Goal: Transaction & Acquisition: Purchase product/service

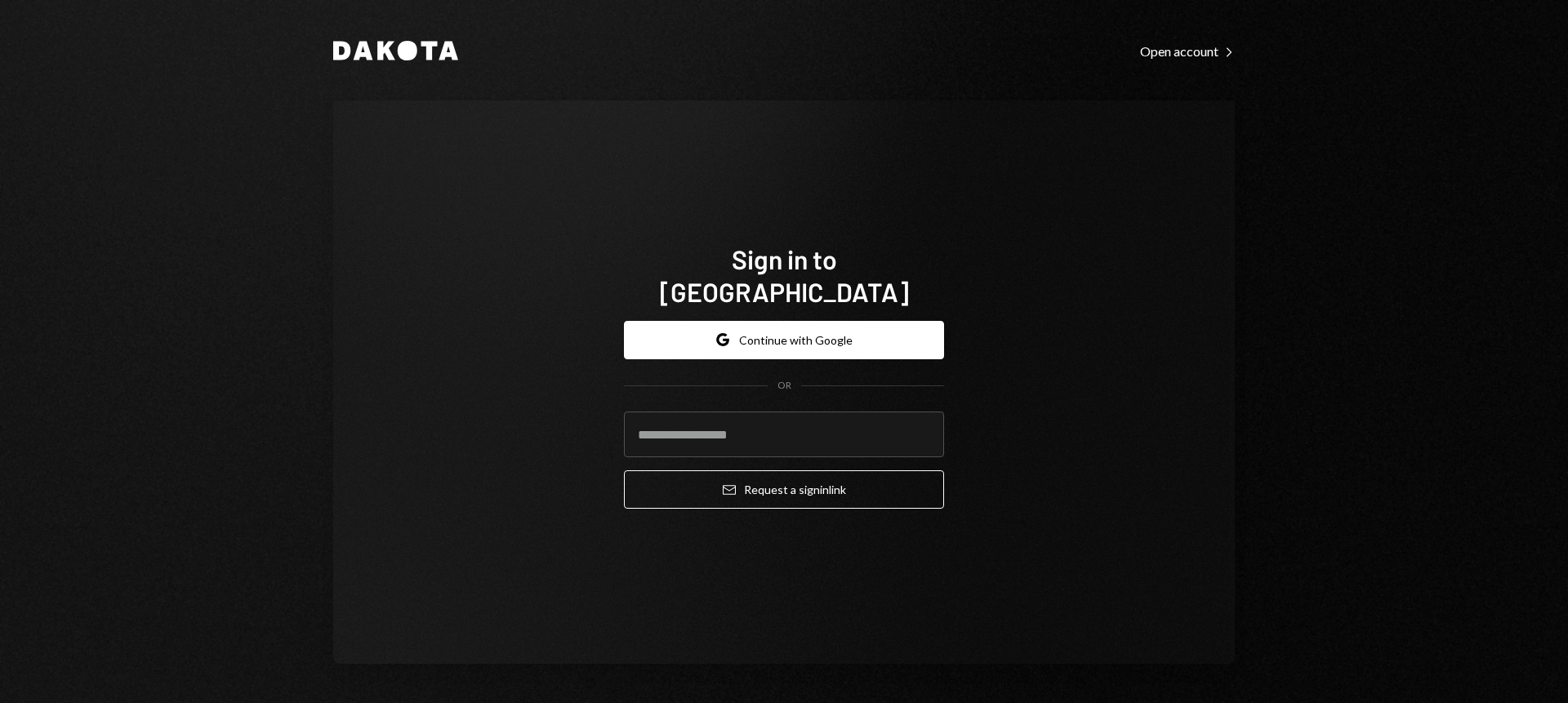
type input "**********"
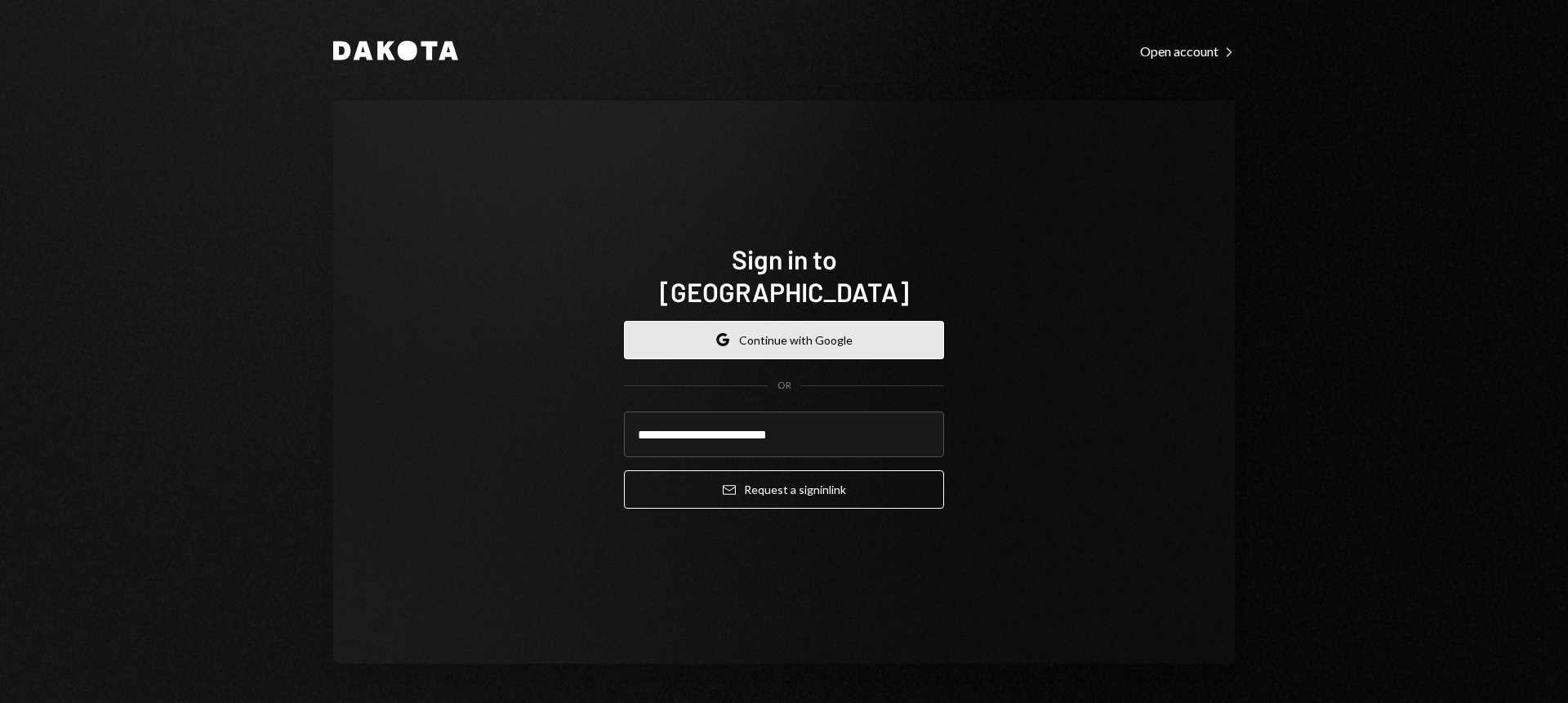
click at [805, 331] on button "Google Continue with Google" at bounding box center [784, 340] width 321 height 39
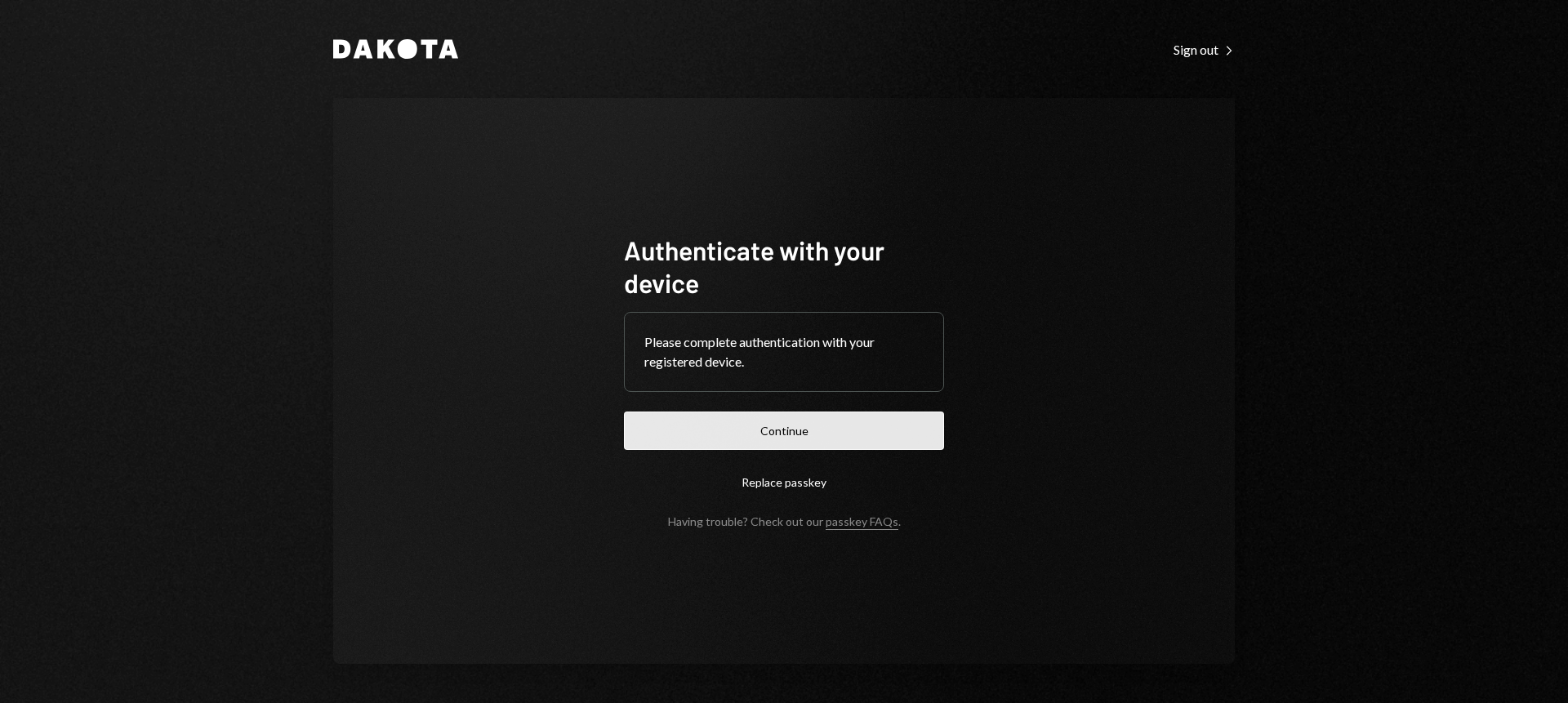
click at [788, 431] on button "Continue" at bounding box center [784, 431] width 321 height 39
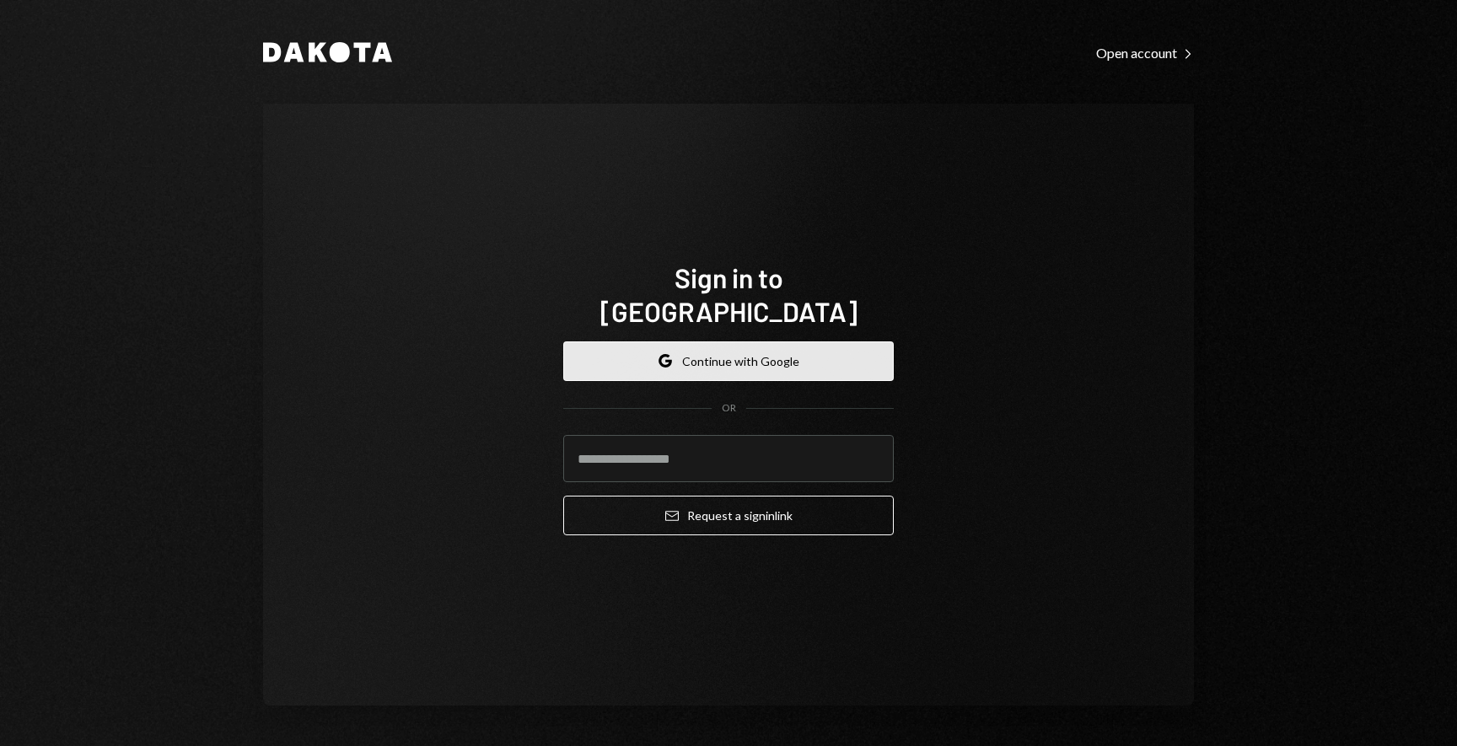
click at [764, 347] on button "Google Continue with Google" at bounding box center [728, 362] width 331 height 40
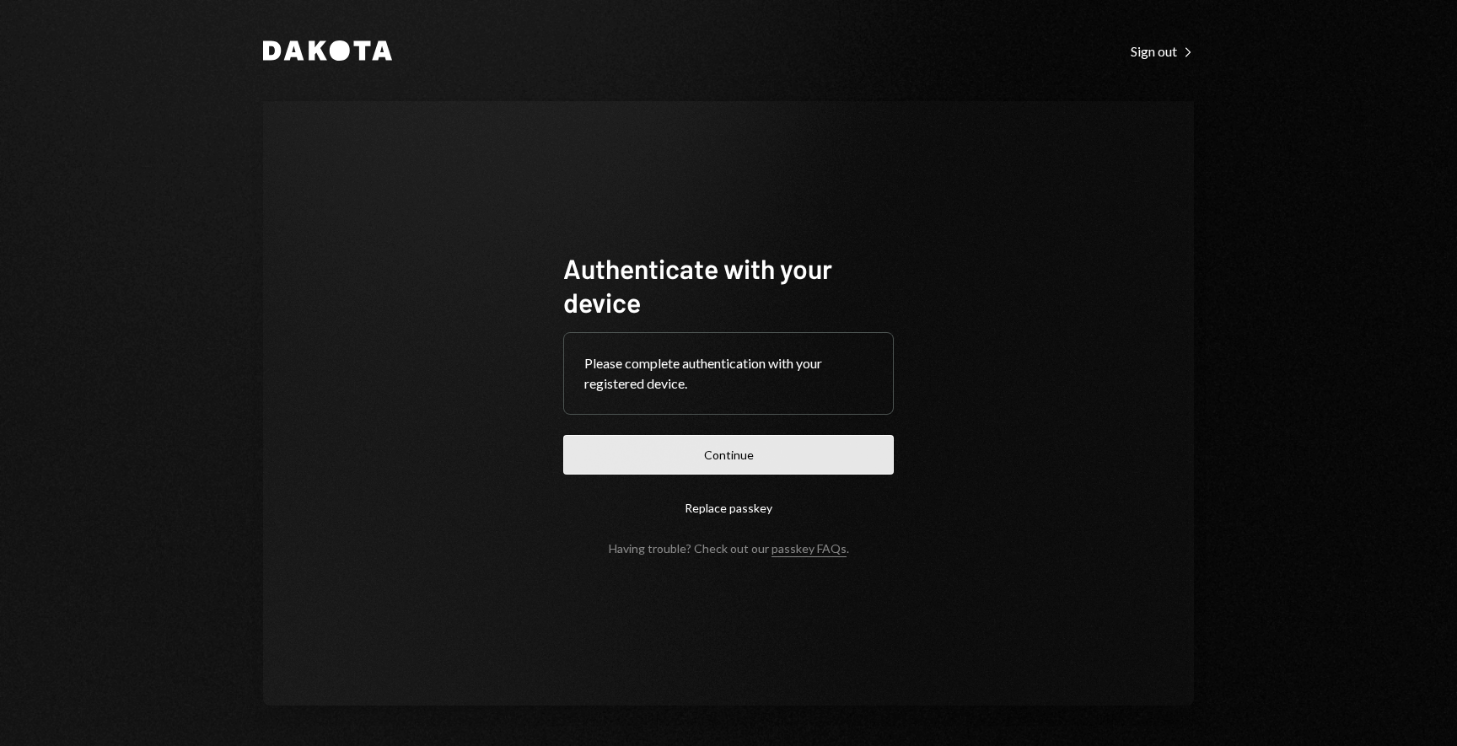
click at [750, 453] on button "Continue" at bounding box center [728, 455] width 331 height 40
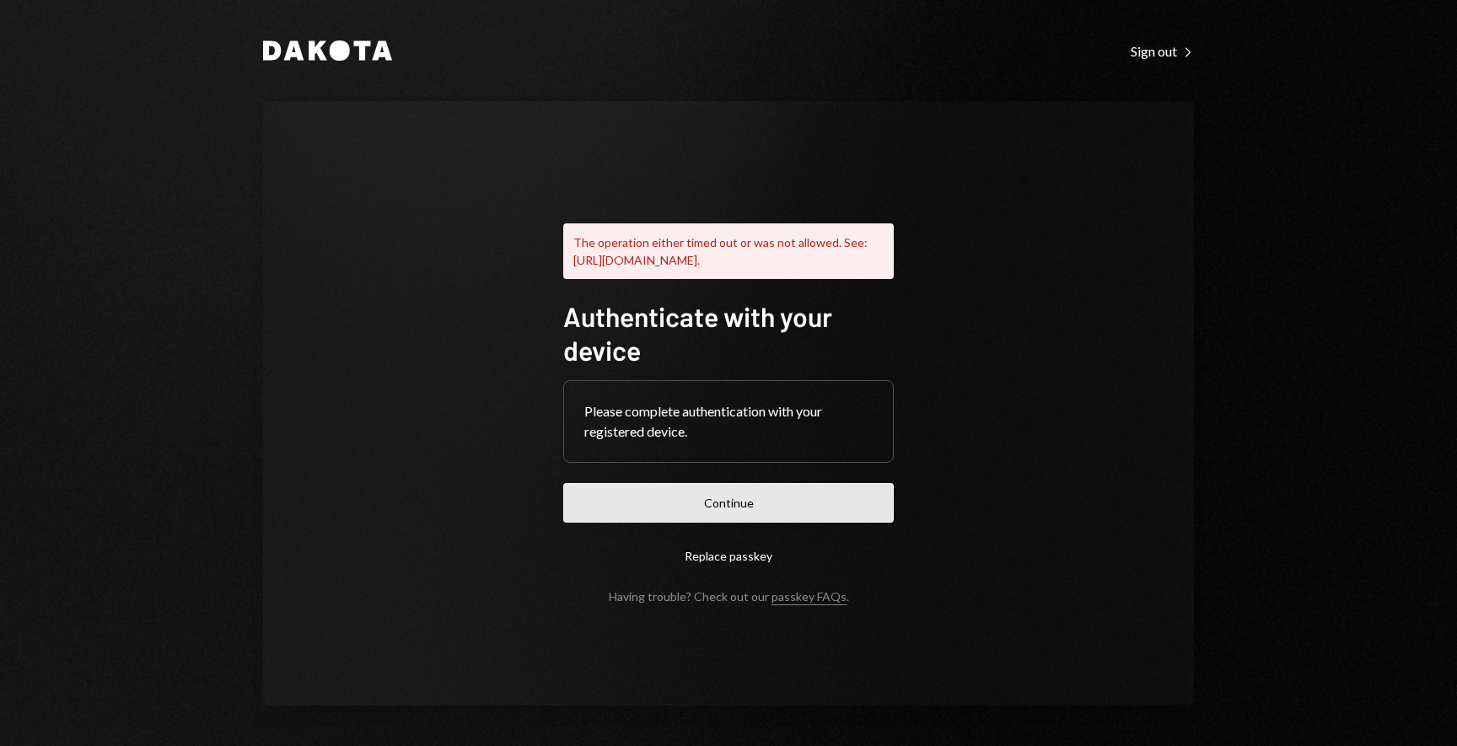
click at [804, 507] on button "Continue" at bounding box center [728, 503] width 331 height 40
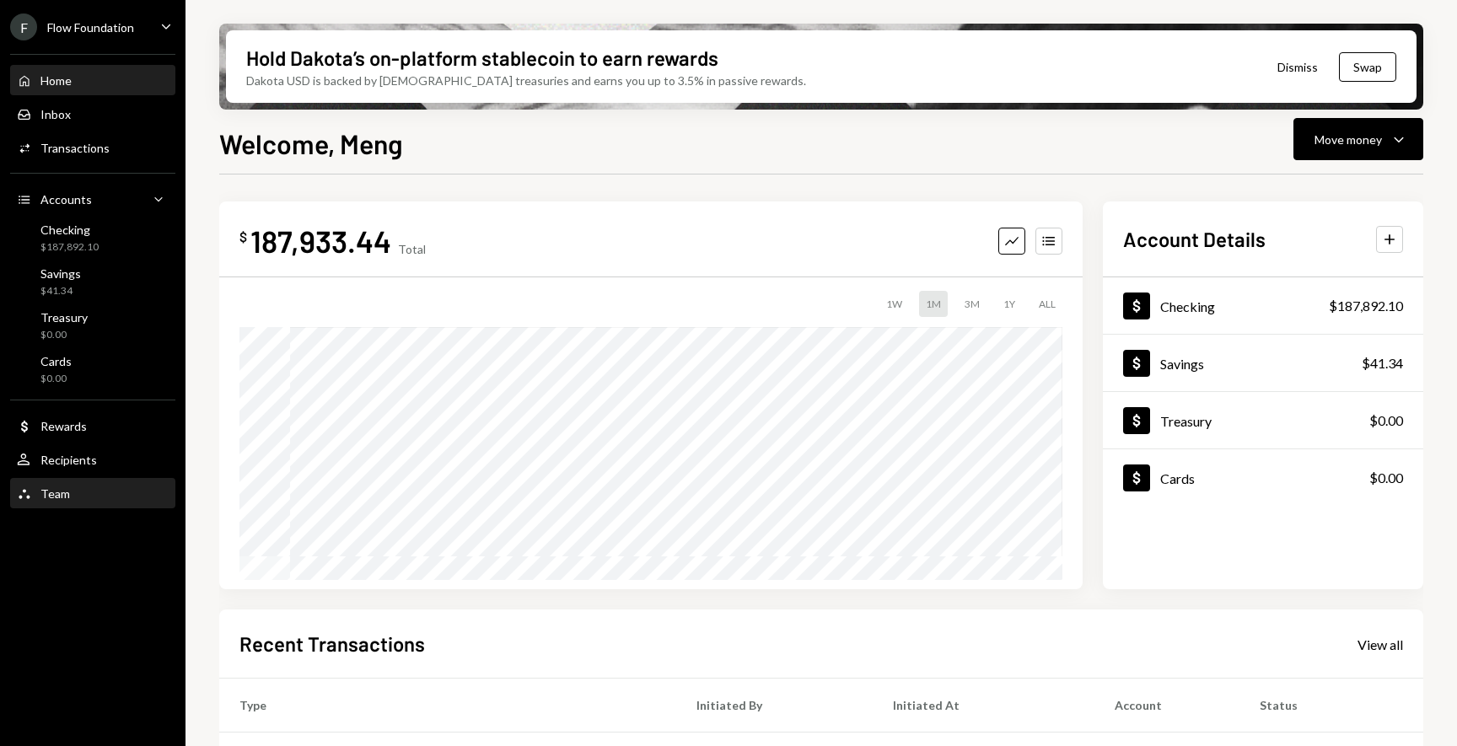
click at [52, 491] on div "Team" at bounding box center [55, 494] width 30 height 14
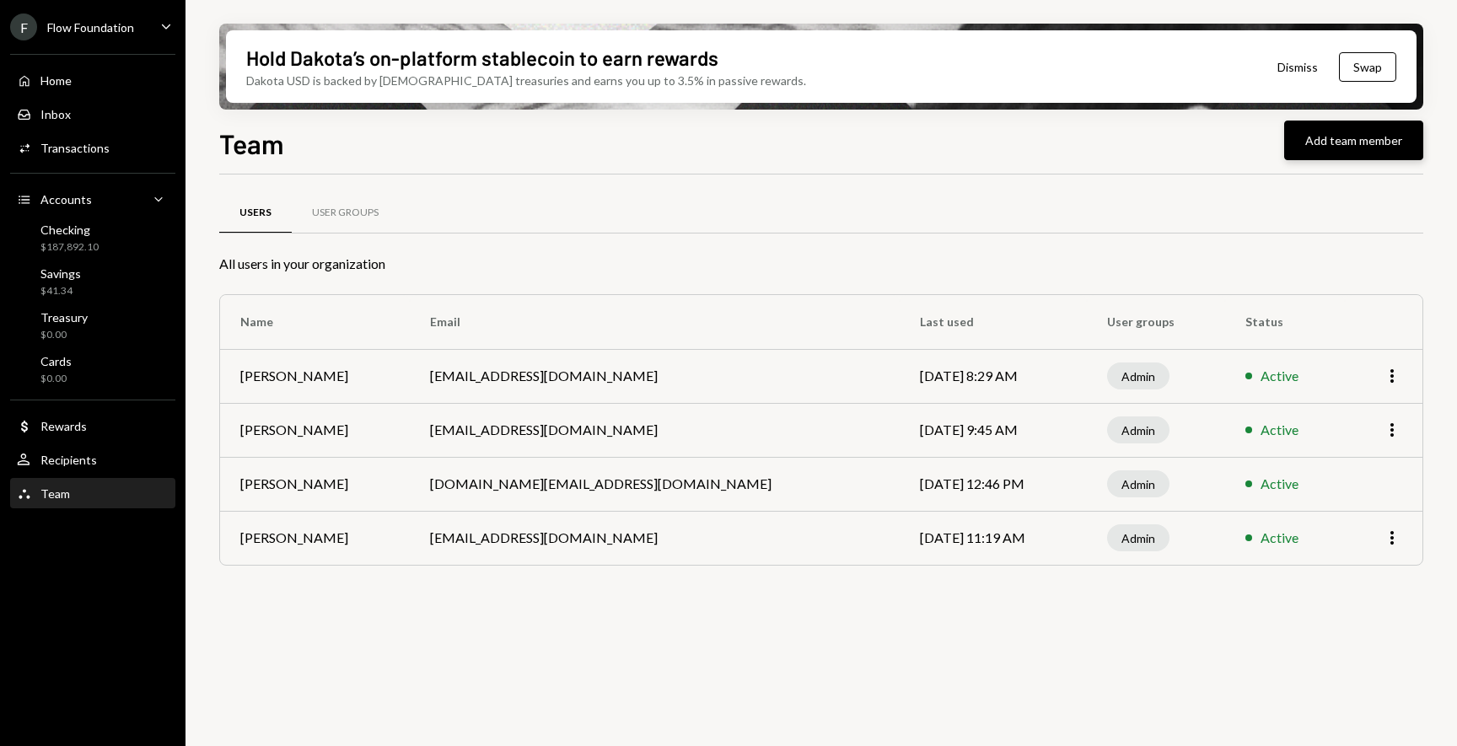
click at [1340, 147] on button "Add team member" at bounding box center [1353, 141] width 139 height 40
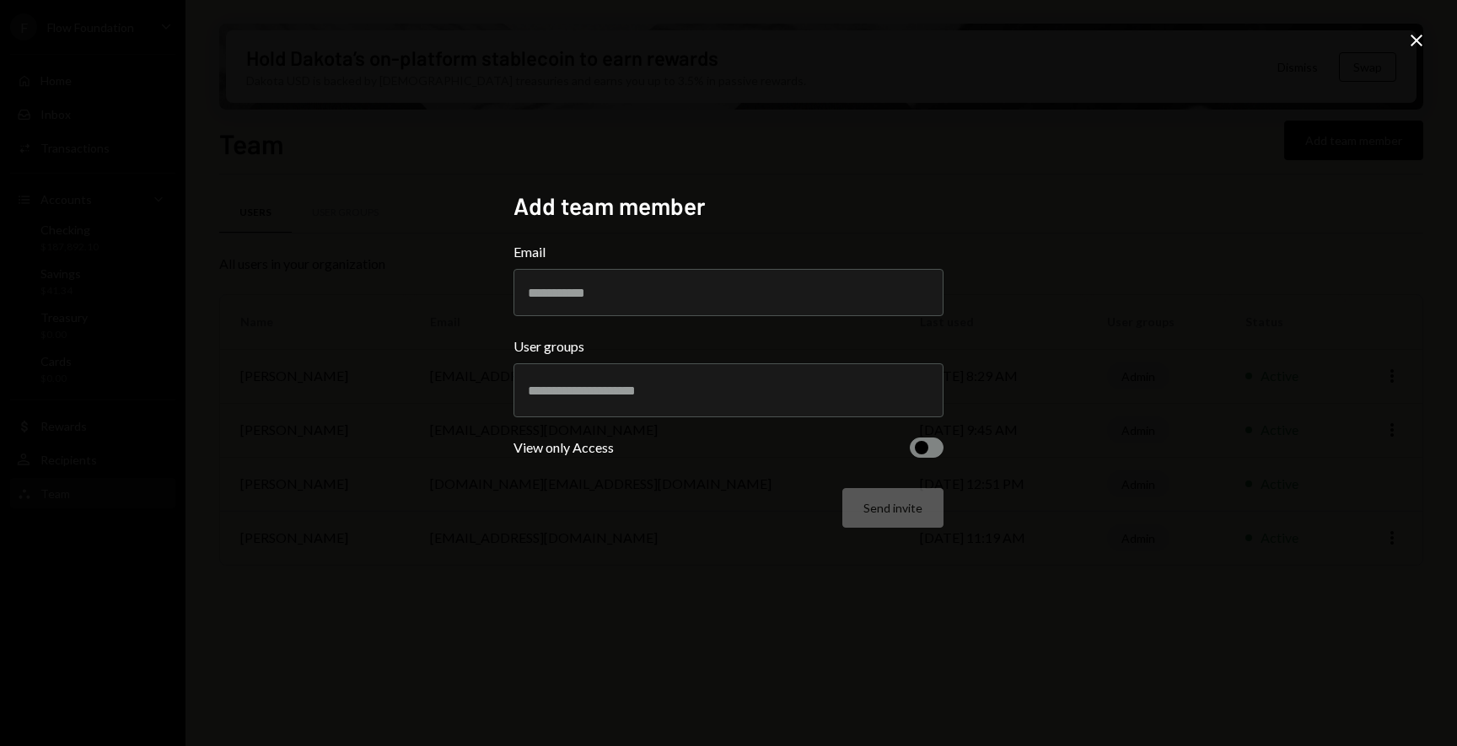
click at [1148, 236] on div "Add team member Email User groups View only Access Send invite Close" at bounding box center [728, 373] width 1457 height 746
click at [670, 295] on input "Email" at bounding box center [729, 292] width 430 height 47
click at [702, 240] on div "Add team member Email User groups View only Access Send invite" at bounding box center [729, 373] width 430 height 364
click at [1412, 41] on icon "Close" at bounding box center [1417, 40] width 20 height 20
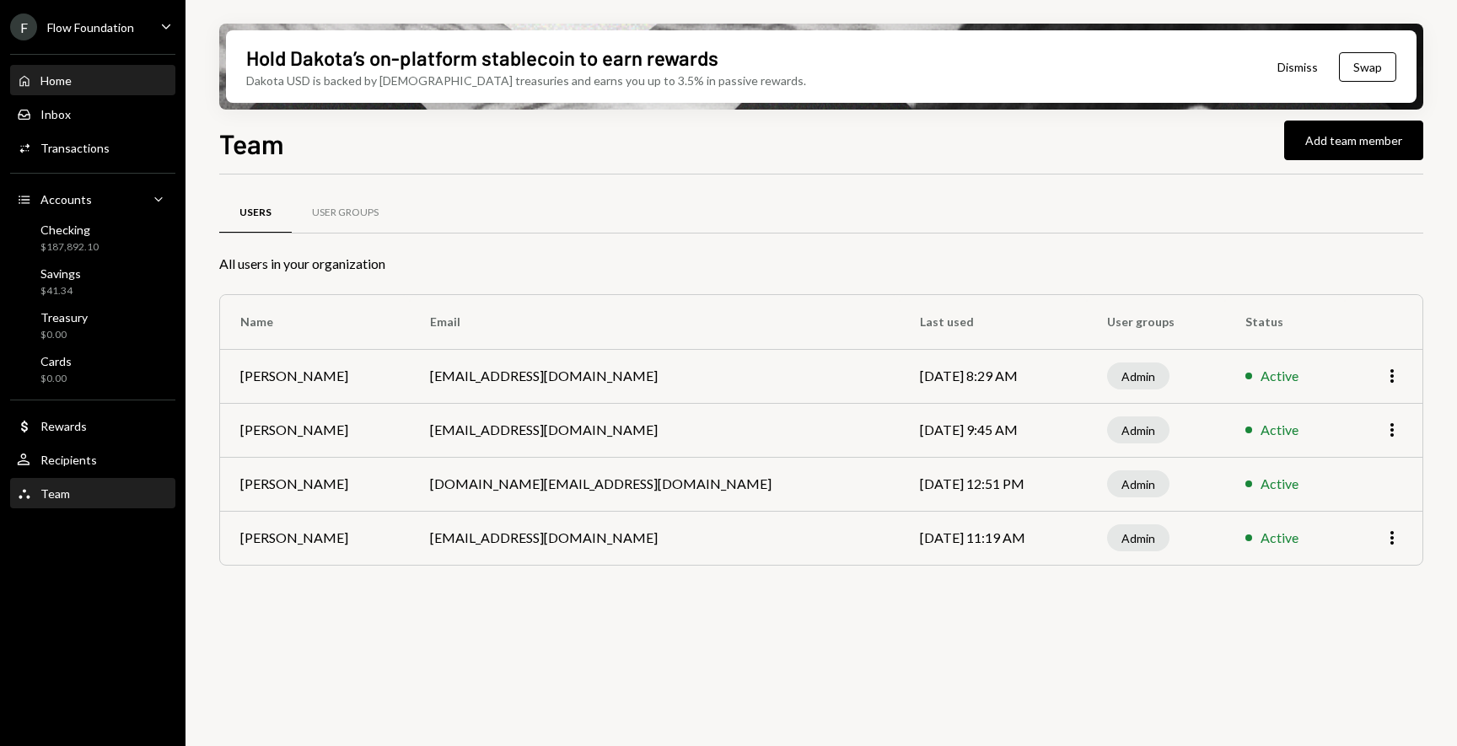
click at [55, 85] on div "Home" at bounding box center [55, 80] width 31 height 14
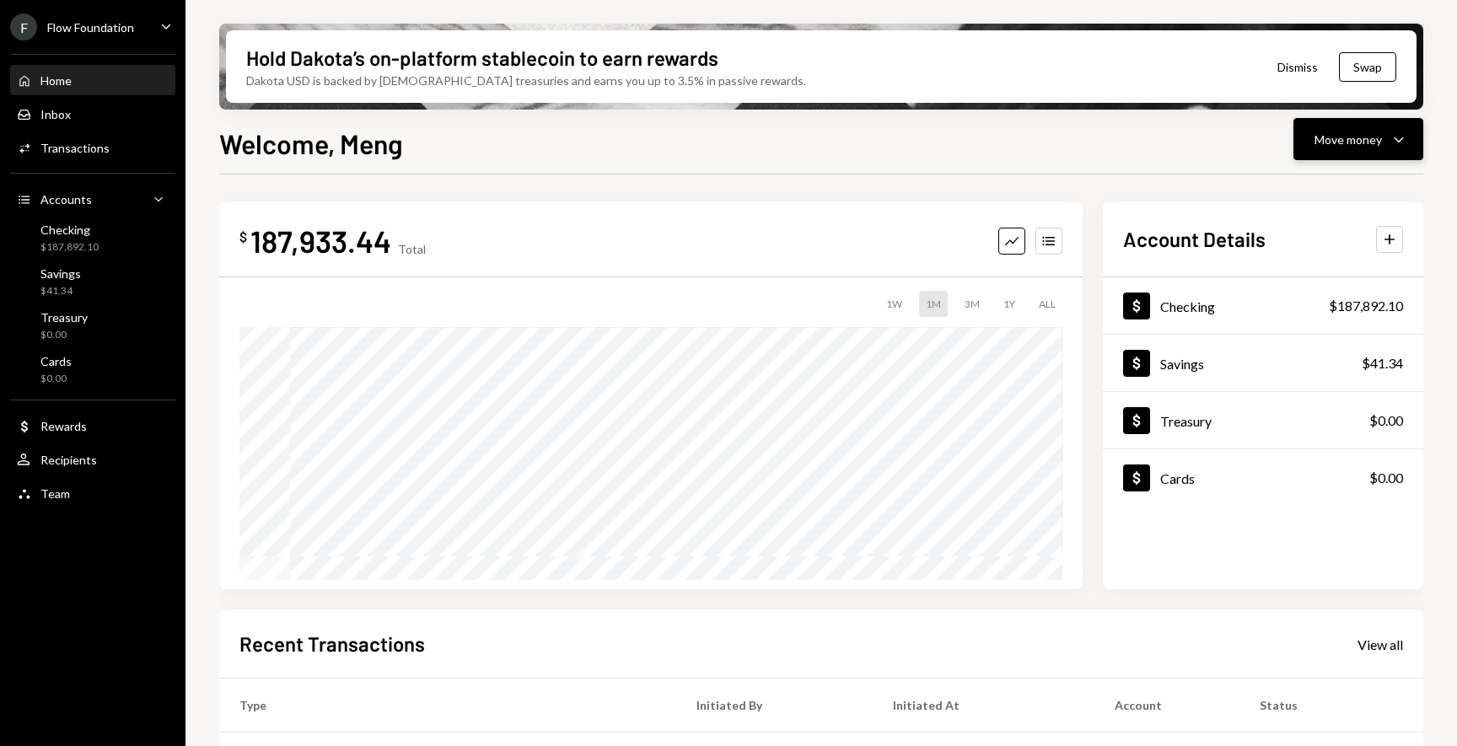
click at [1384, 146] on div "Move money Caret Down" at bounding box center [1359, 139] width 88 height 20
click at [1302, 194] on div "Send" at bounding box center [1344, 190] width 123 height 18
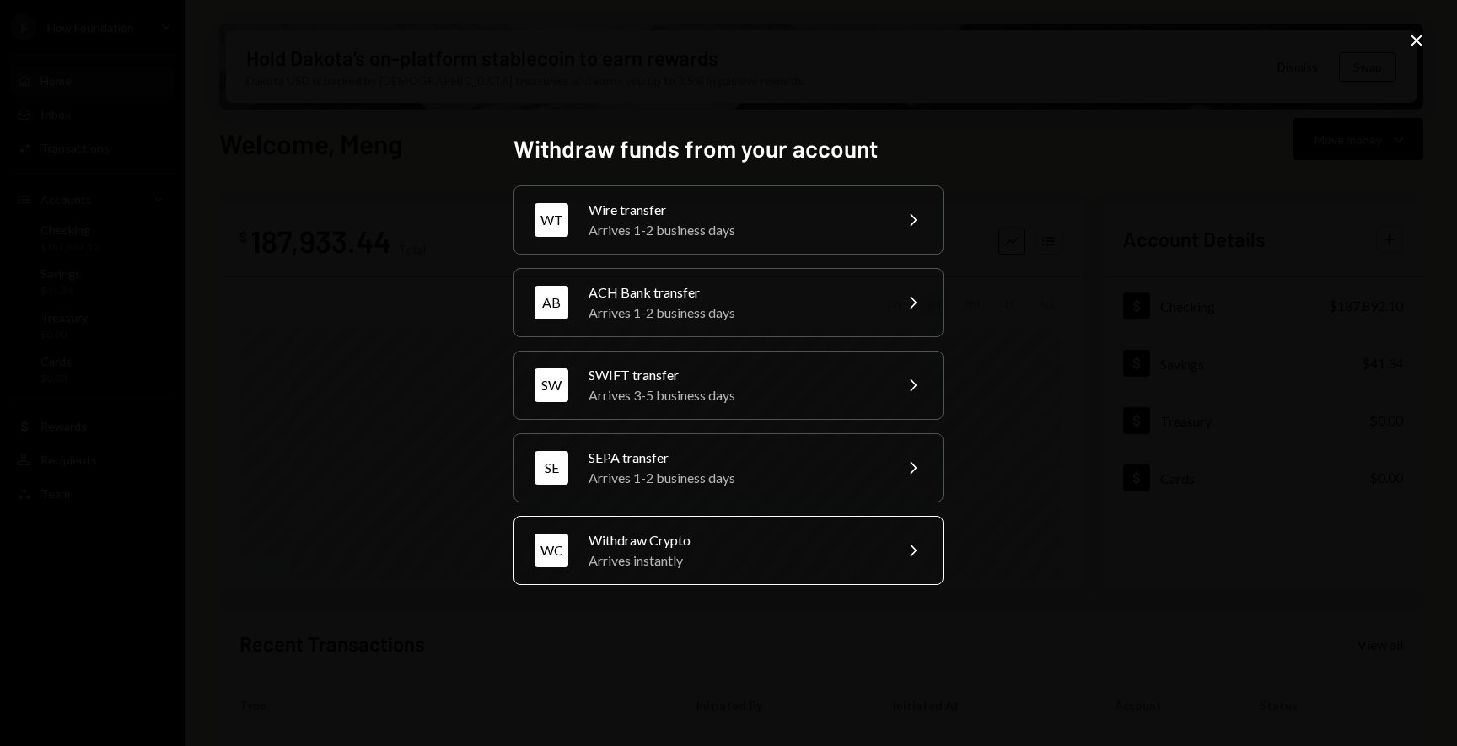
click at [738, 538] on div "Withdraw Crypto" at bounding box center [735, 540] width 293 height 20
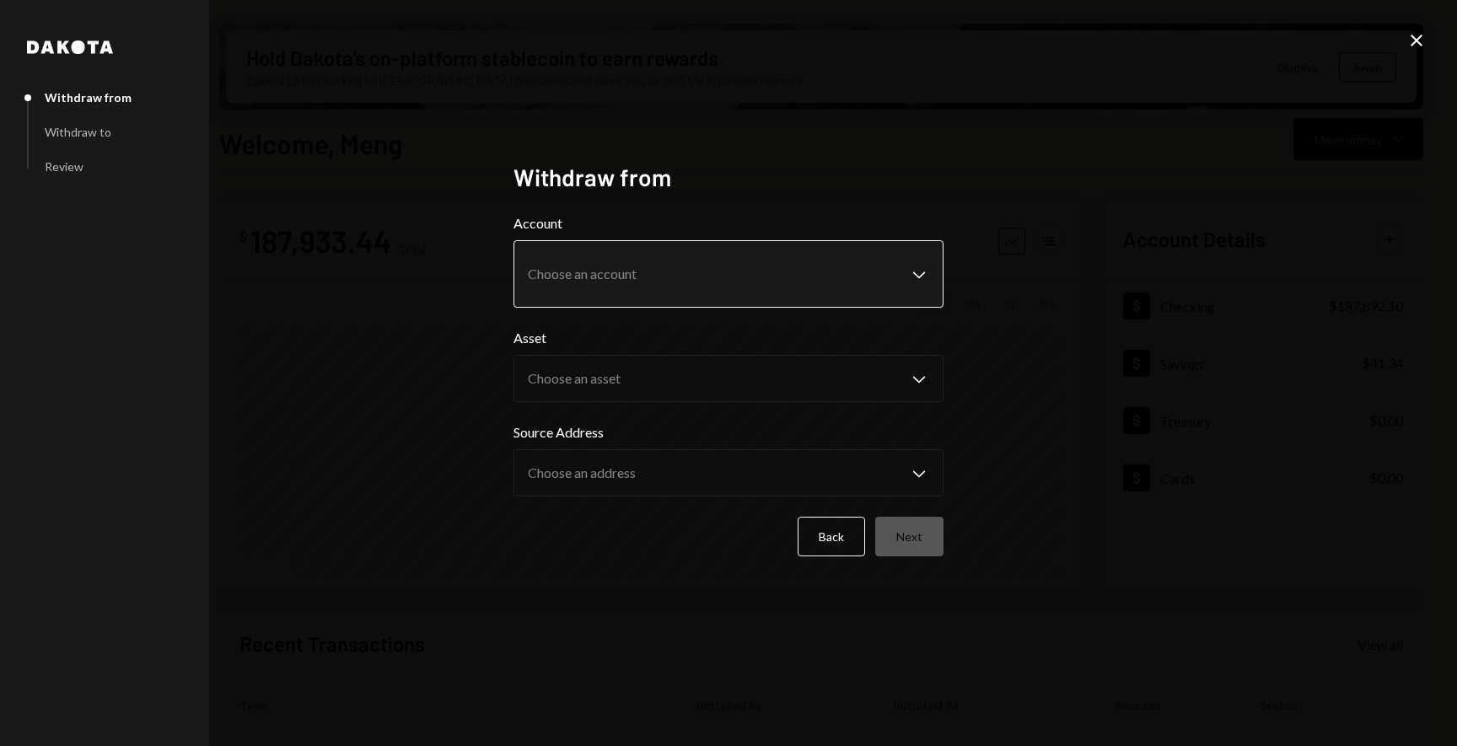
click at [615, 271] on body "F Flow Foundation Caret Down Home Home Inbox Inbox Activities Transactions Acco…" at bounding box center [728, 373] width 1457 height 746
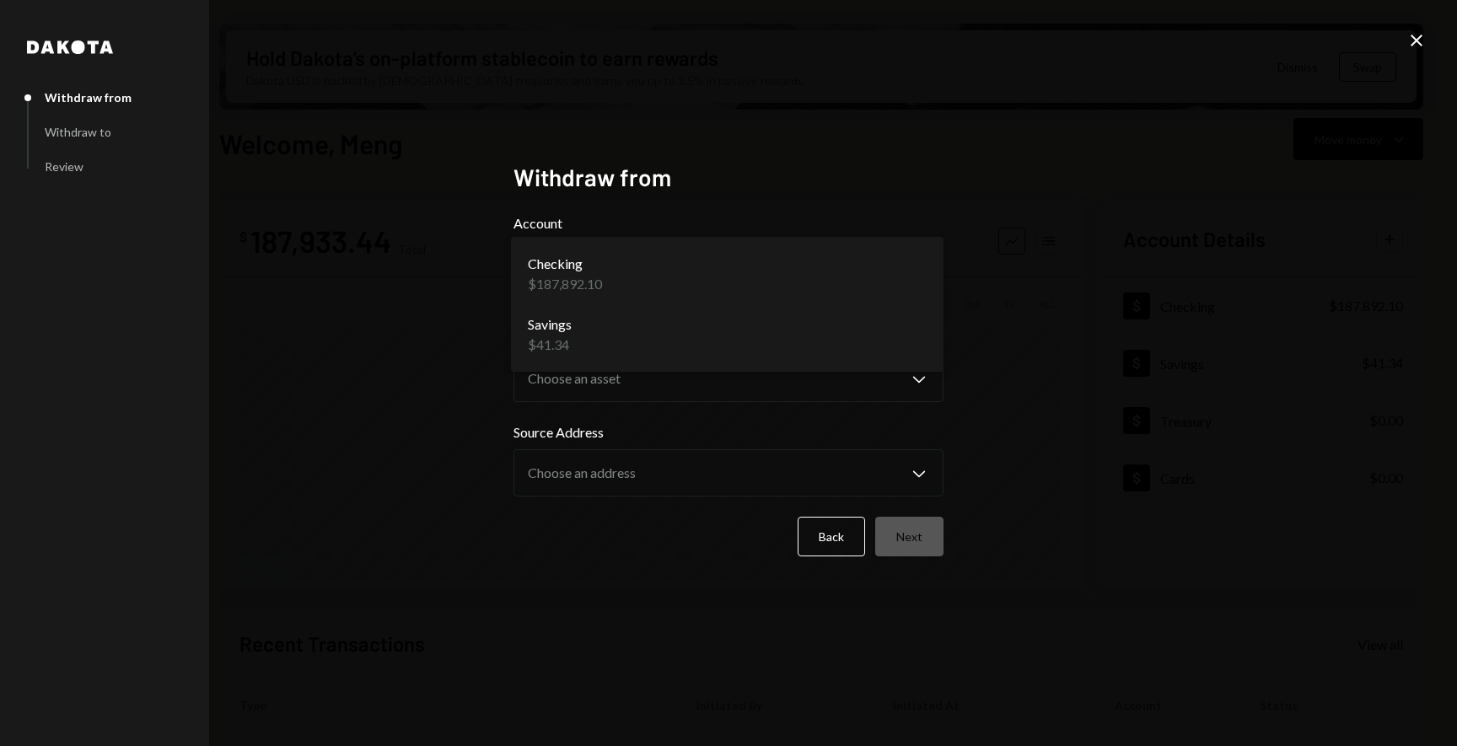
select select "**********"
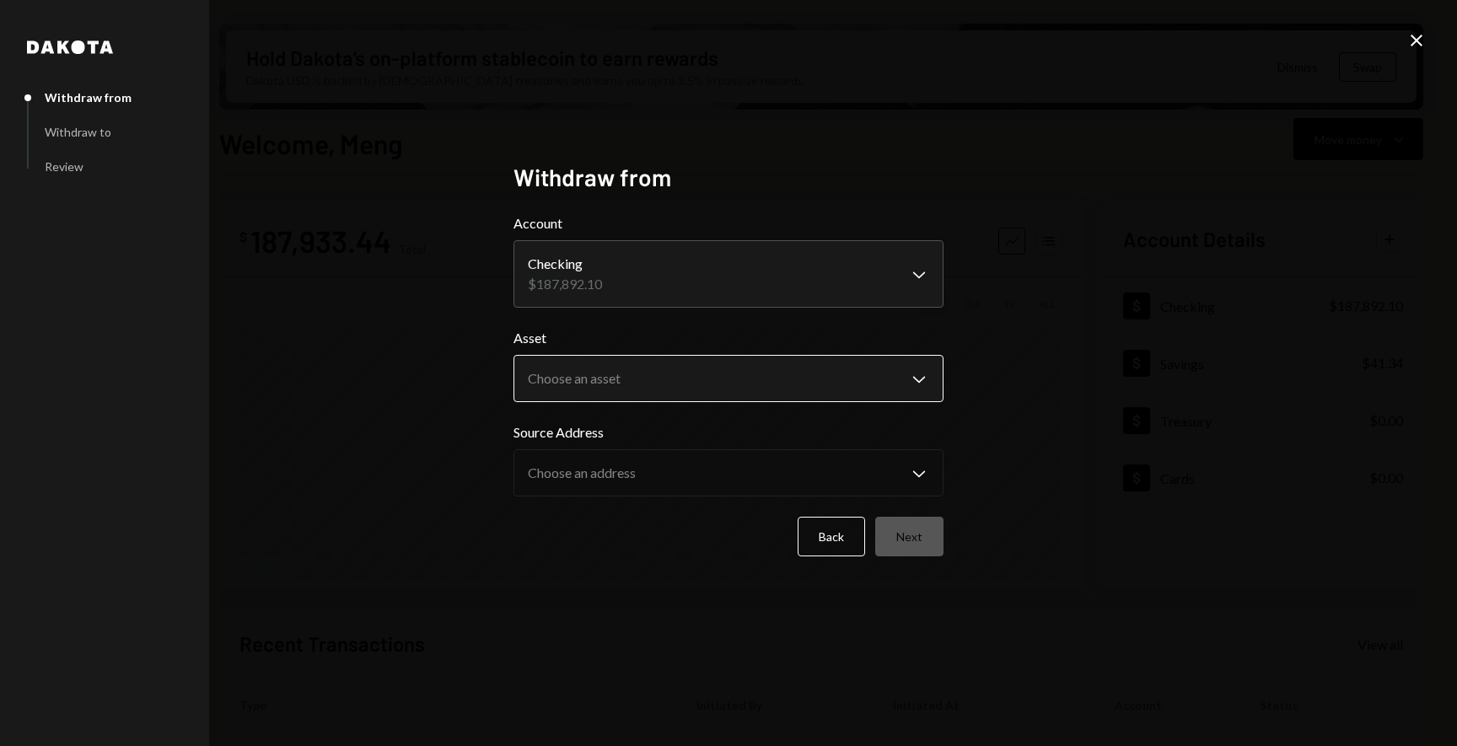
click at [579, 381] on body "F Flow Foundation Caret Down Home Home Inbox Inbox Activities Transactions Acco…" at bounding box center [728, 373] width 1457 height 746
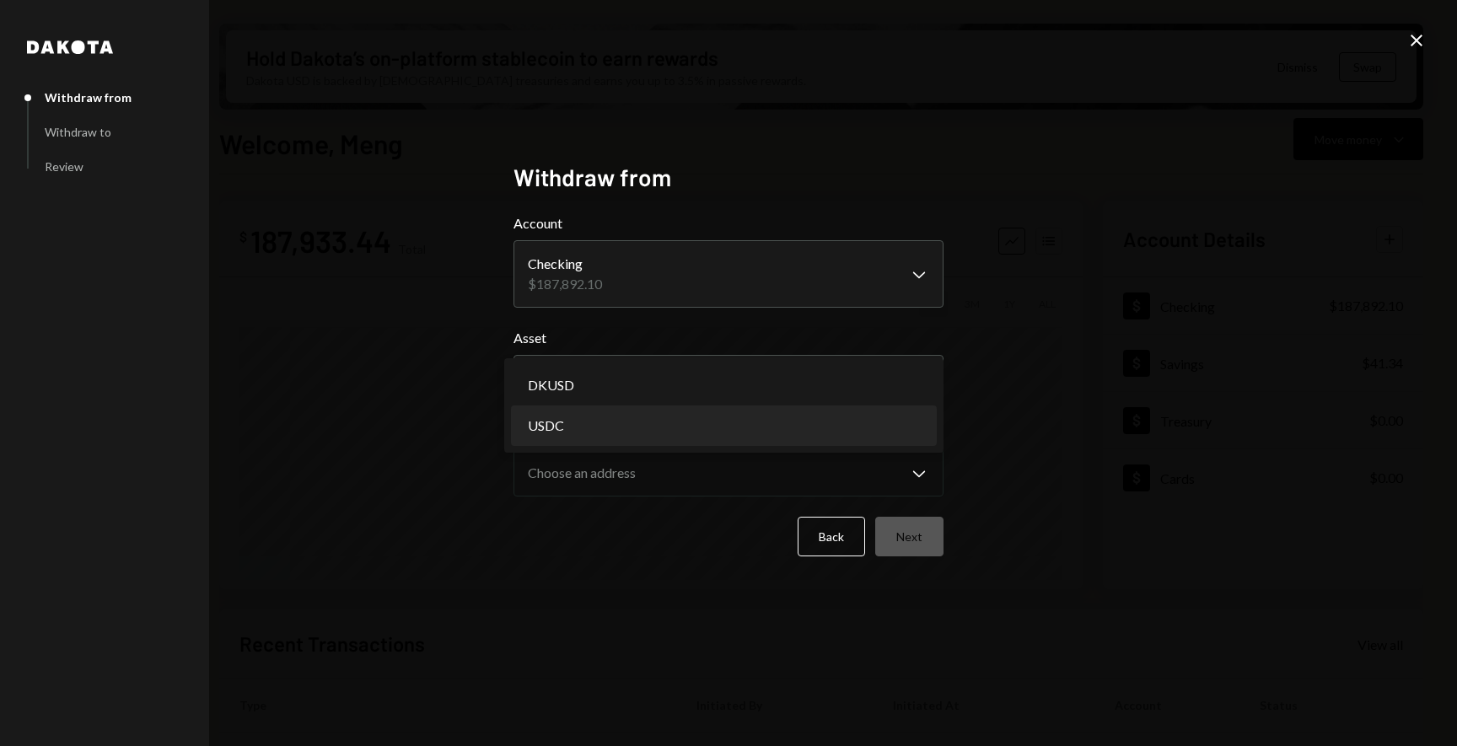
select select "****"
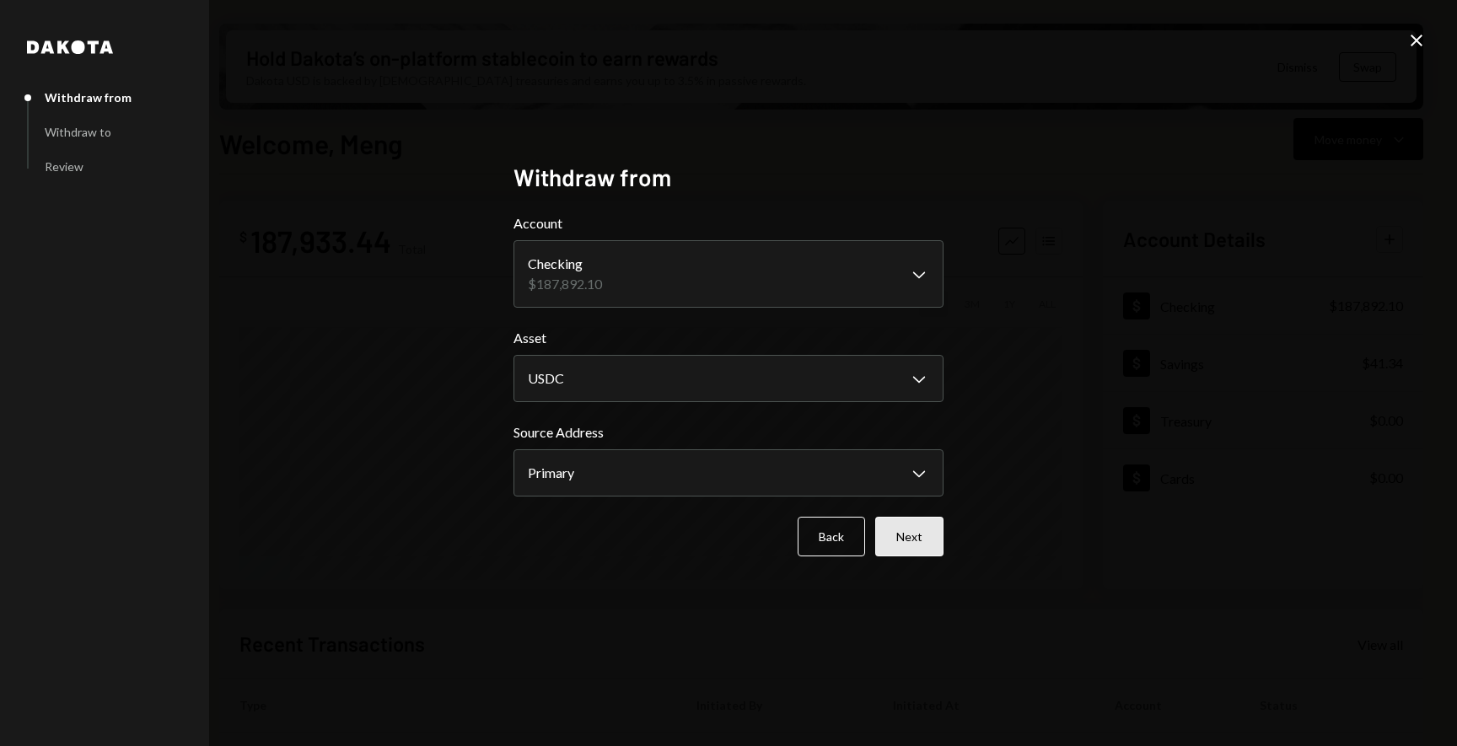
click at [903, 528] on button "Next" at bounding box center [909, 537] width 68 height 40
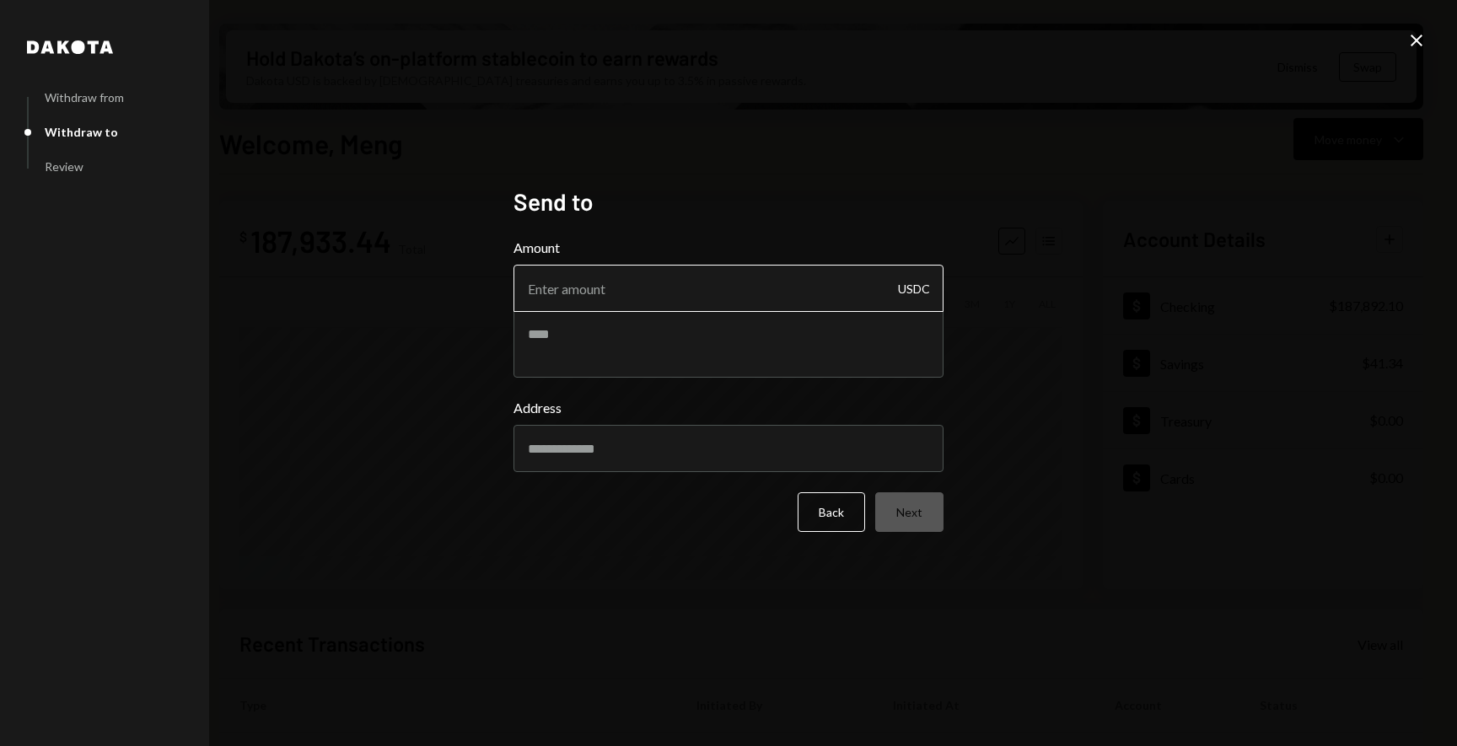
click at [571, 296] on input "Amount" at bounding box center [729, 288] width 430 height 47
type input "100"
drag, startPoint x: 406, startPoint y: 374, endPoint x: 433, endPoint y: 382, distance: 29.1
click at [406, 374] on div "Dakota Withdraw from Withdraw to Review Send to Amount 100 USDC Address Back Ne…" at bounding box center [728, 373] width 1457 height 746
click at [600, 437] on input "Address" at bounding box center [729, 448] width 430 height 47
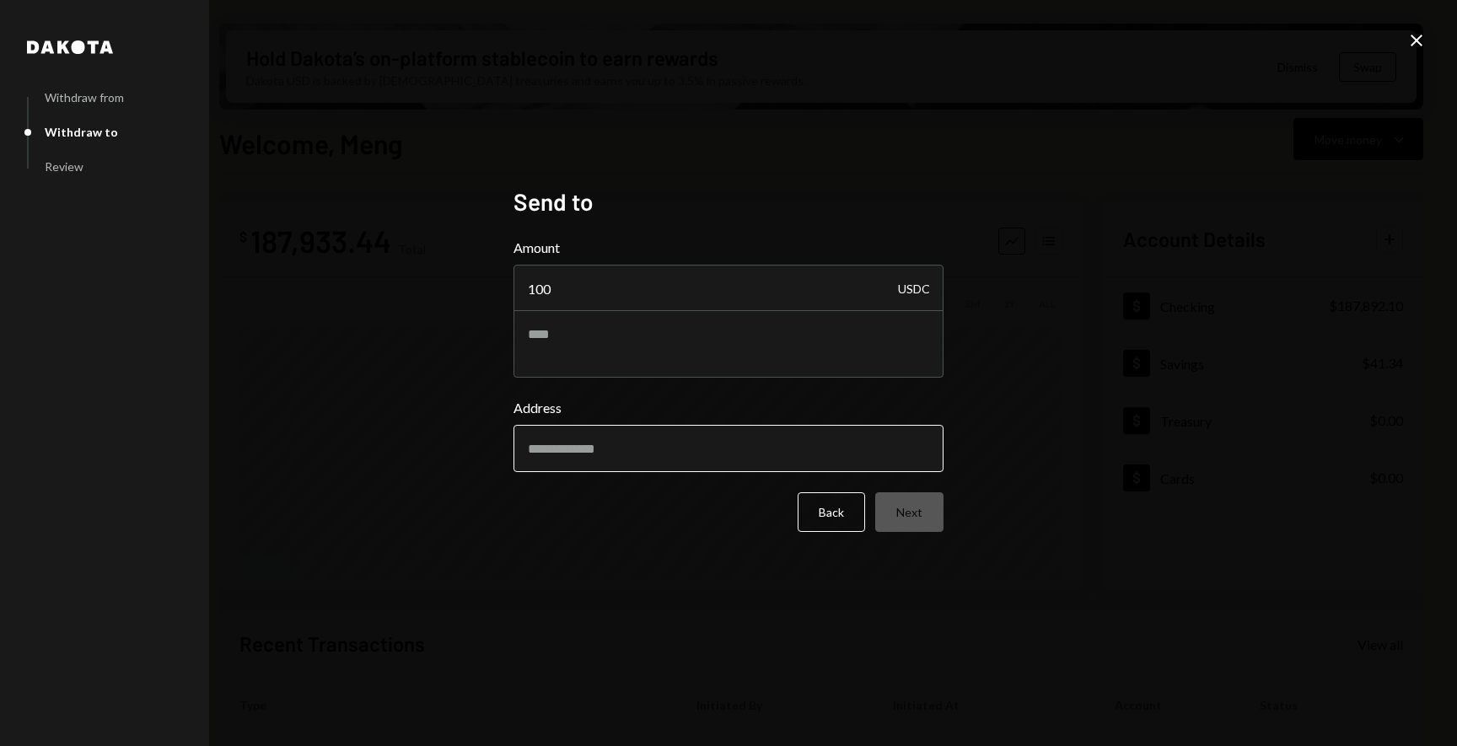
paste input "**********"
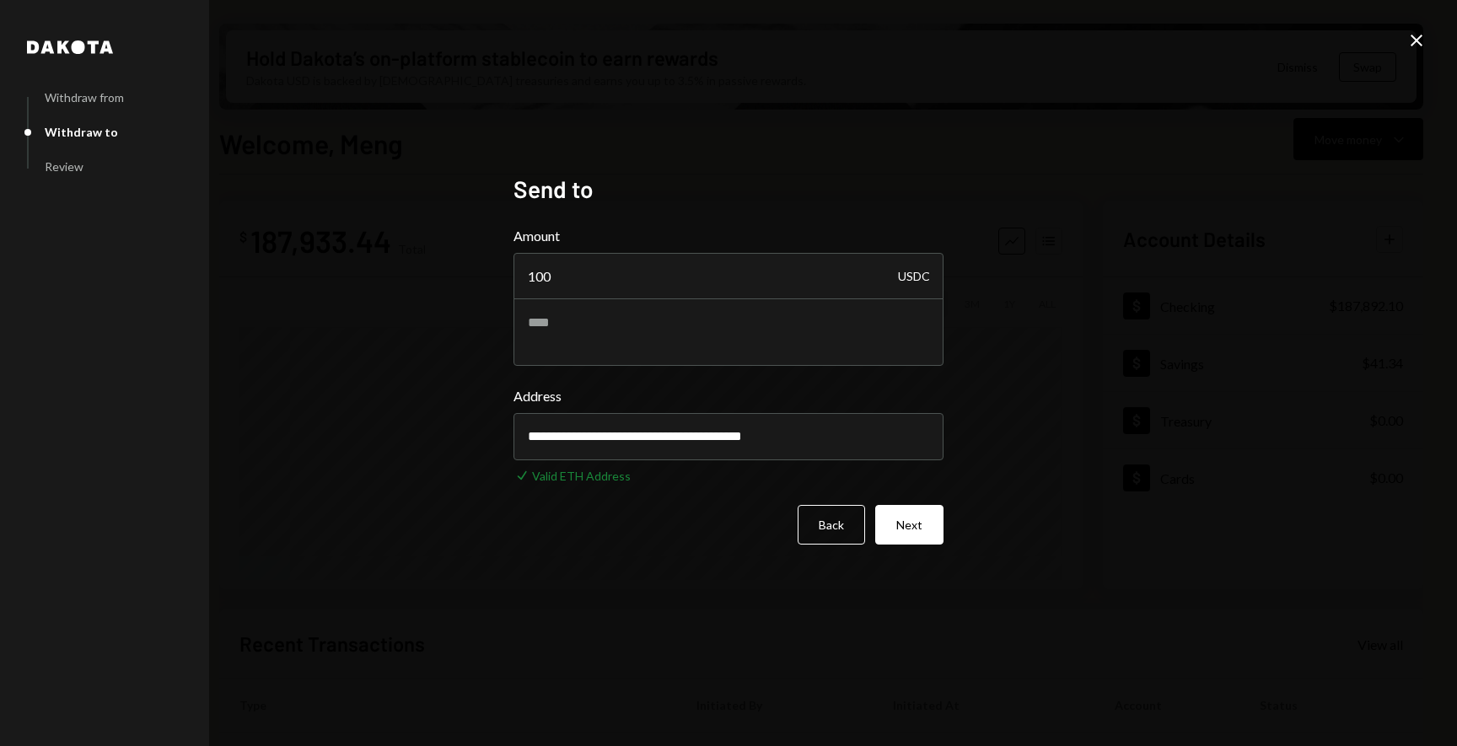
type input "**********"
click at [1095, 444] on div "**********" at bounding box center [728, 373] width 1457 height 746
click at [927, 521] on button "Next" at bounding box center [909, 525] width 68 height 40
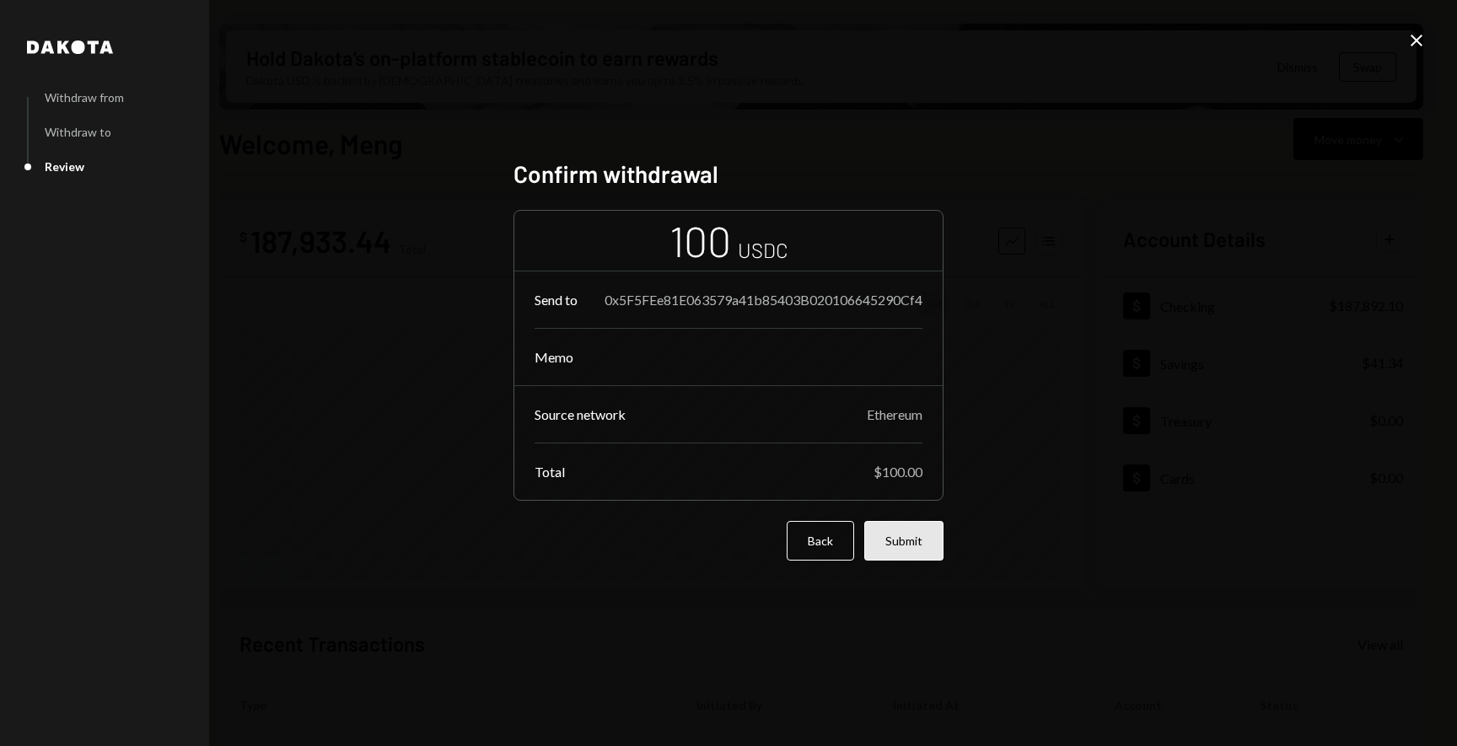
click at [918, 555] on button "Submit" at bounding box center [903, 541] width 79 height 40
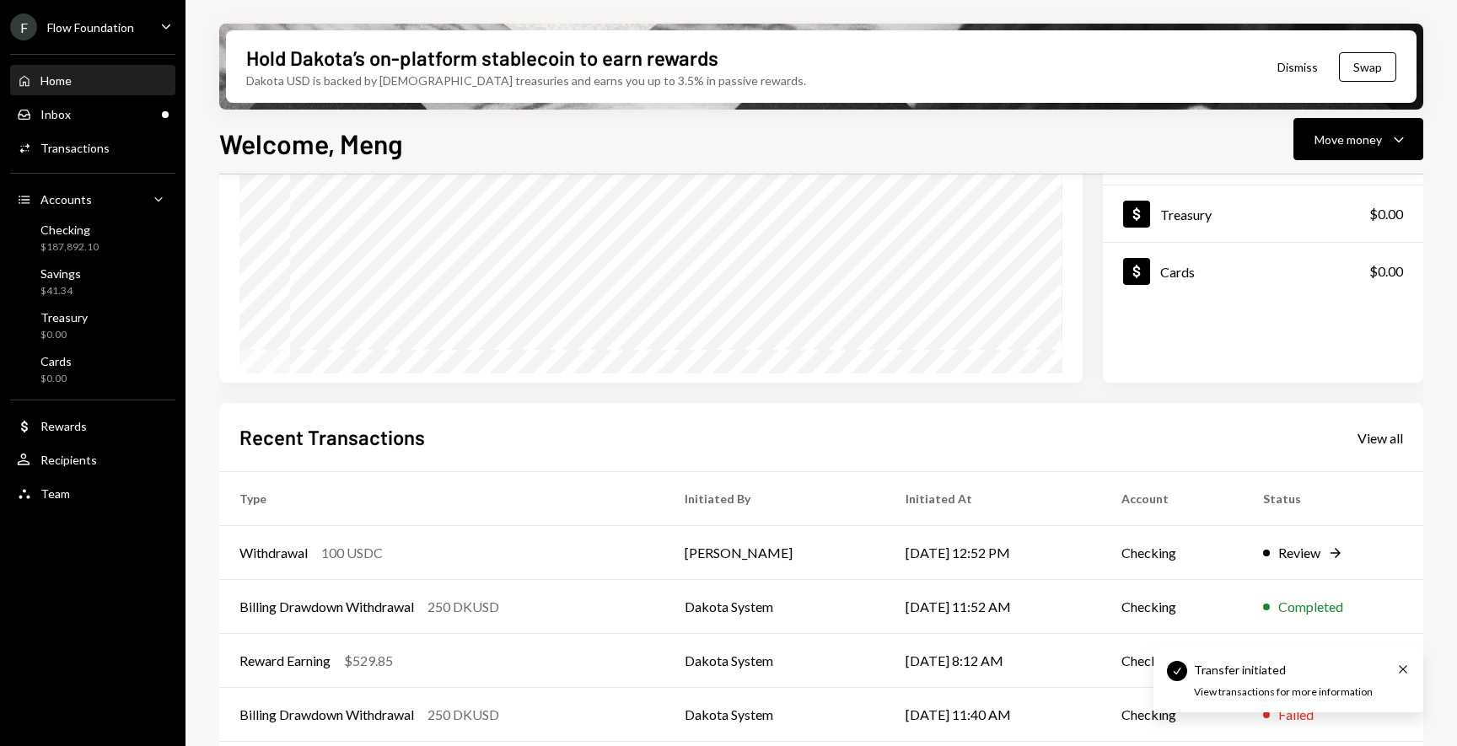
scroll to position [270, 0]
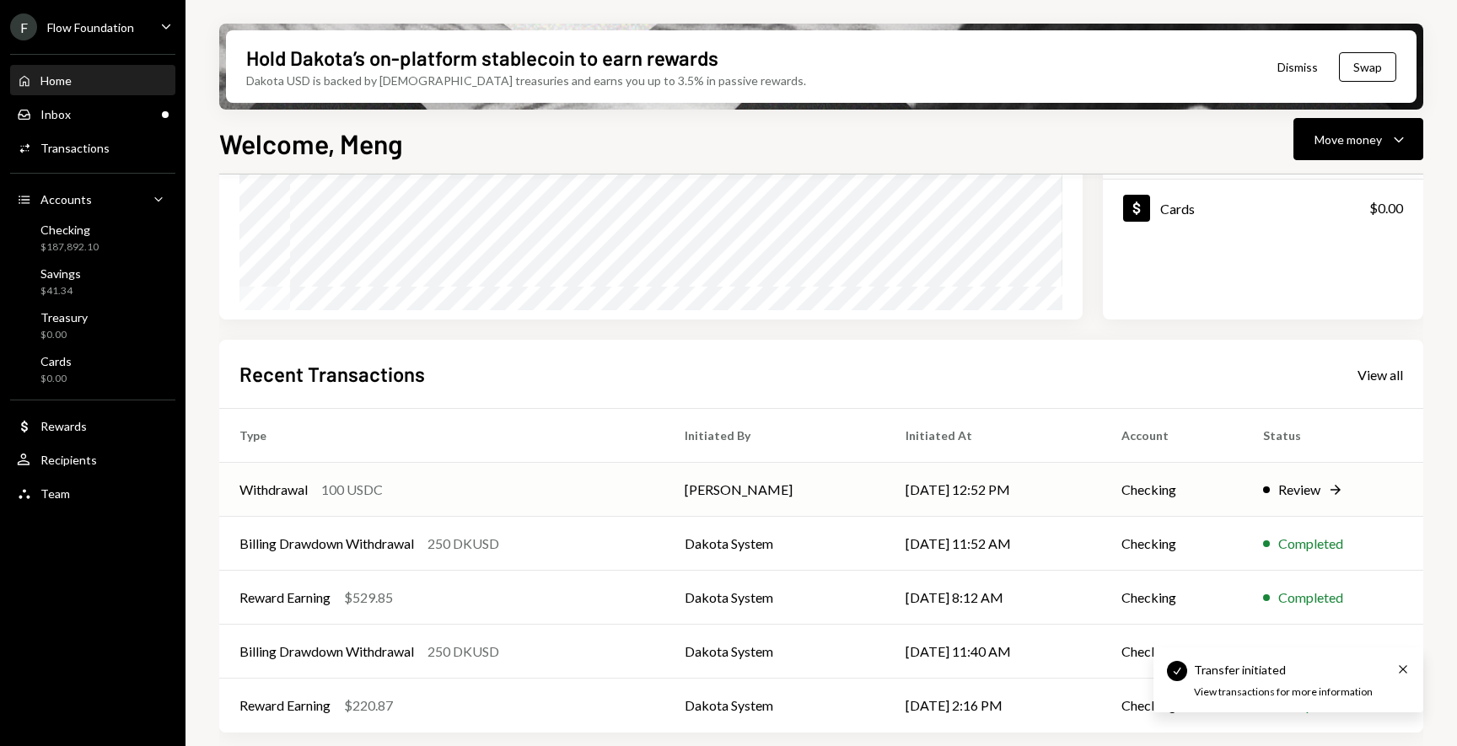
click at [1294, 490] on div "Review" at bounding box center [1299, 490] width 42 height 20
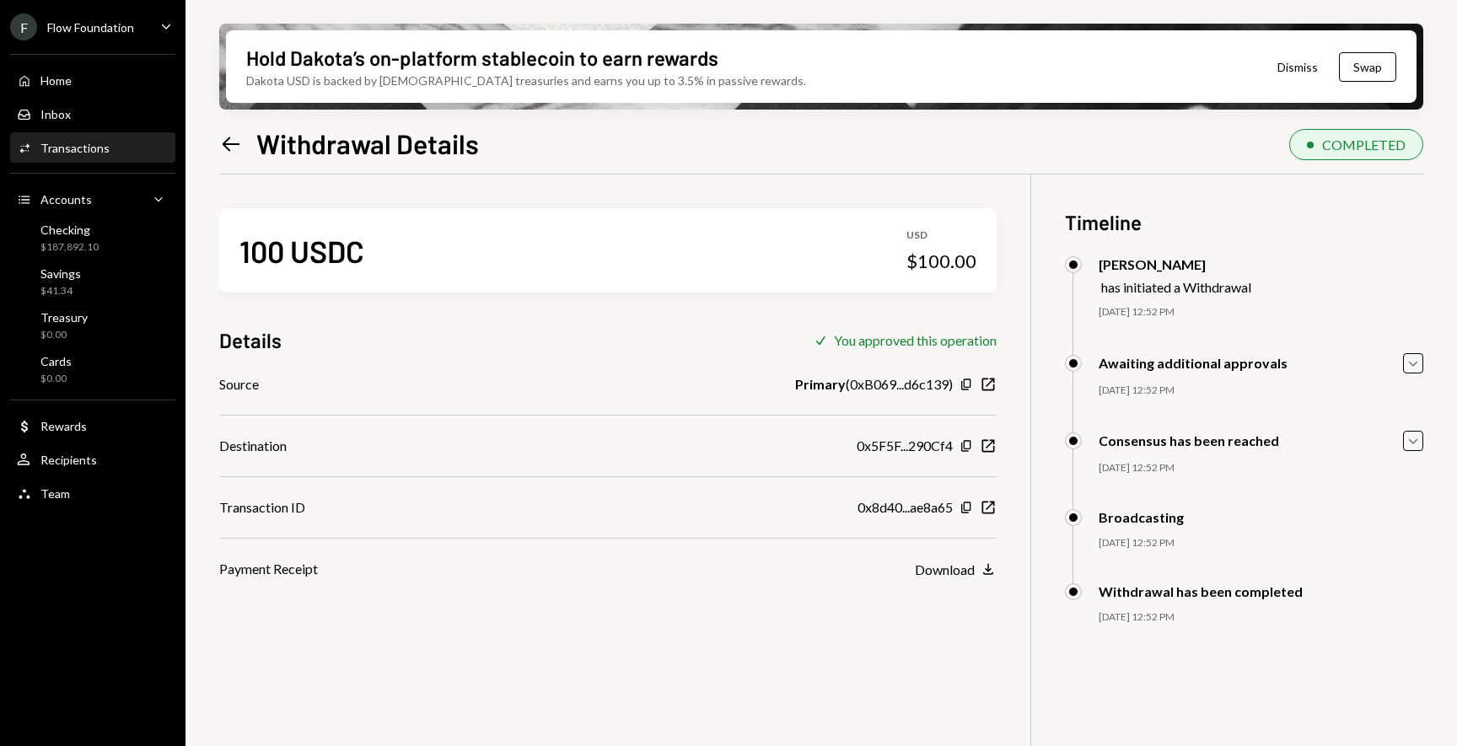
click at [226, 142] on icon "Left Arrow" at bounding box center [231, 144] width 24 height 24
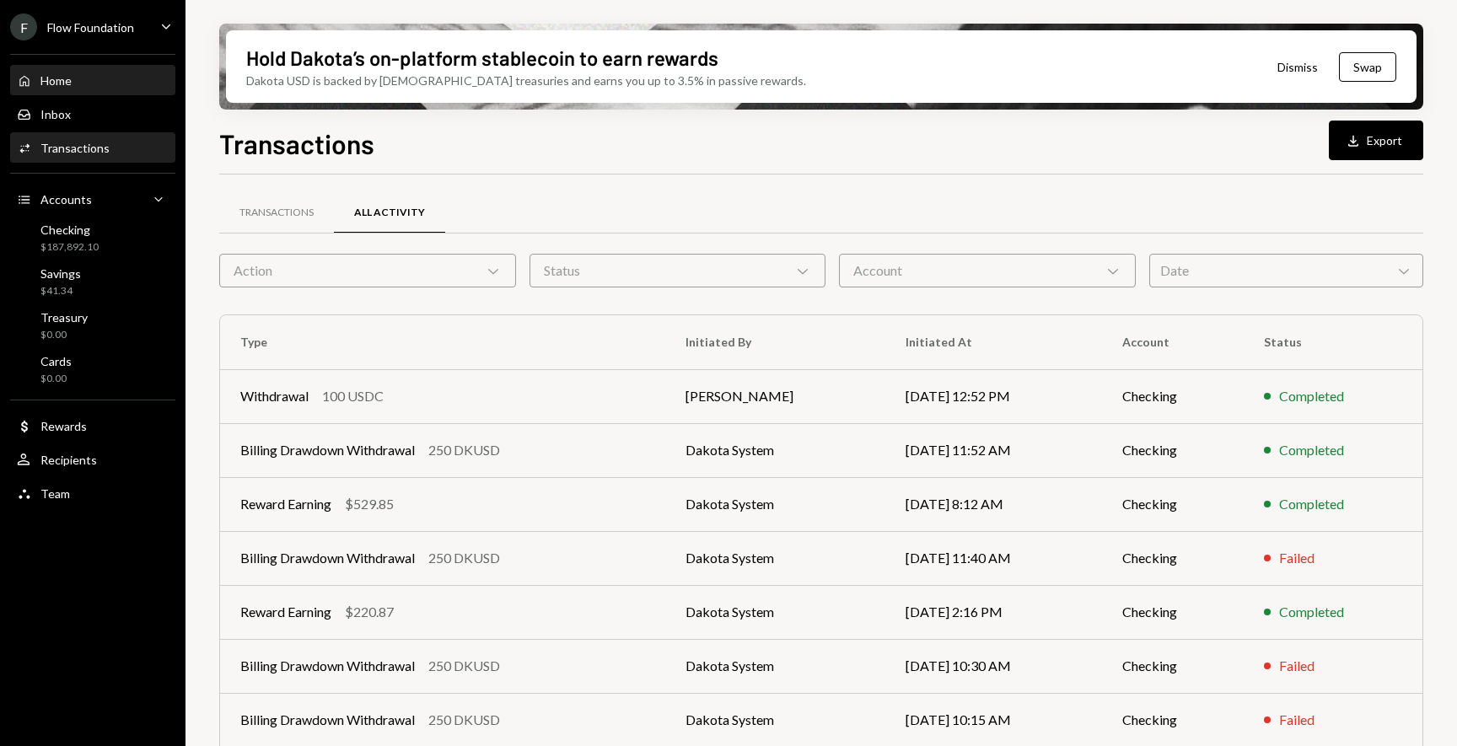
click at [71, 88] on div "Home Home" at bounding box center [44, 80] width 55 height 15
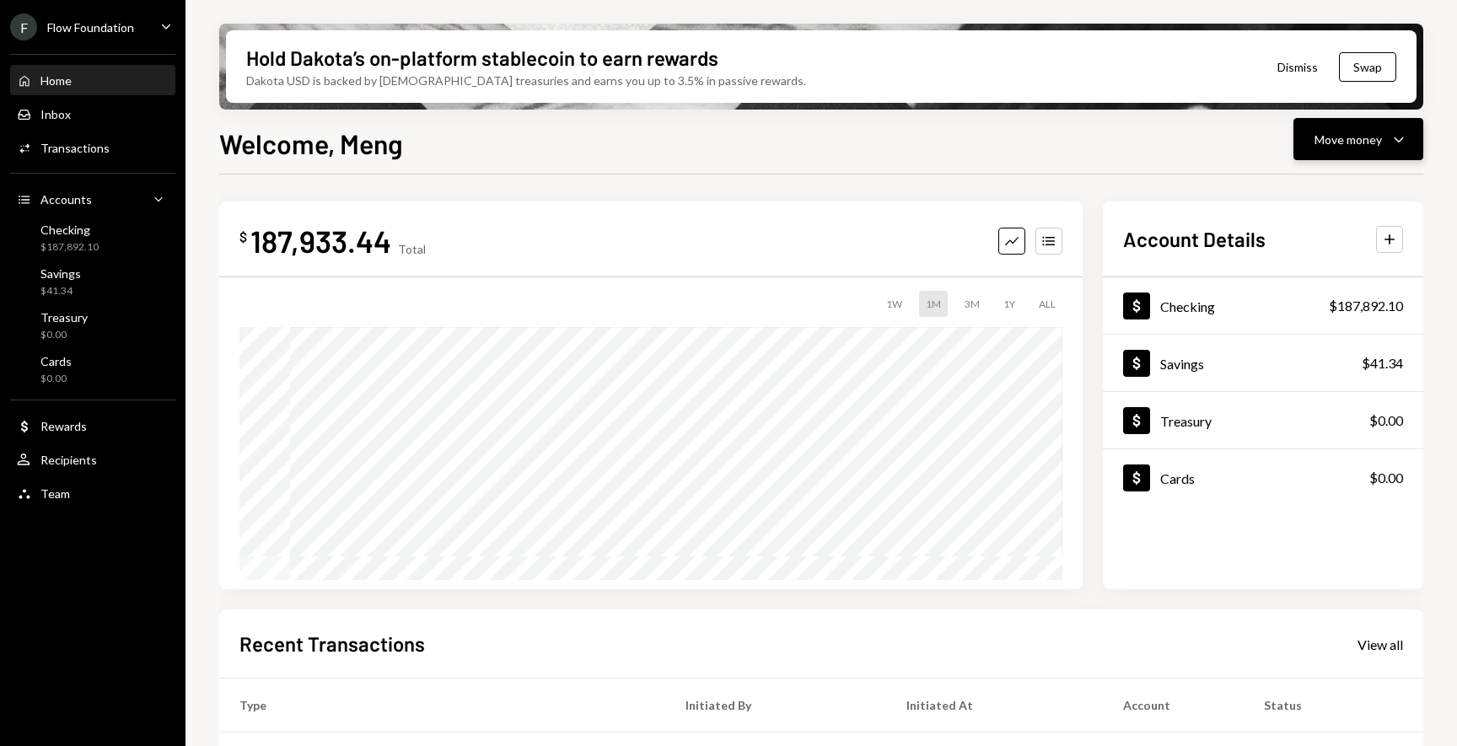
click at [1368, 150] on button "Move money Caret Down" at bounding box center [1359, 139] width 130 height 42
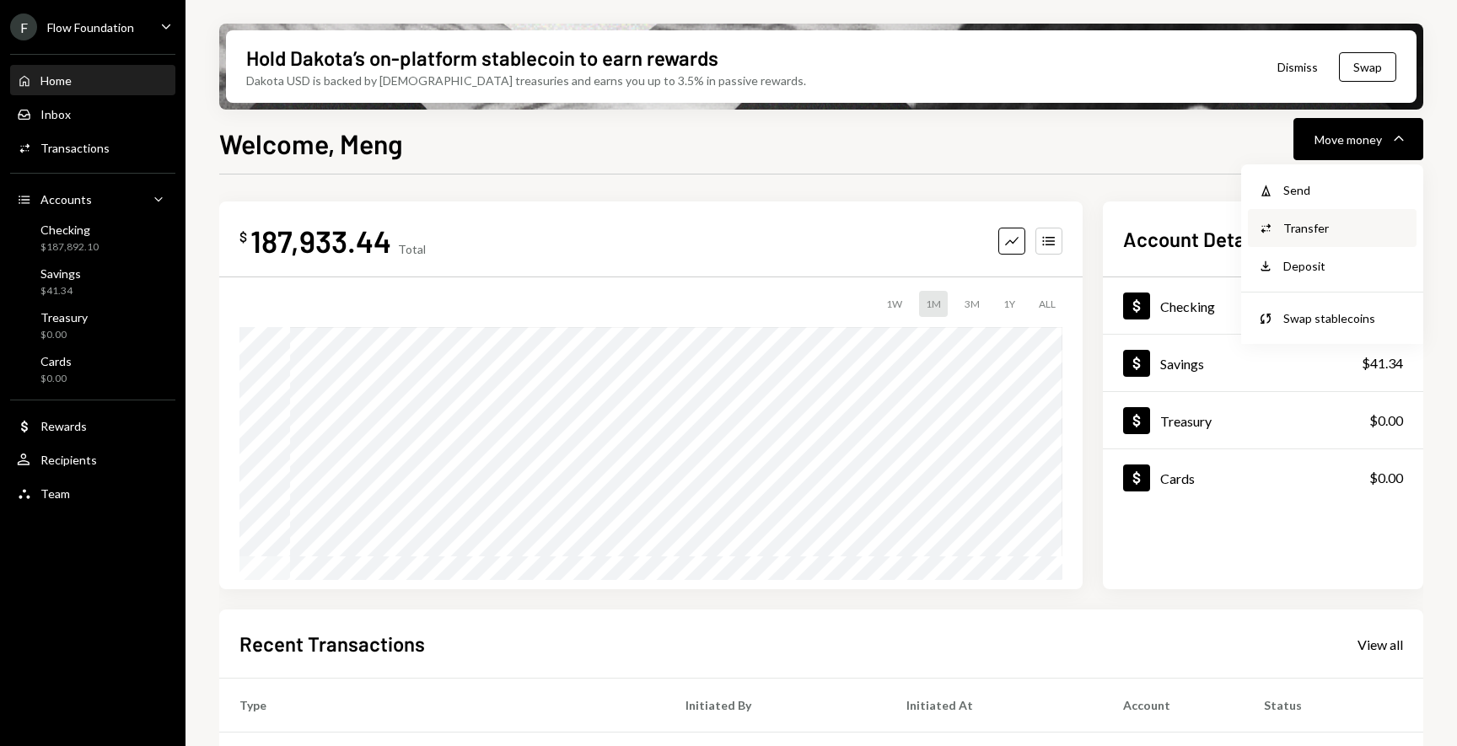
click at [1315, 231] on div "Transfer" at bounding box center [1344, 228] width 123 height 18
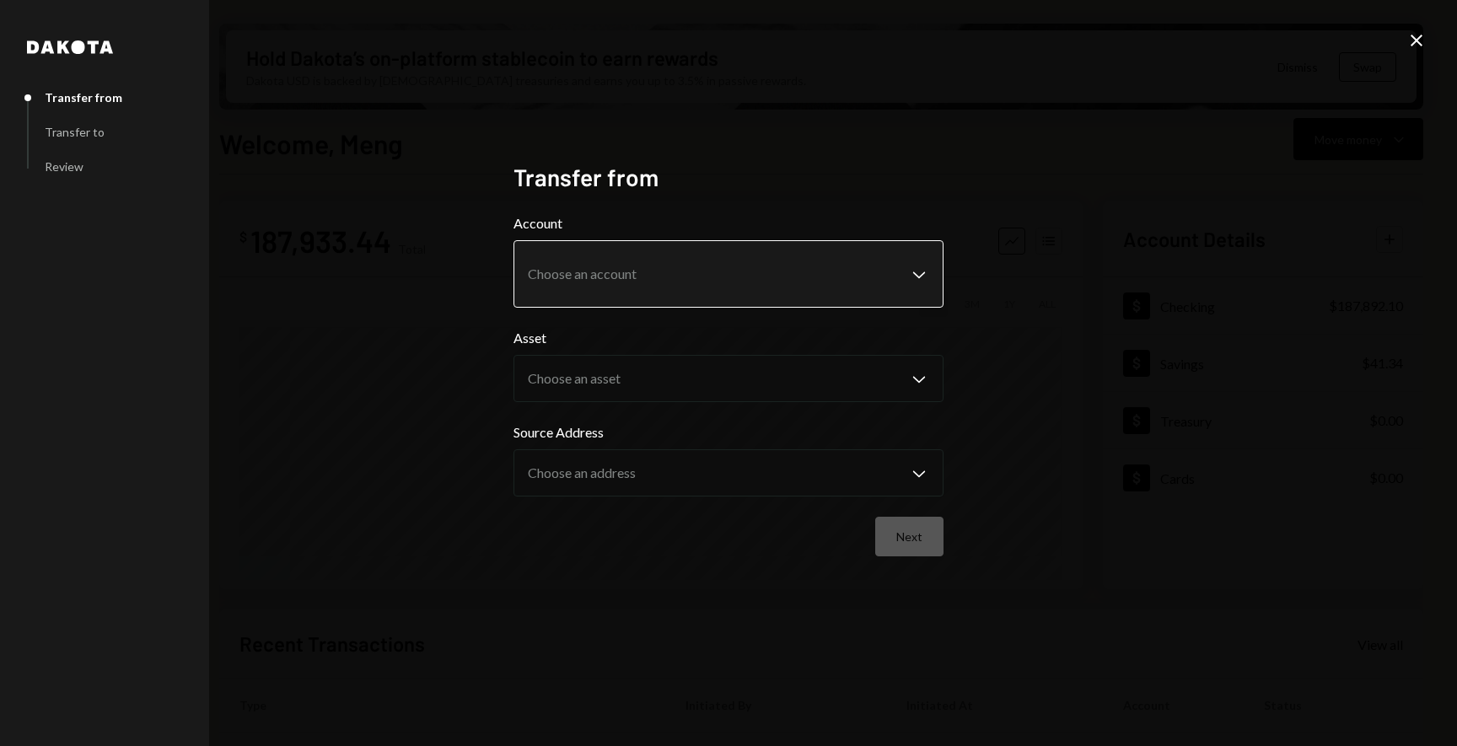
click at [751, 274] on body "F Flow Foundation Caret Down Home Home Inbox Inbox Activities Transactions Acco…" at bounding box center [728, 373] width 1457 height 746
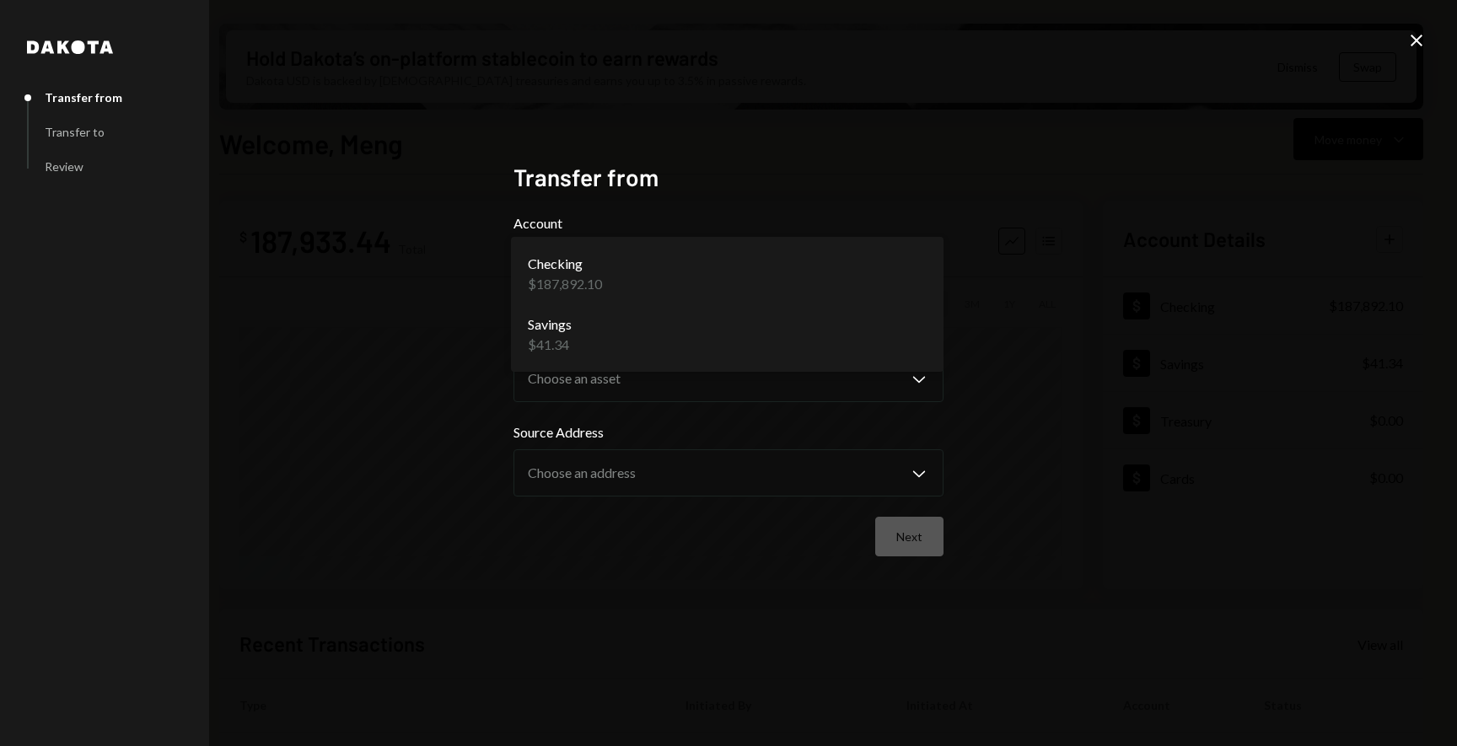
select select "**********"
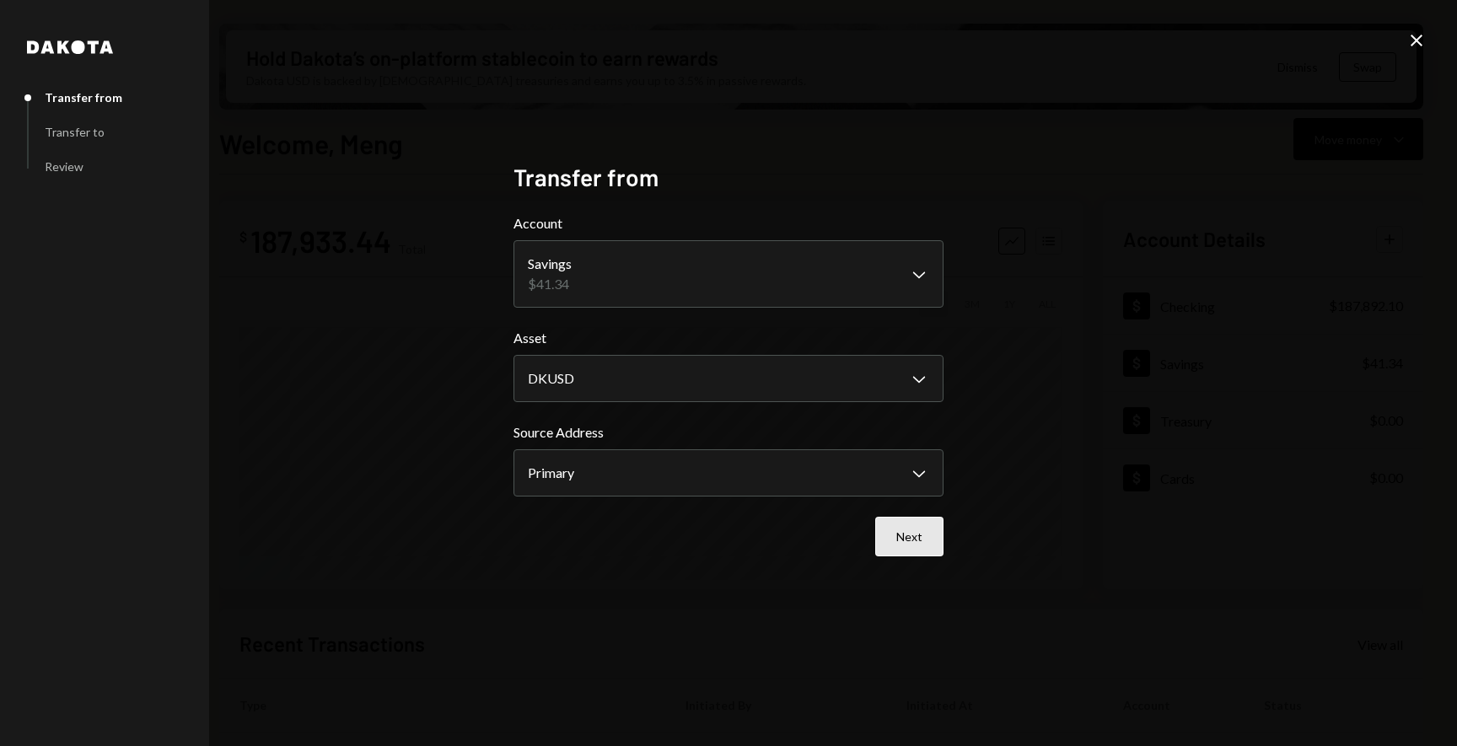
click at [907, 546] on button "Next" at bounding box center [909, 537] width 68 height 40
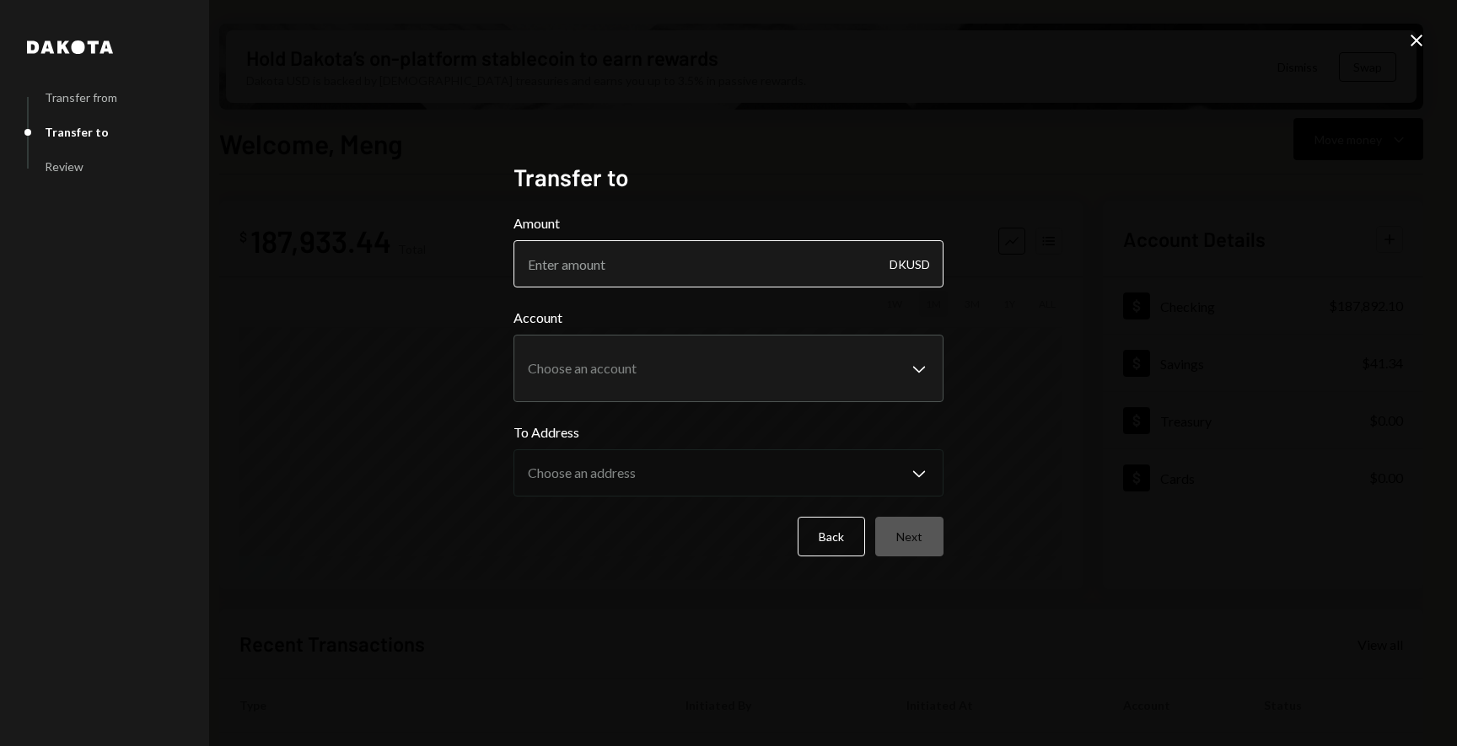
click at [674, 264] on input "Amount" at bounding box center [729, 263] width 430 height 47
type input "41.34"
click at [728, 361] on body "F Flow Foundation Caret Down Home Home Inbox Inbox Activities Transactions Acco…" at bounding box center [728, 373] width 1457 height 746
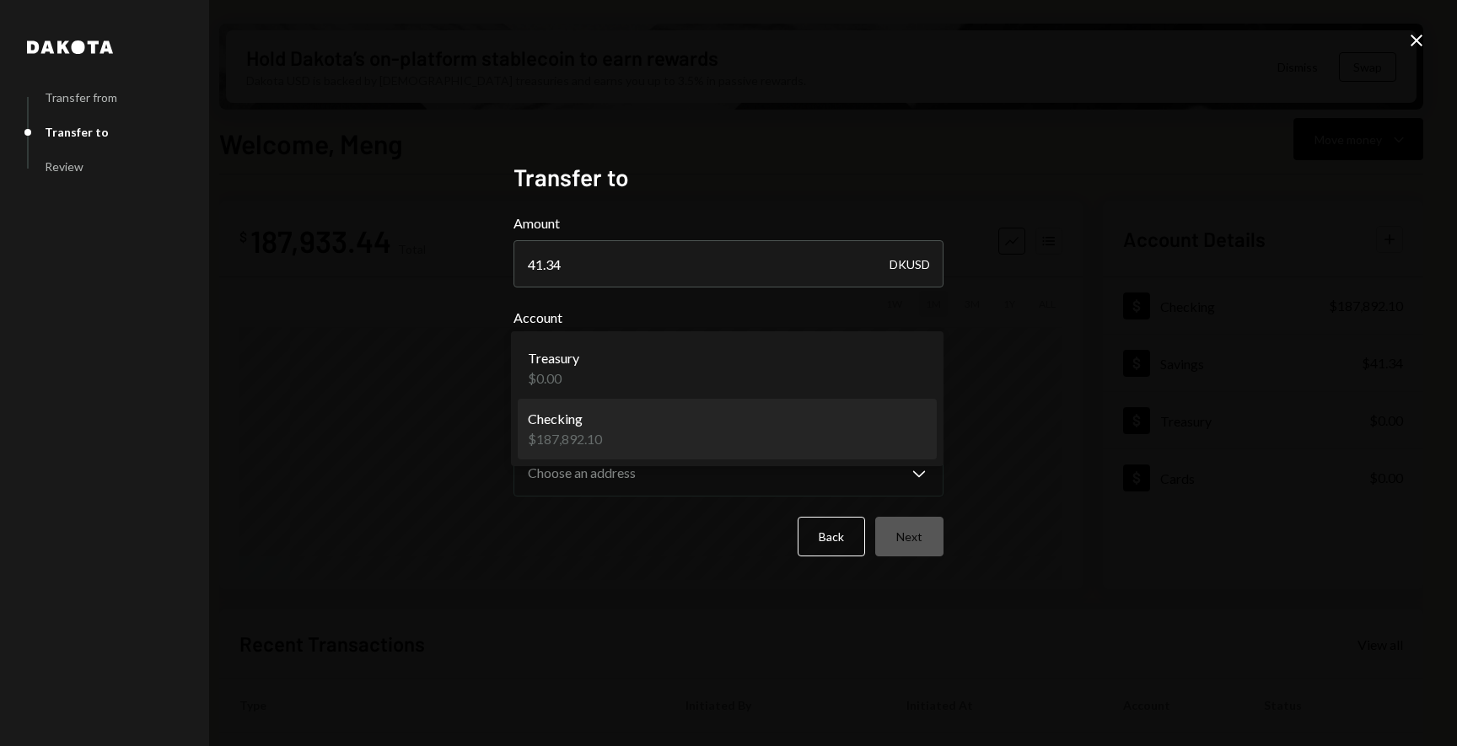
select select "**********"
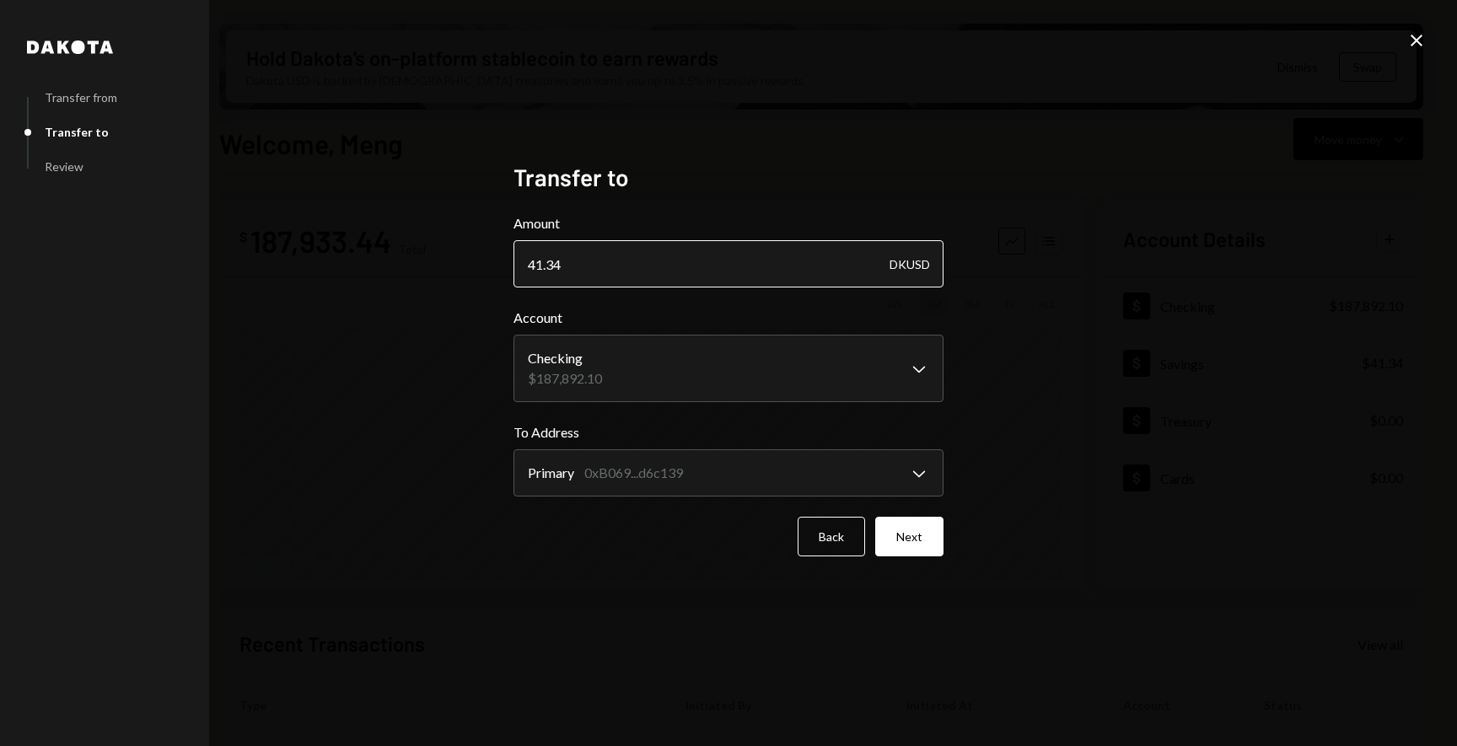
click at [831, 261] on input "41.34" at bounding box center [729, 263] width 430 height 47
click at [838, 537] on button "Back" at bounding box center [831, 537] width 67 height 40
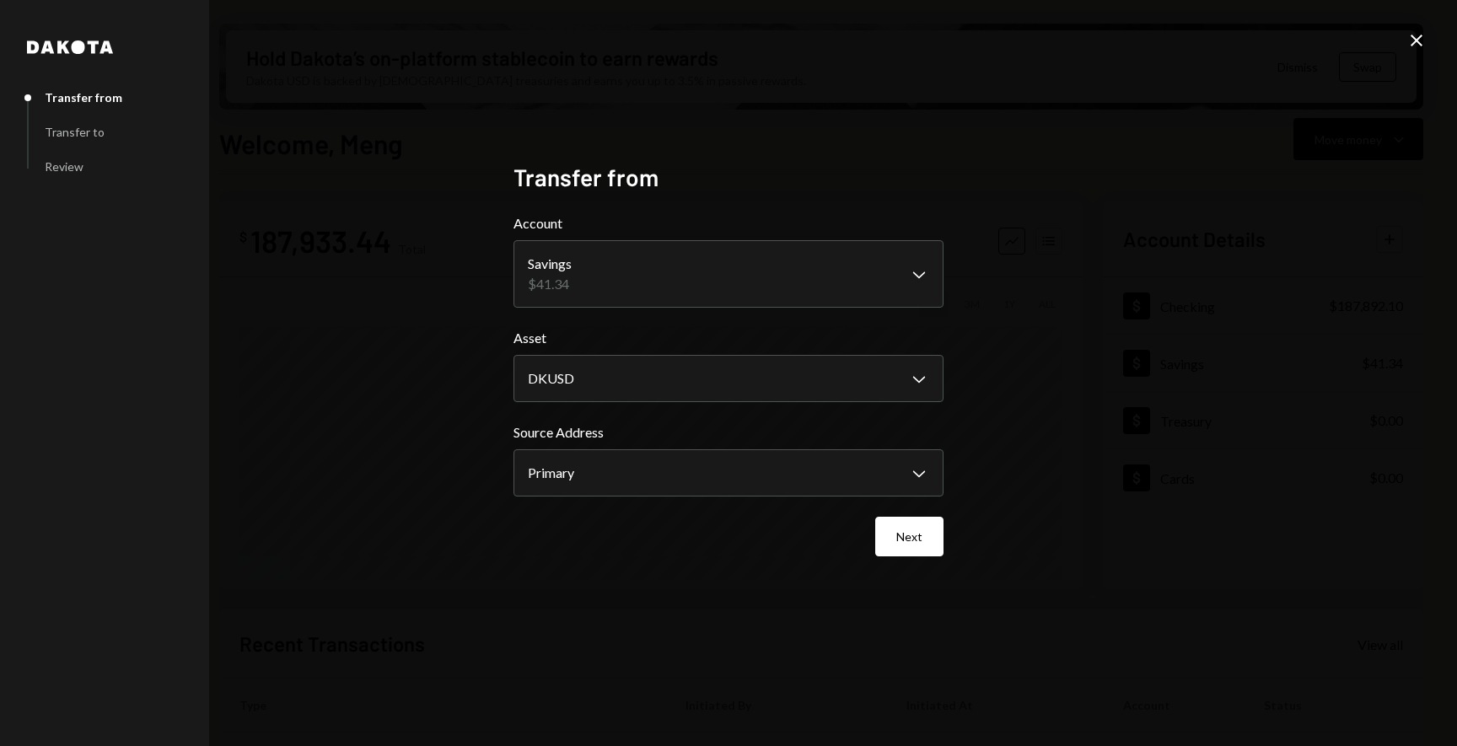
click at [783, 405] on form "**********" at bounding box center [729, 384] width 430 height 343
click at [782, 391] on body "F Flow Foundation Caret Down Home Home Inbox Inbox Activities Transactions Acco…" at bounding box center [728, 373] width 1457 height 746
click at [913, 537] on button "Next" at bounding box center [909, 537] width 68 height 40
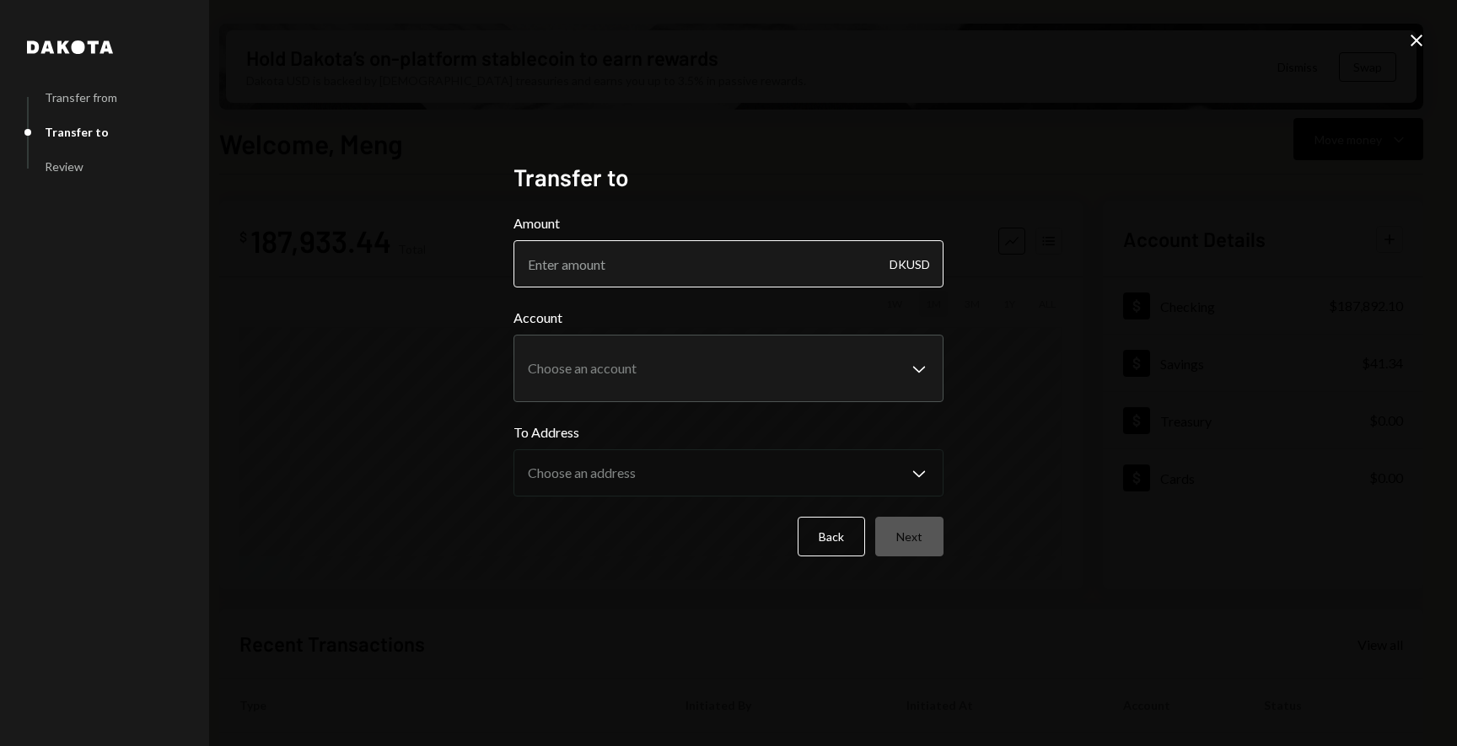
click at [741, 258] on input "Amount" at bounding box center [729, 263] width 430 height 47
type input "41.34"
click at [722, 385] on body "F Flow Foundation Caret Down Home Home Inbox Inbox Activities Transactions Acco…" at bounding box center [728, 373] width 1457 height 746
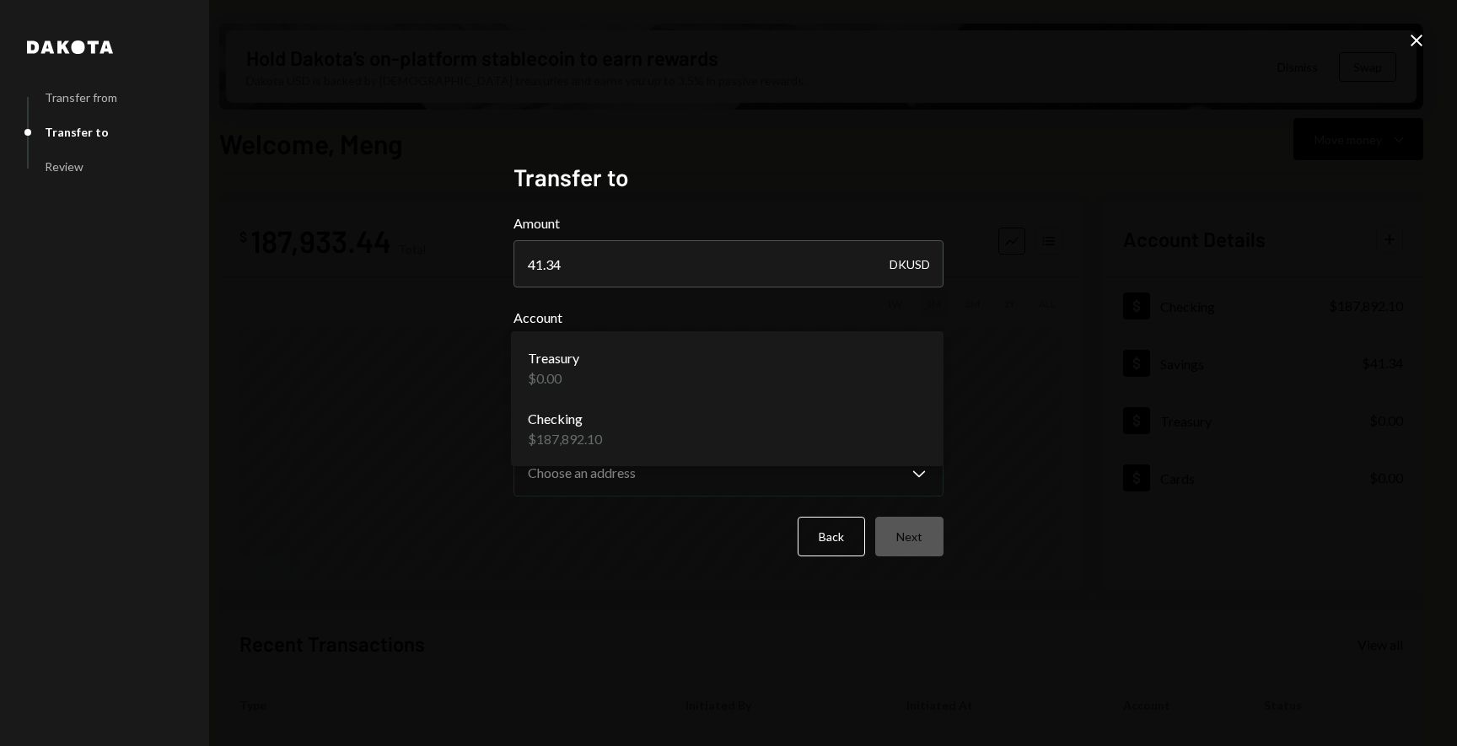
select select "**********"
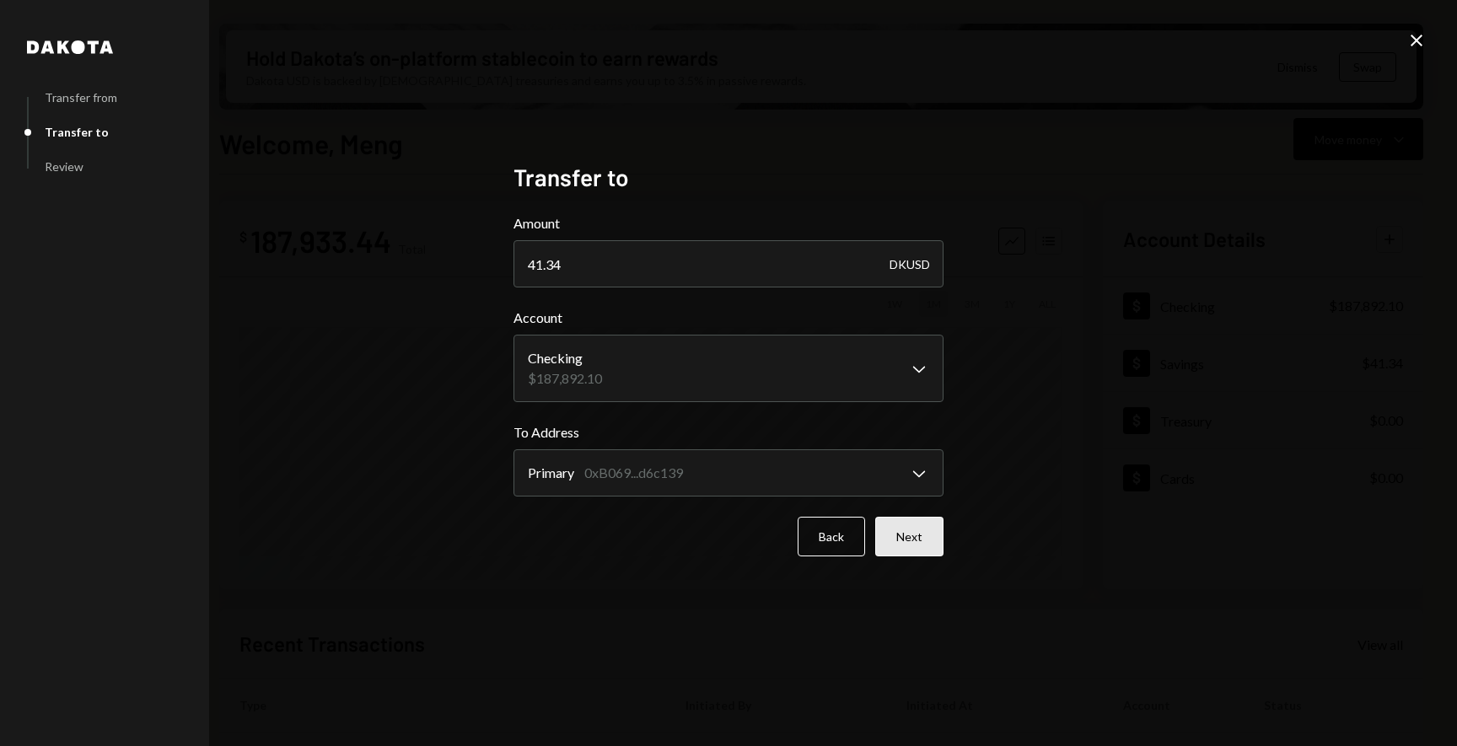
click at [909, 541] on button "Next" at bounding box center [909, 537] width 68 height 40
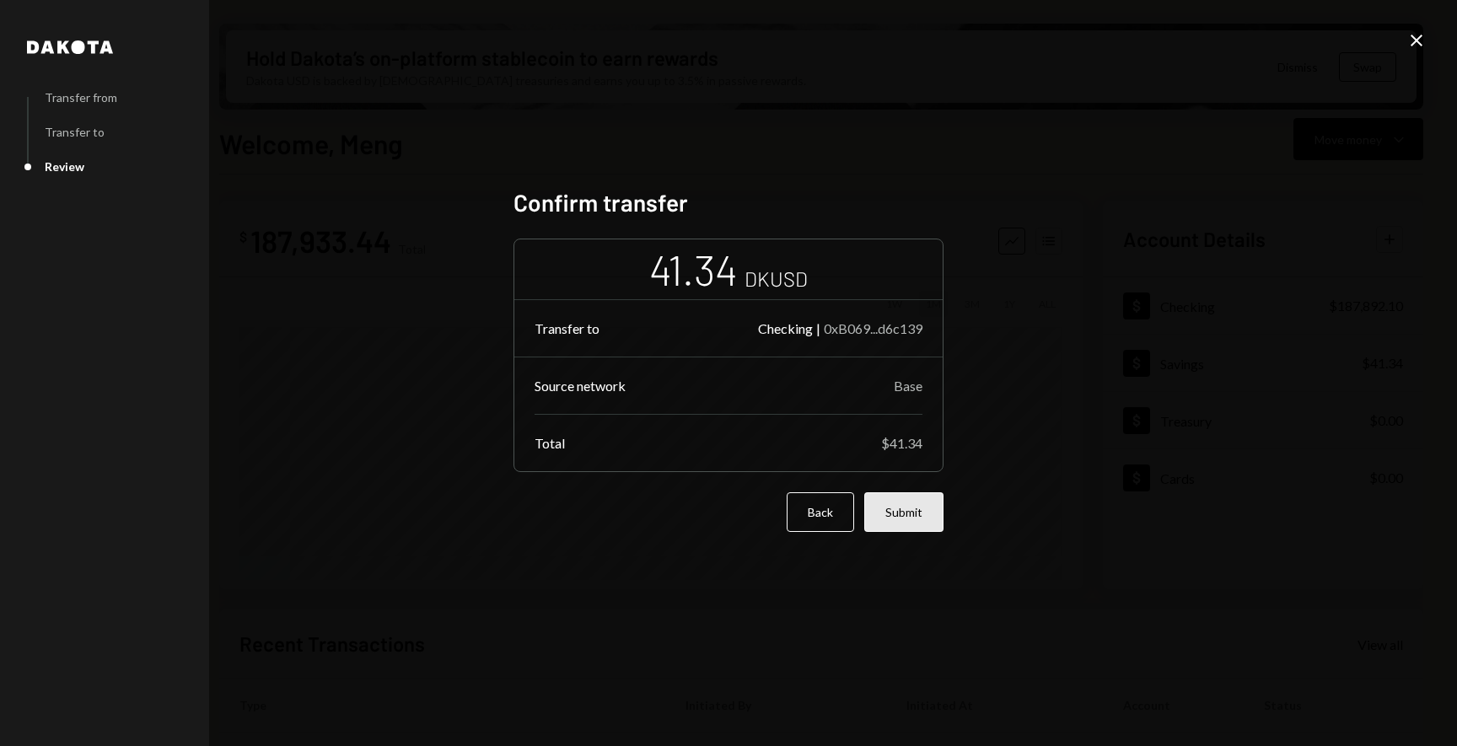
click at [906, 515] on button "Submit" at bounding box center [903, 512] width 79 height 40
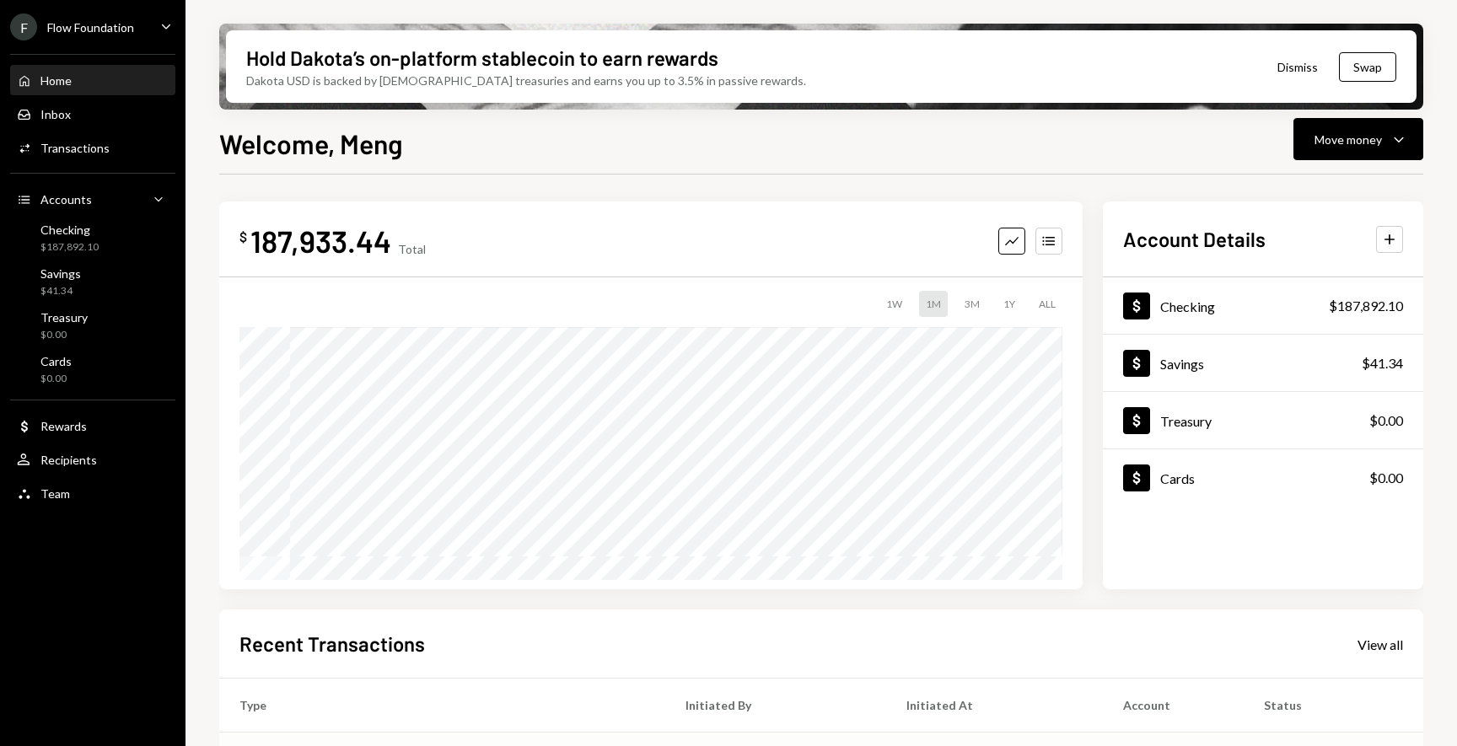
scroll to position [270, 0]
click at [1357, 153] on button "Move money Caret Down" at bounding box center [1359, 139] width 130 height 42
click at [1297, 196] on div "Send" at bounding box center [1344, 190] width 123 height 18
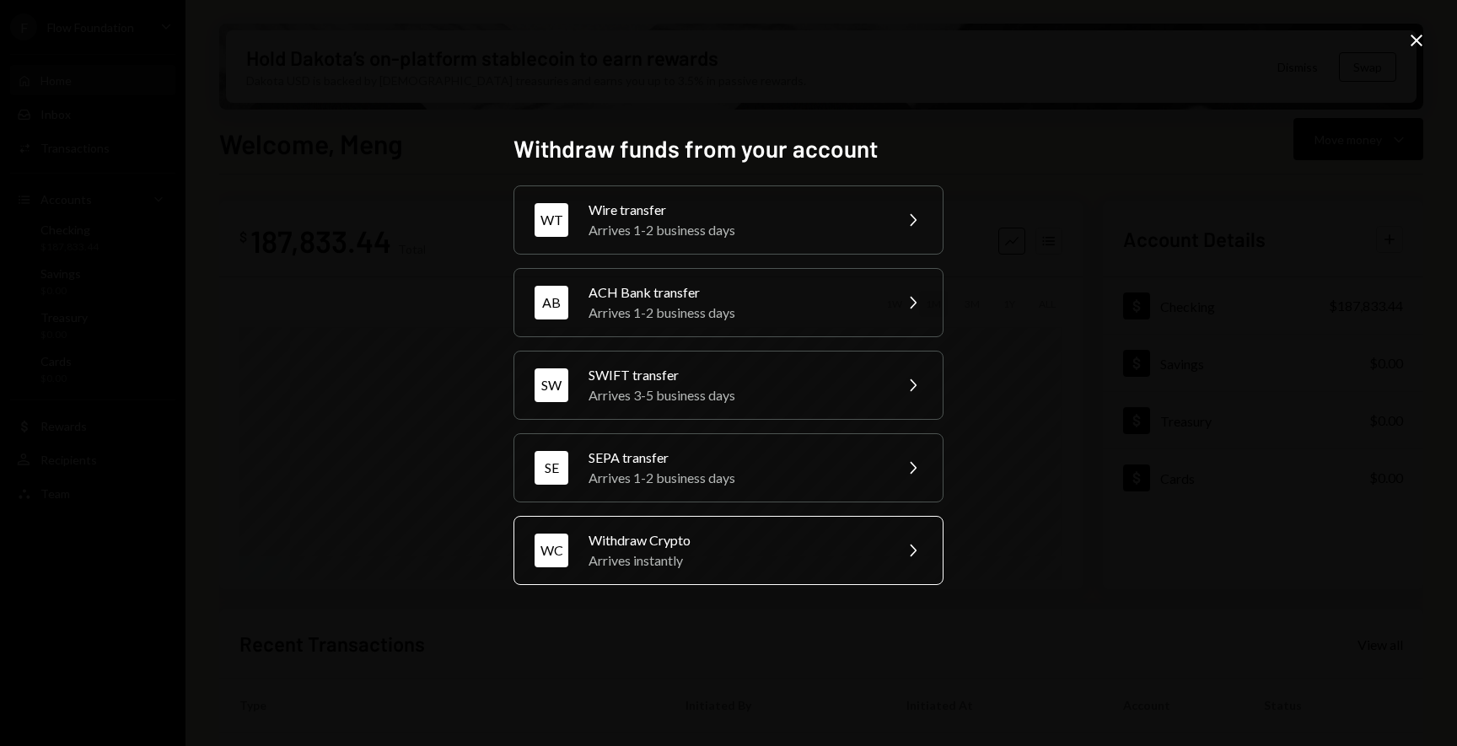
click at [793, 551] on div "Arrives instantly" at bounding box center [735, 561] width 293 height 20
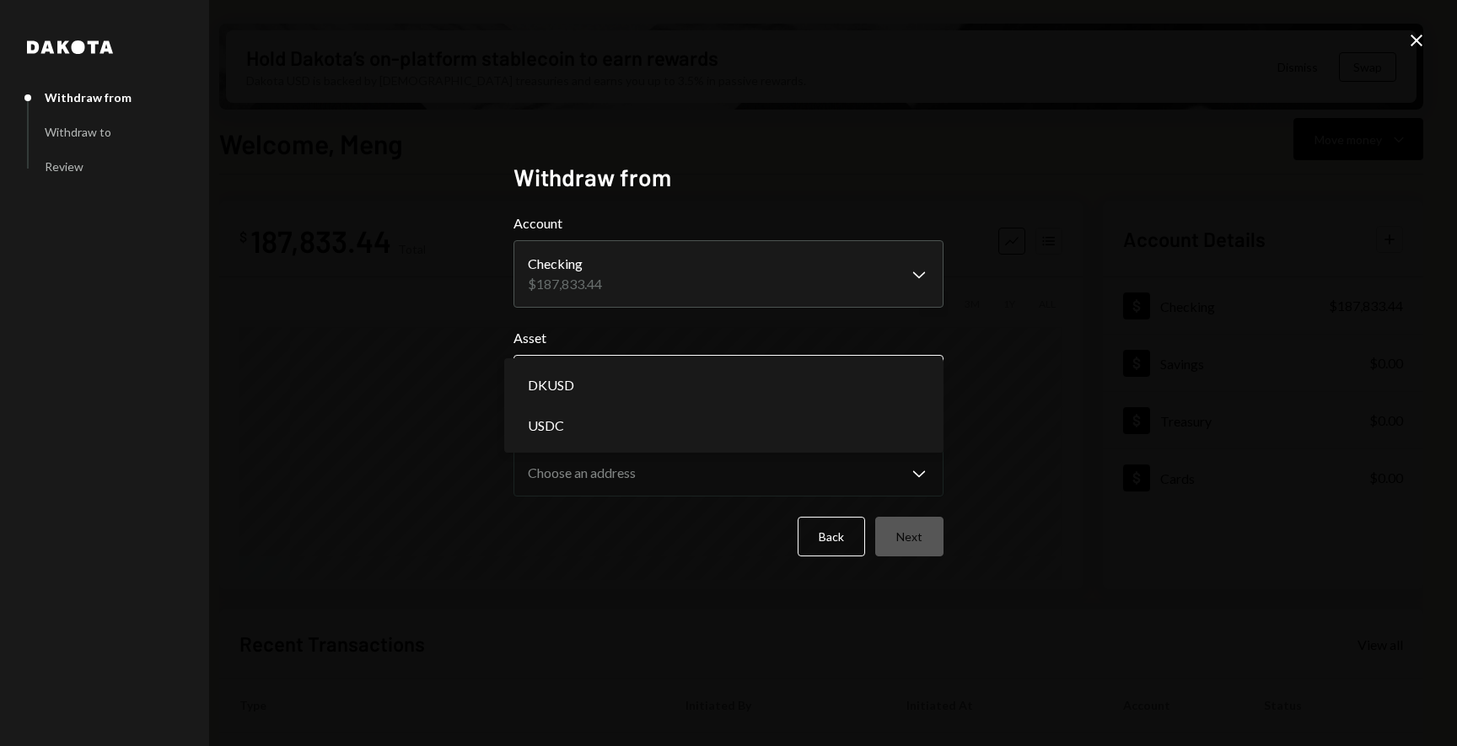
click at [759, 378] on body "F Flow Foundation Caret Down Home Home Inbox Inbox Activities Transactions Acco…" at bounding box center [728, 373] width 1457 height 746
select select "****"
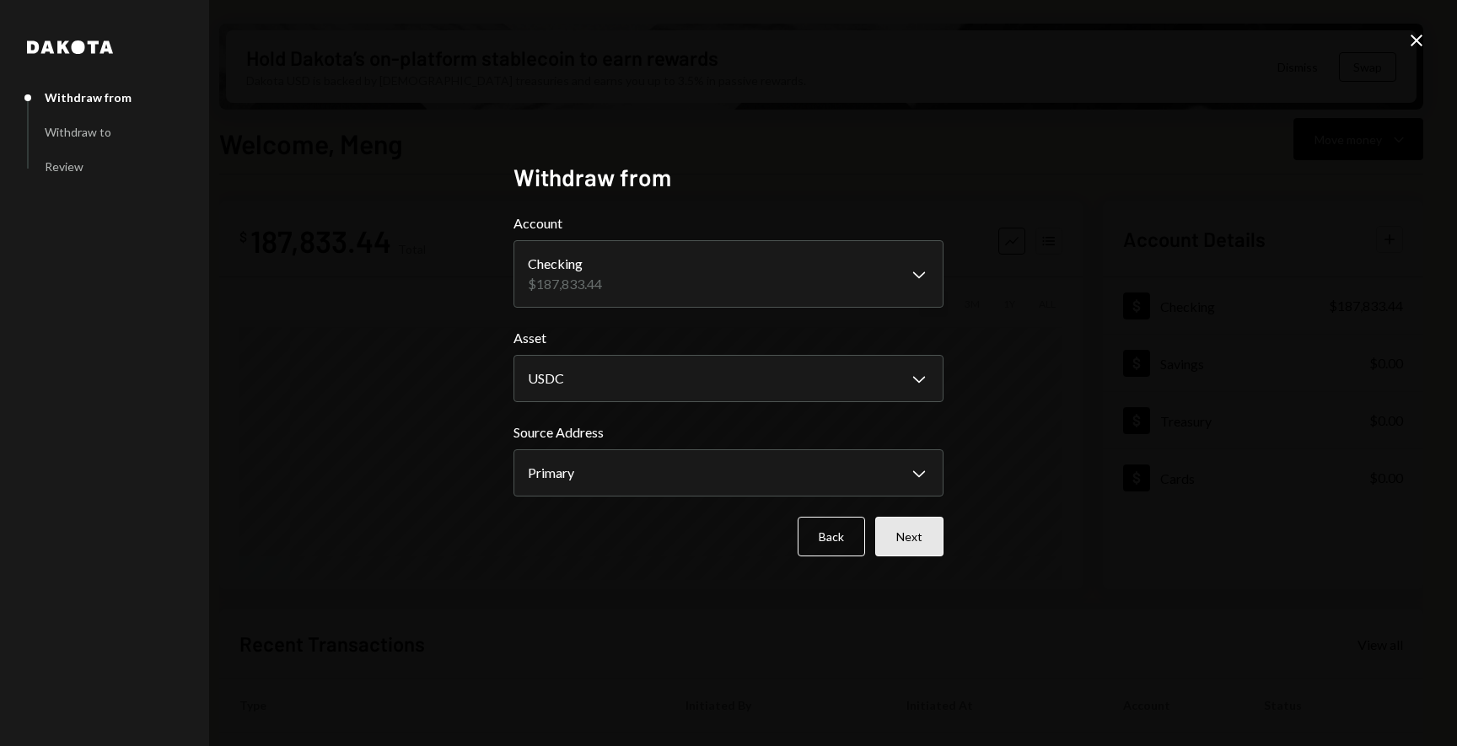
click at [910, 536] on button "Next" at bounding box center [909, 537] width 68 height 40
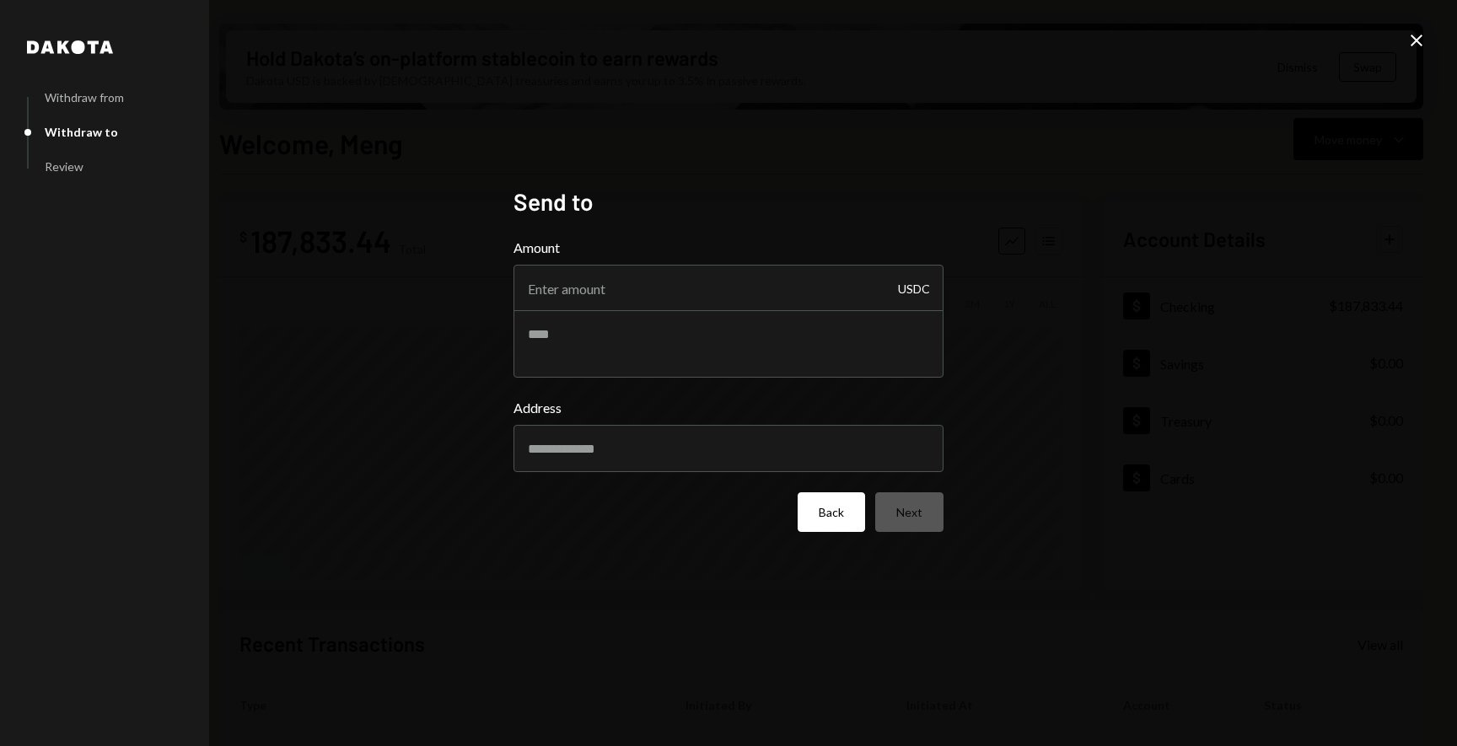
click at [833, 520] on button "Back" at bounding box center [831, 512] width 67 height 40
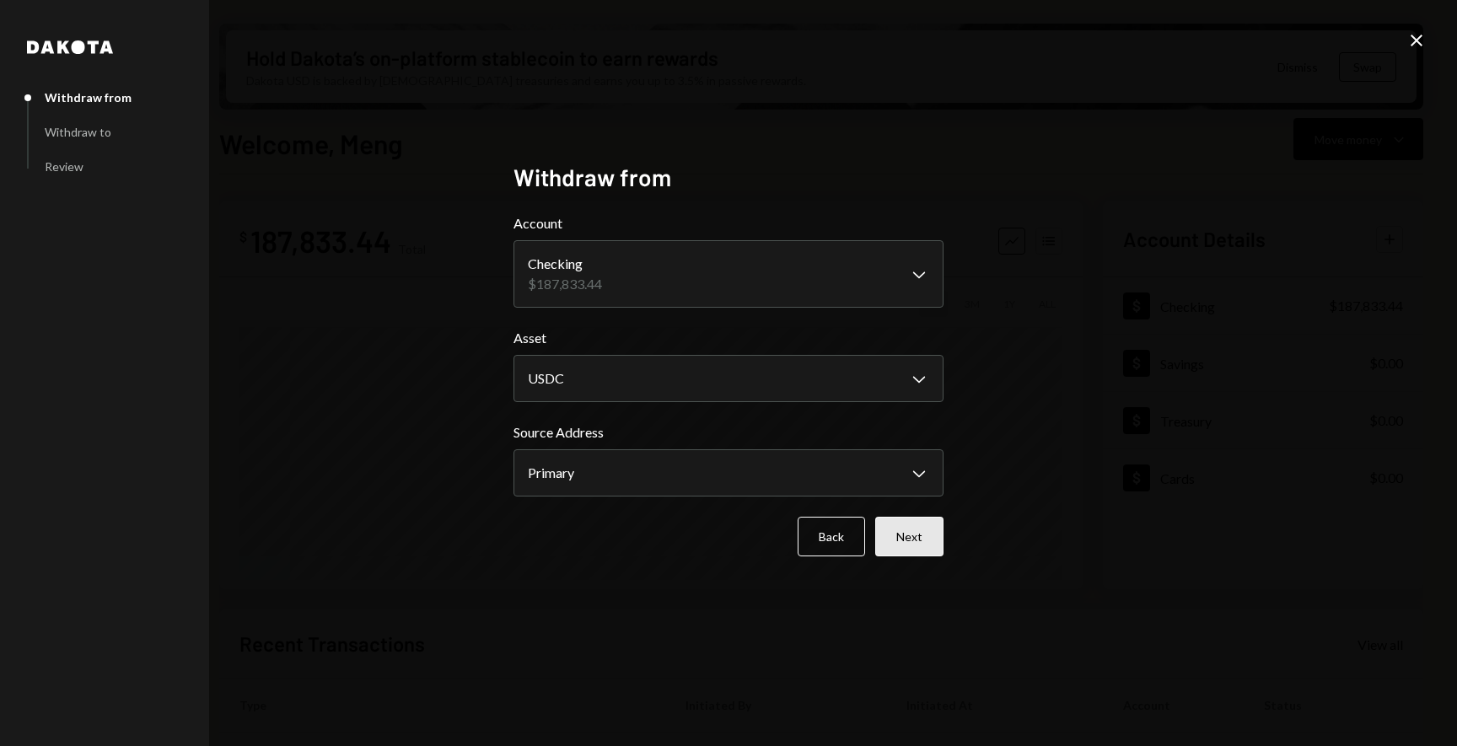
click at [913, 532] on button "Next" at bounding box center [909, 537] width 68 height 40
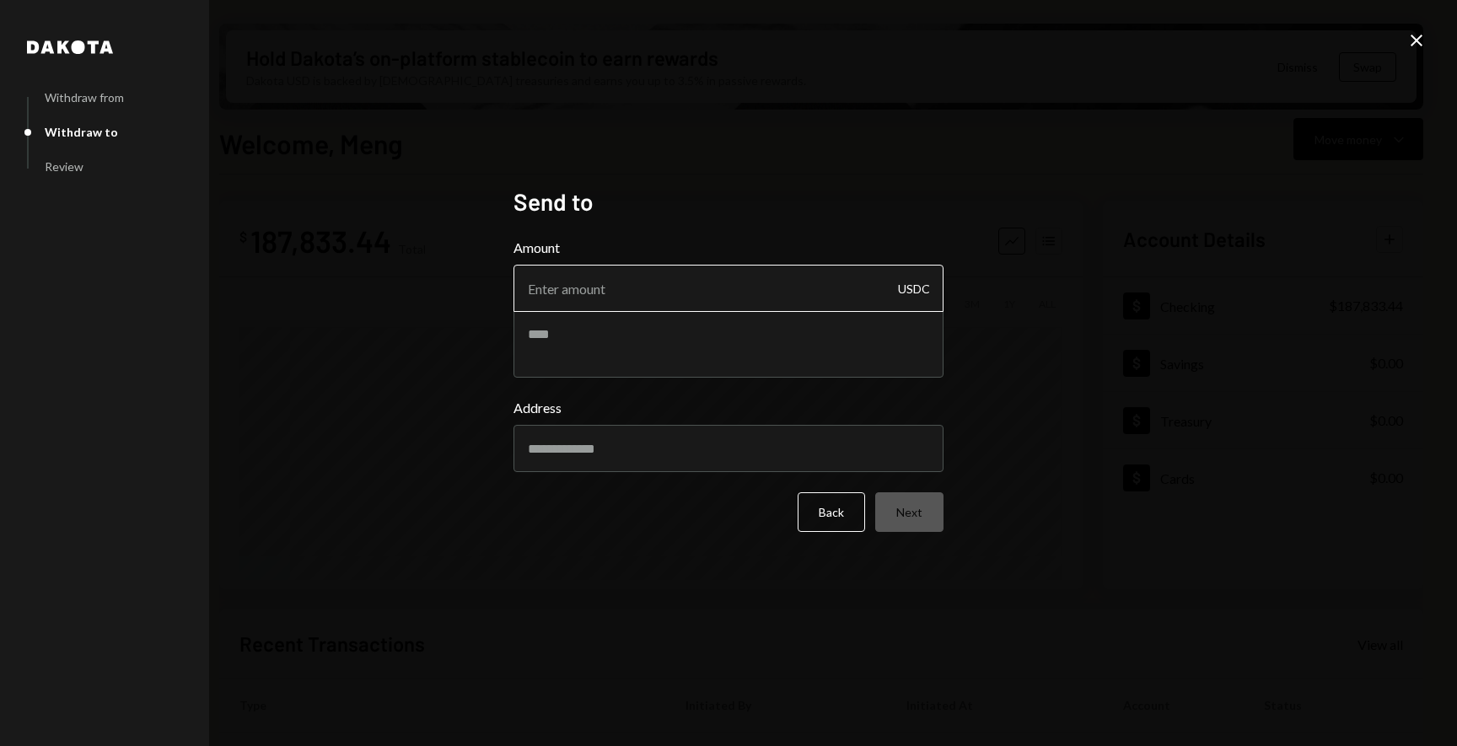
click at [668, 299] on input "Amount" at bounding box center [729, 288] width 430 height 47
type input "187833.44"
click at [663, 449] on div "Address" at bounding box center [729, 435] width 430 height 74
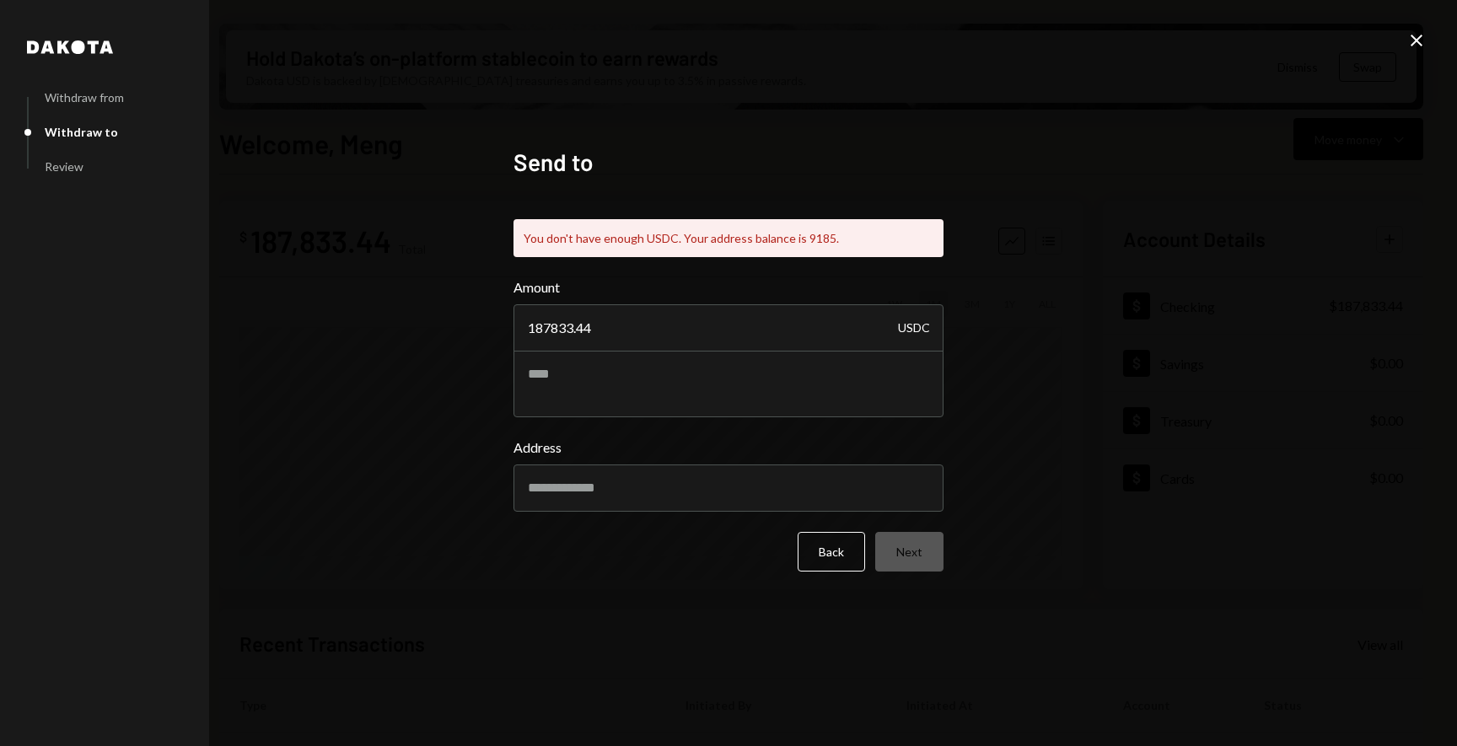
paste input "number"
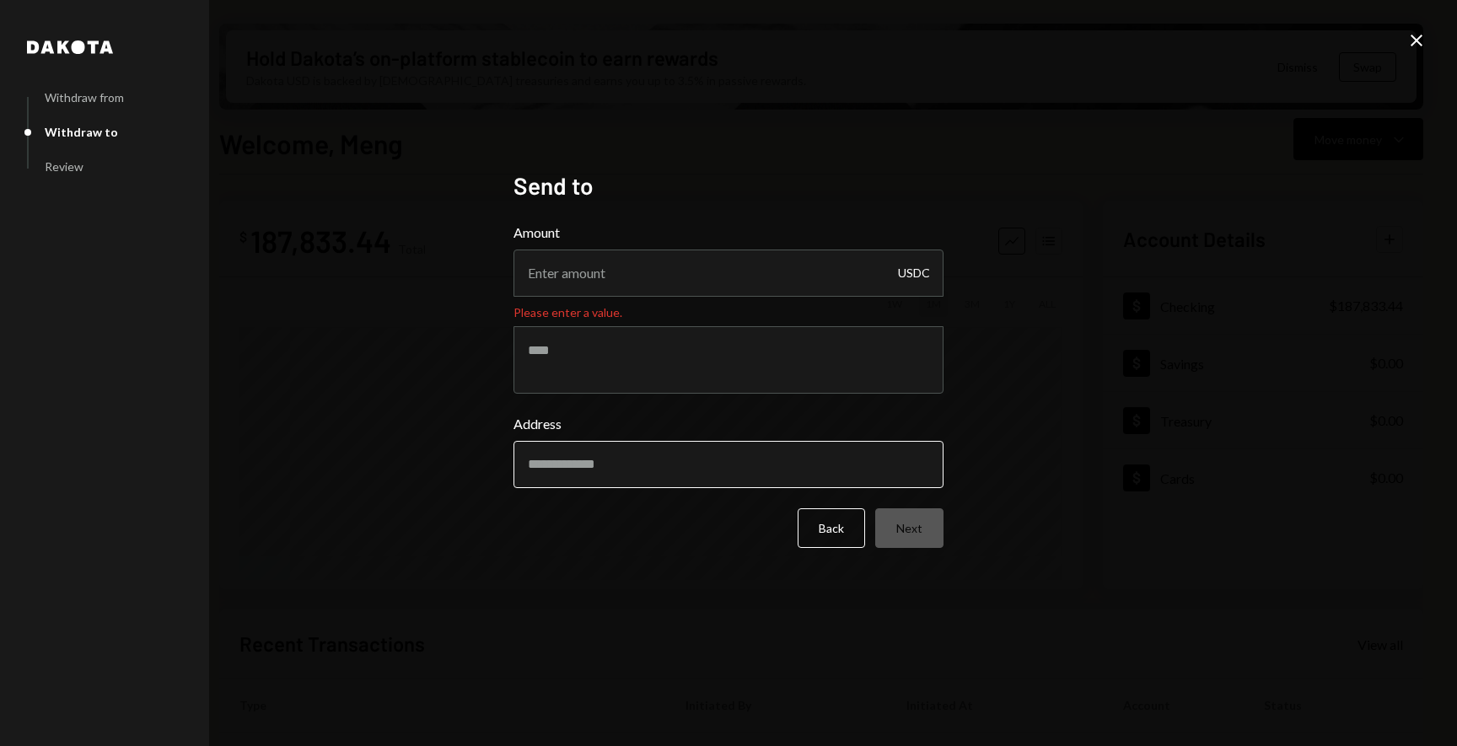
click at [658, 455] on input "Address" at bounding box center [729, 464] width 430 height 47
paste input "**********"
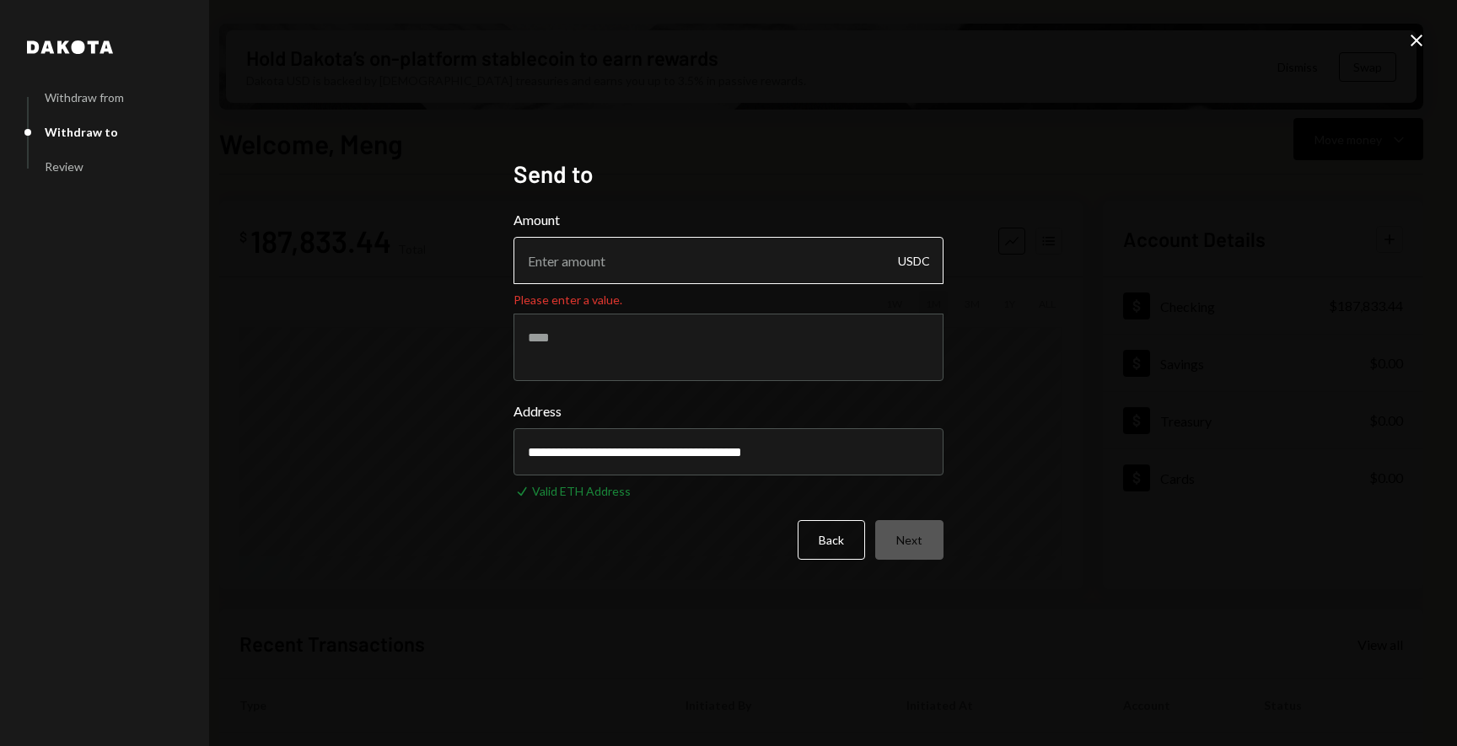
type input "**********"
click at [710, 261] on input "Amount" at bounding box center [729, 260] width 430 height 47
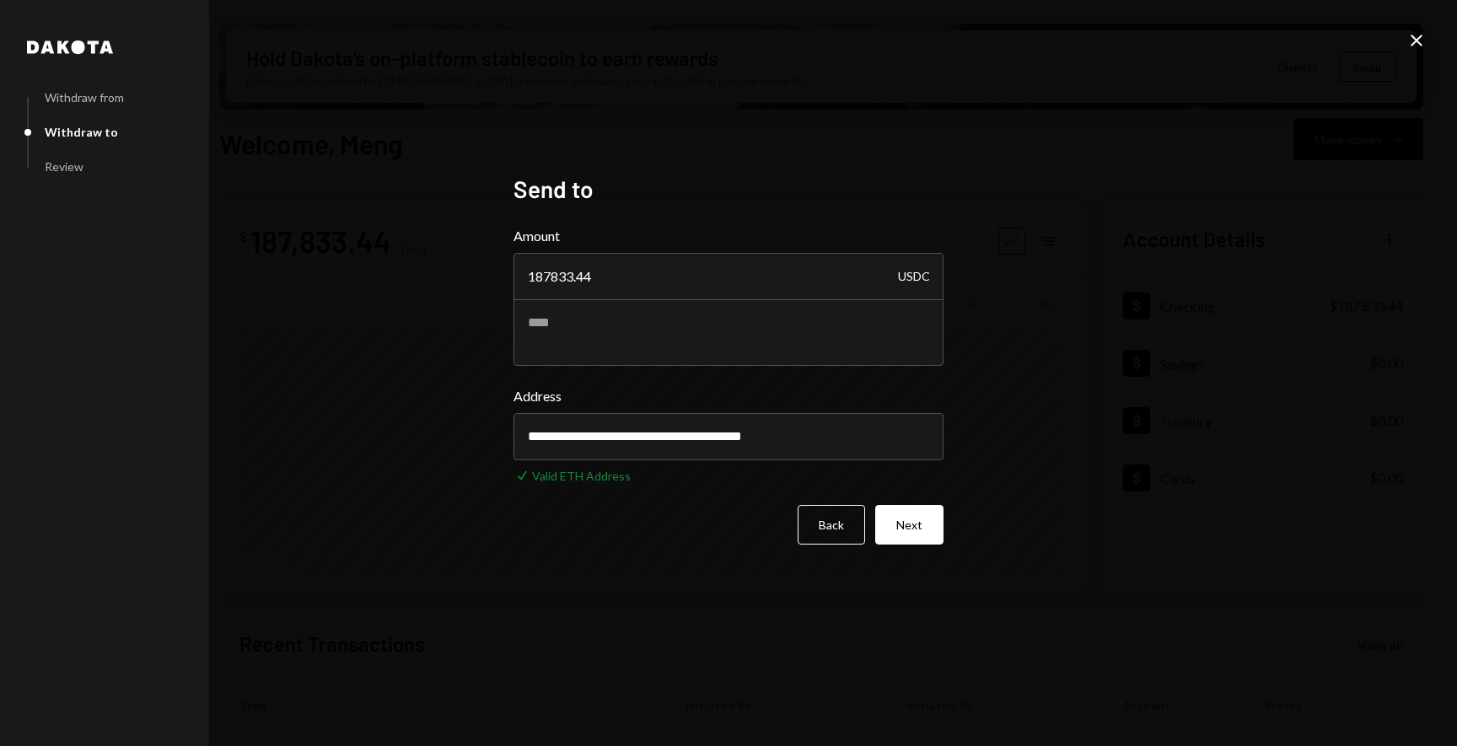
type input "187833.44"
click at [1104, 347] on div "**********" at bounding box center [728, 373] width 1457 height 746
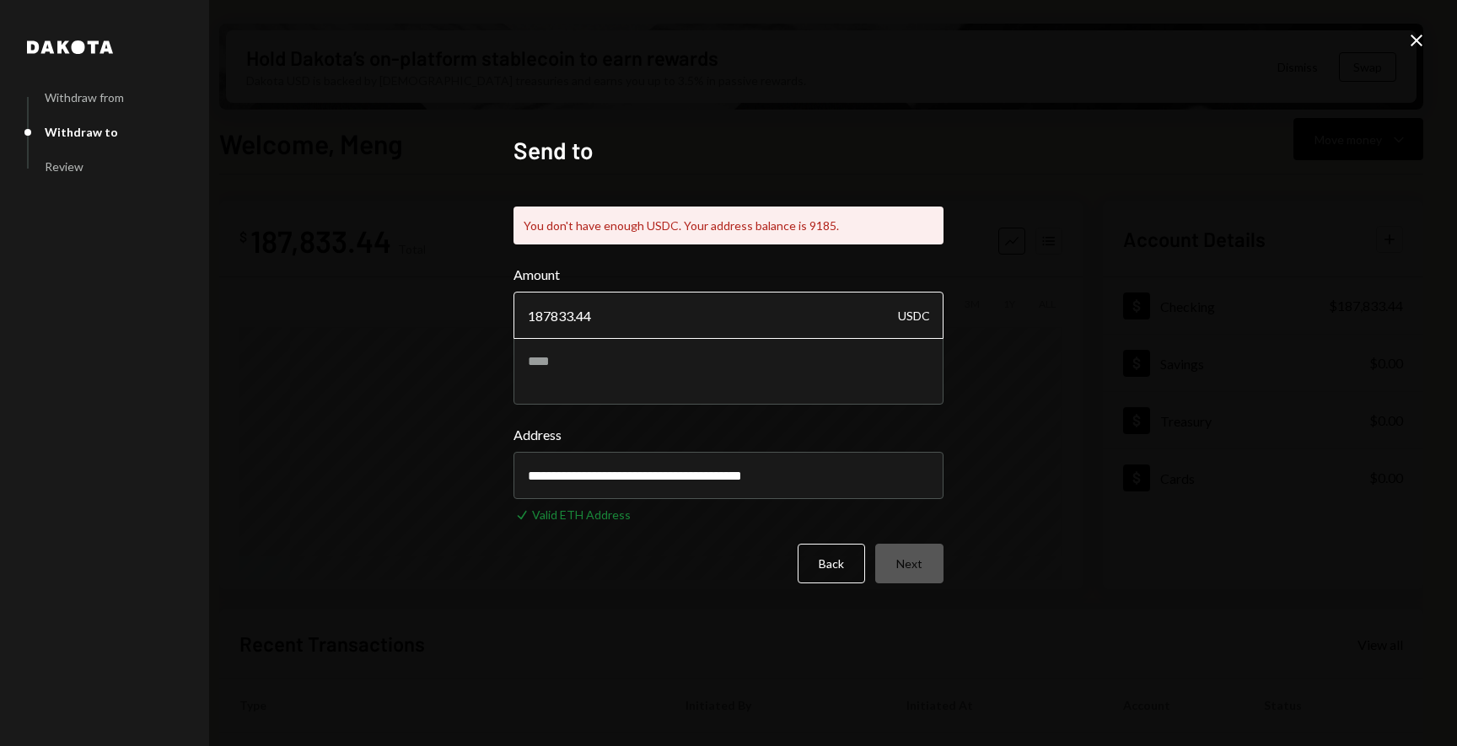
click at [712, 315] on input "187833.44" at bounding box center [729, 315] width 430 height 47
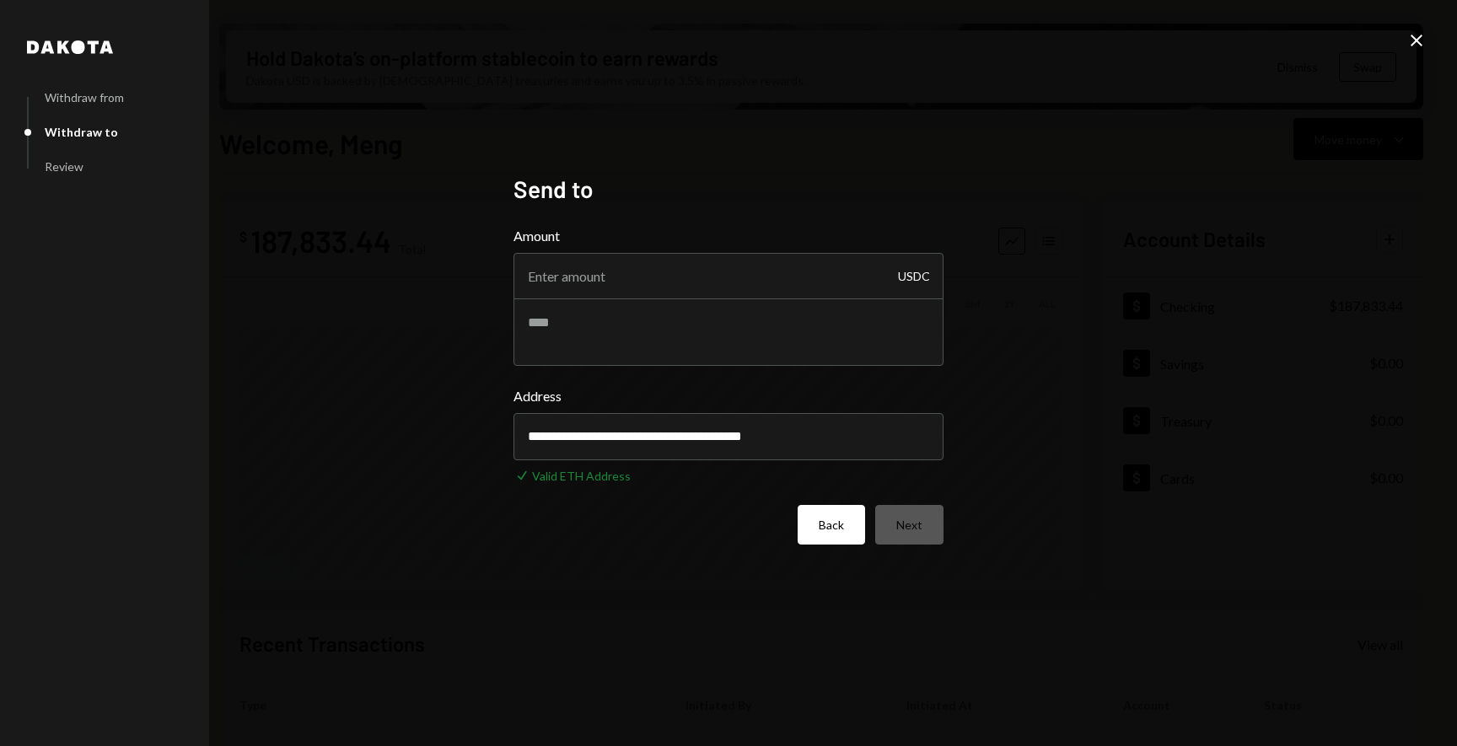
click at [830, 535] on button "Back" at bounding box center [831, 525] width 67 height 40
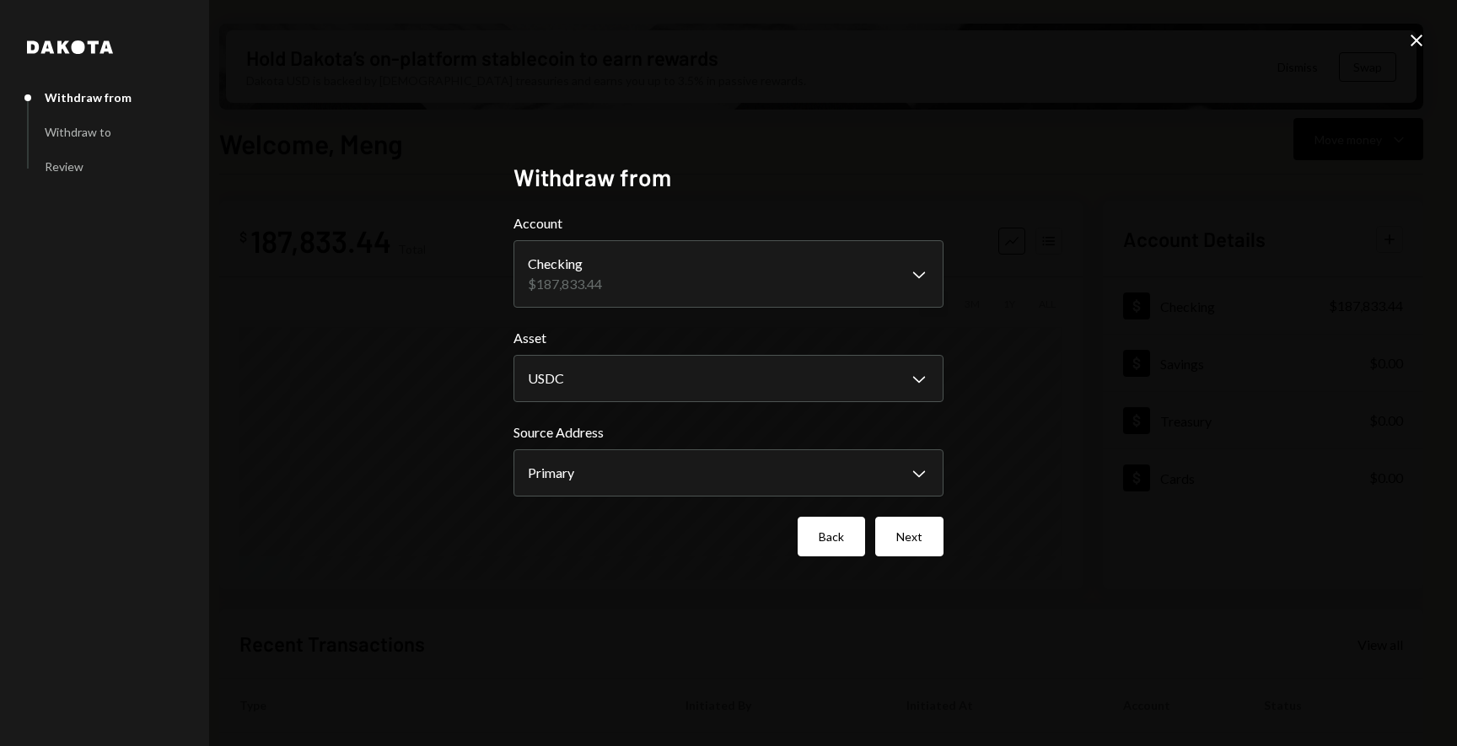
click at [826, 529] on button "Back" at bounding box center [831, 537] width 67 height 40
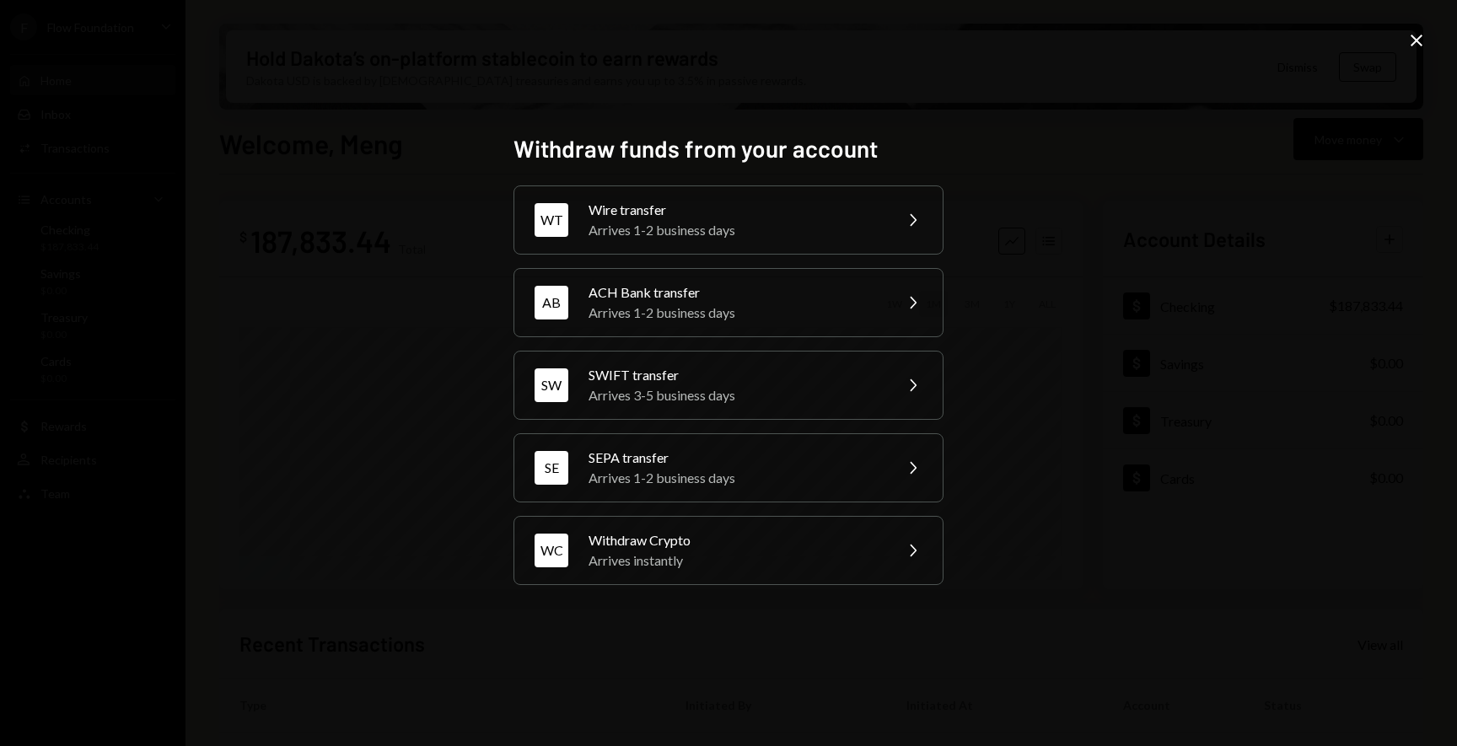
click at [1415, 41] on icon at bounding box center [1417, 41] width 12 height 12
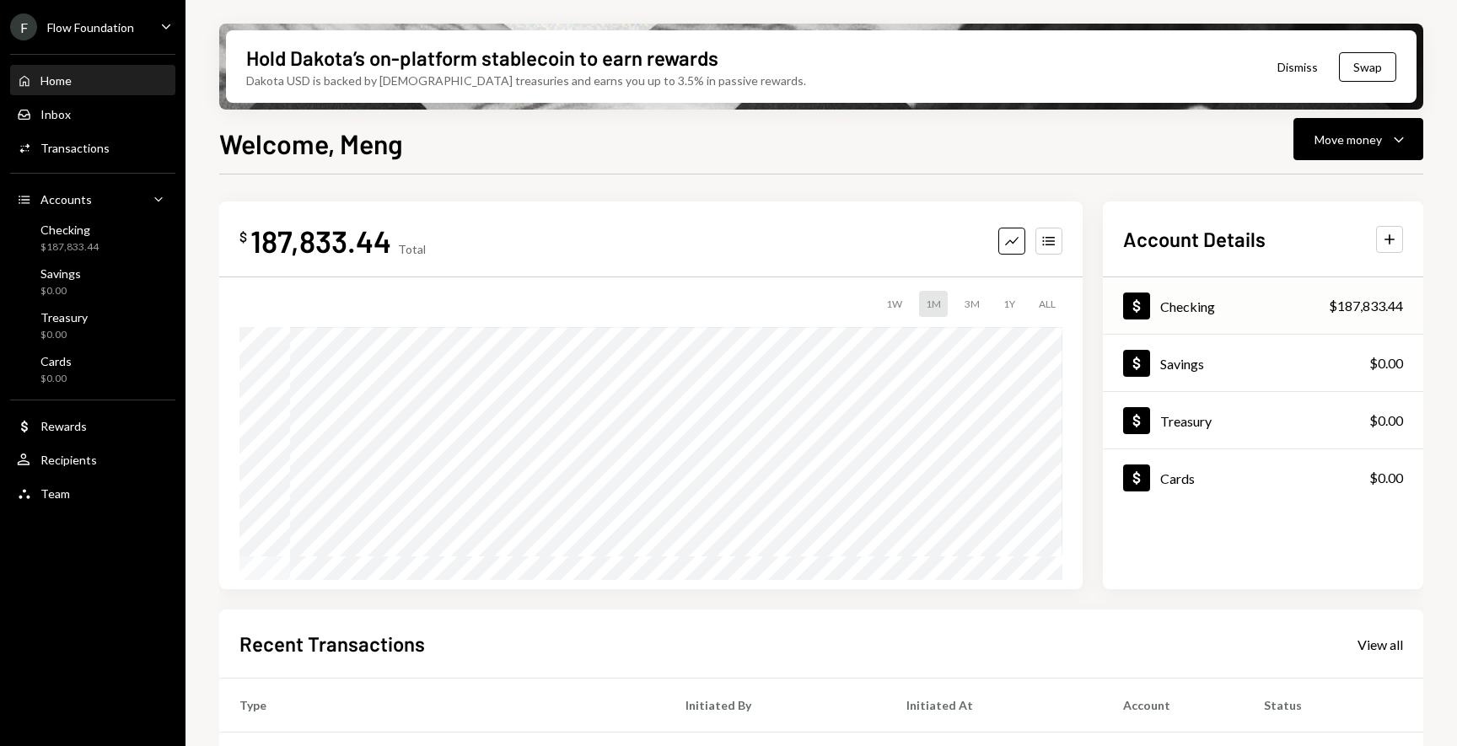
click at [1180, 302] on div "Checking" at bounding box center [1187, 307] width 55 height 16
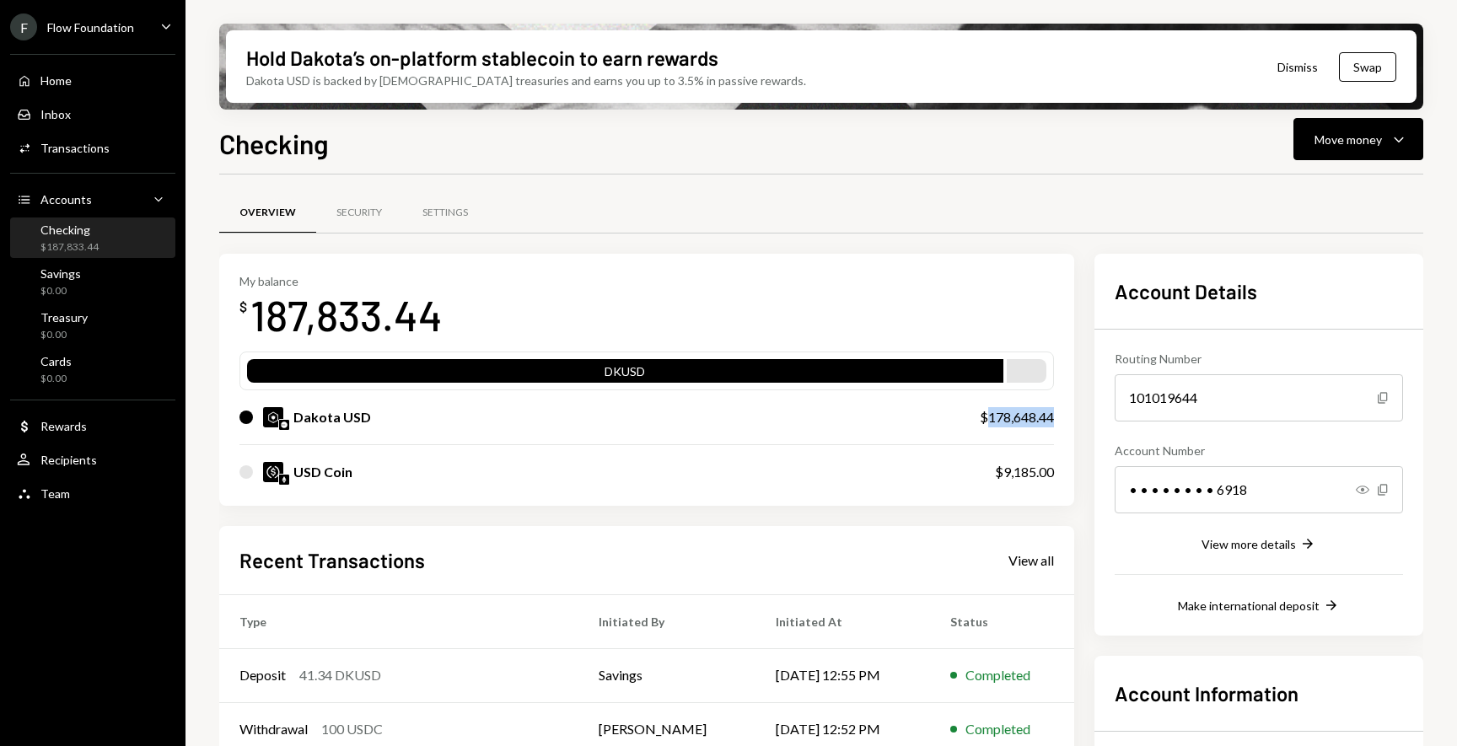
drag, startPoint x: 984, startPoint y: 417, endPoint x: 1060, endPoint y: 418, distance: 75.9
click at [1060, 418] on div "My balance $ 187,833.44 DKUSD Dakota USD $178,648.44 USD Coin $9,185.00" at bounding box center [646, 380] width 855 height 252
copy div "178,648.44"
click at [1391, 155] on button "Move money Caret Down" at bounding box center [1359, 139] width 130 height 42
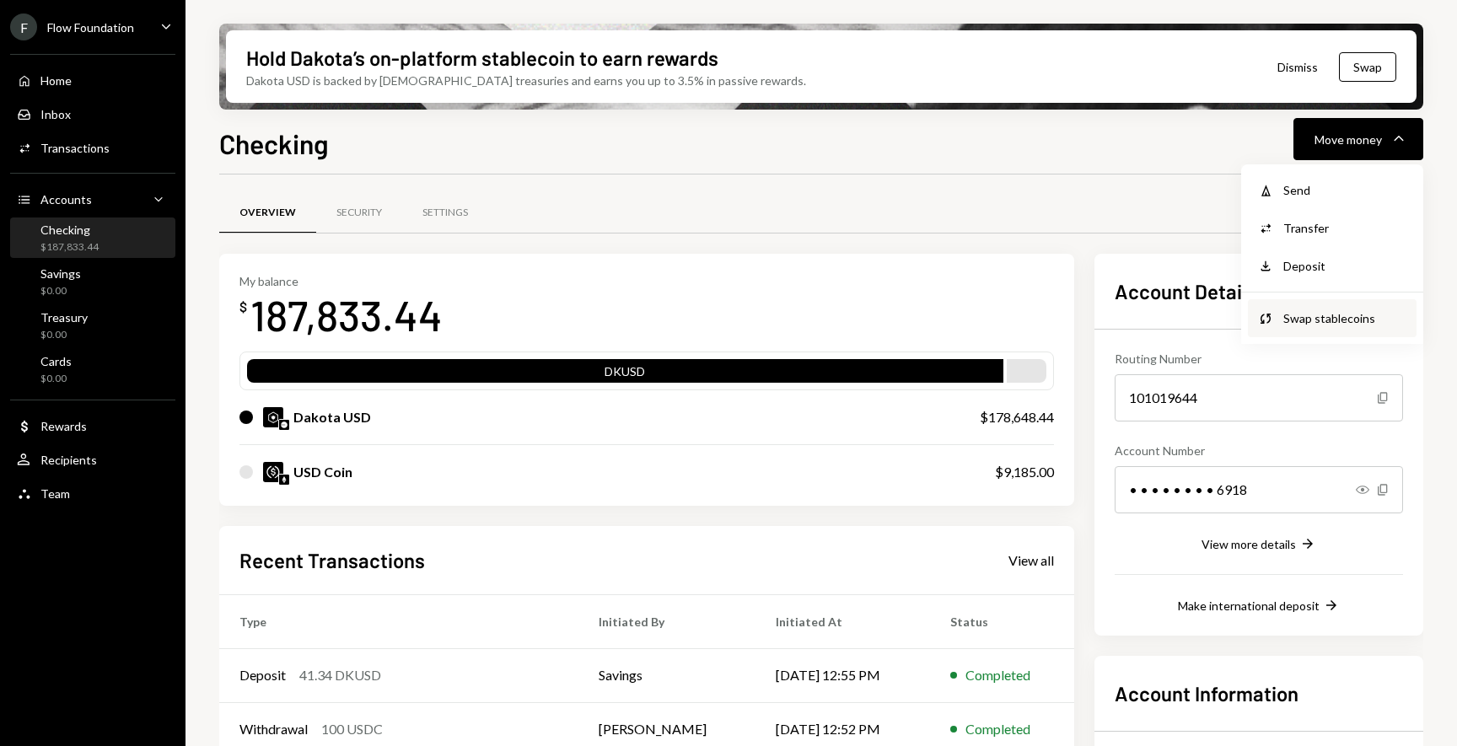
click at [1290, 311] on div "Swap stablecoins" at bounding box center [1344, 318] width 123 height 18
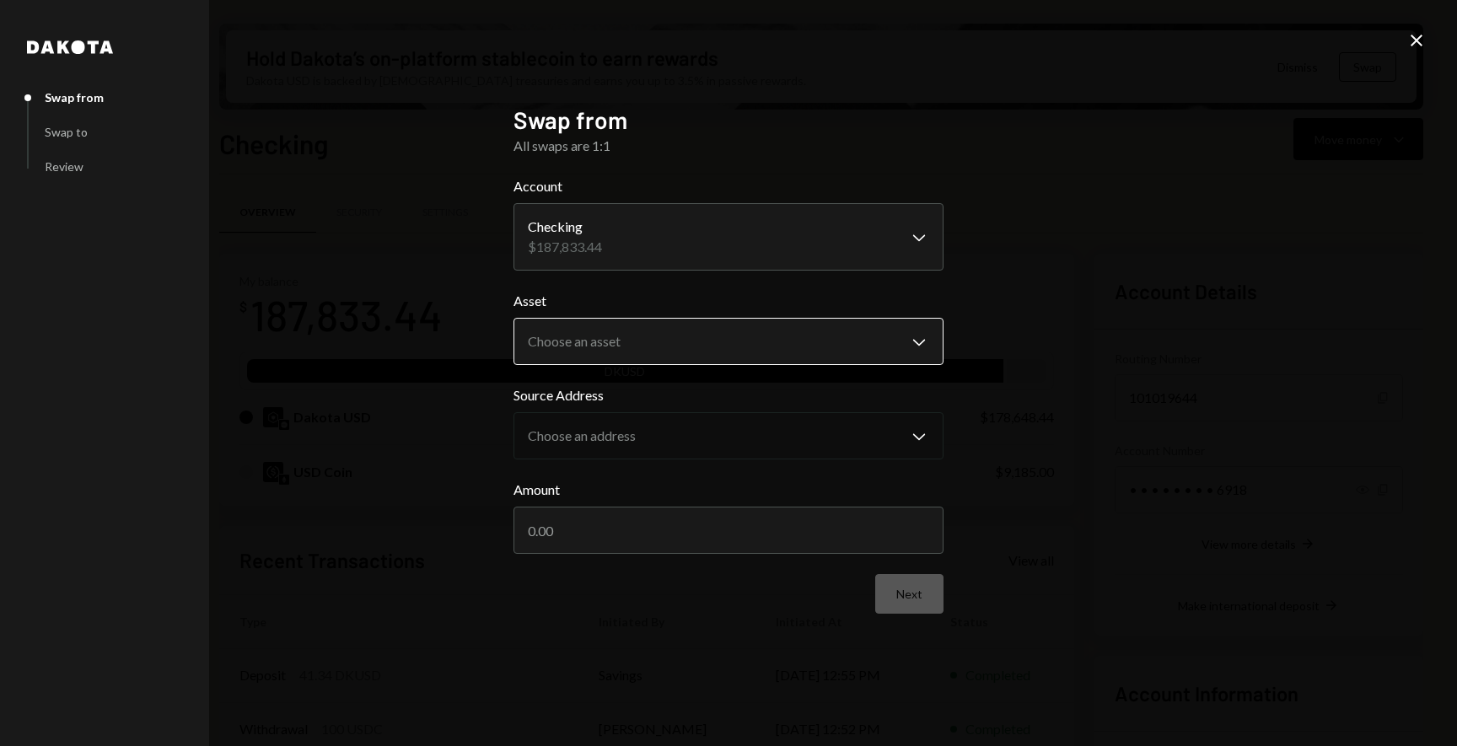
click at [691, 341] on body "F Flow Foundation Caret Down Home Home Inbox Inbox Activities Transactions Acco…" at bounding box center [728, 373] width 1457 height 746
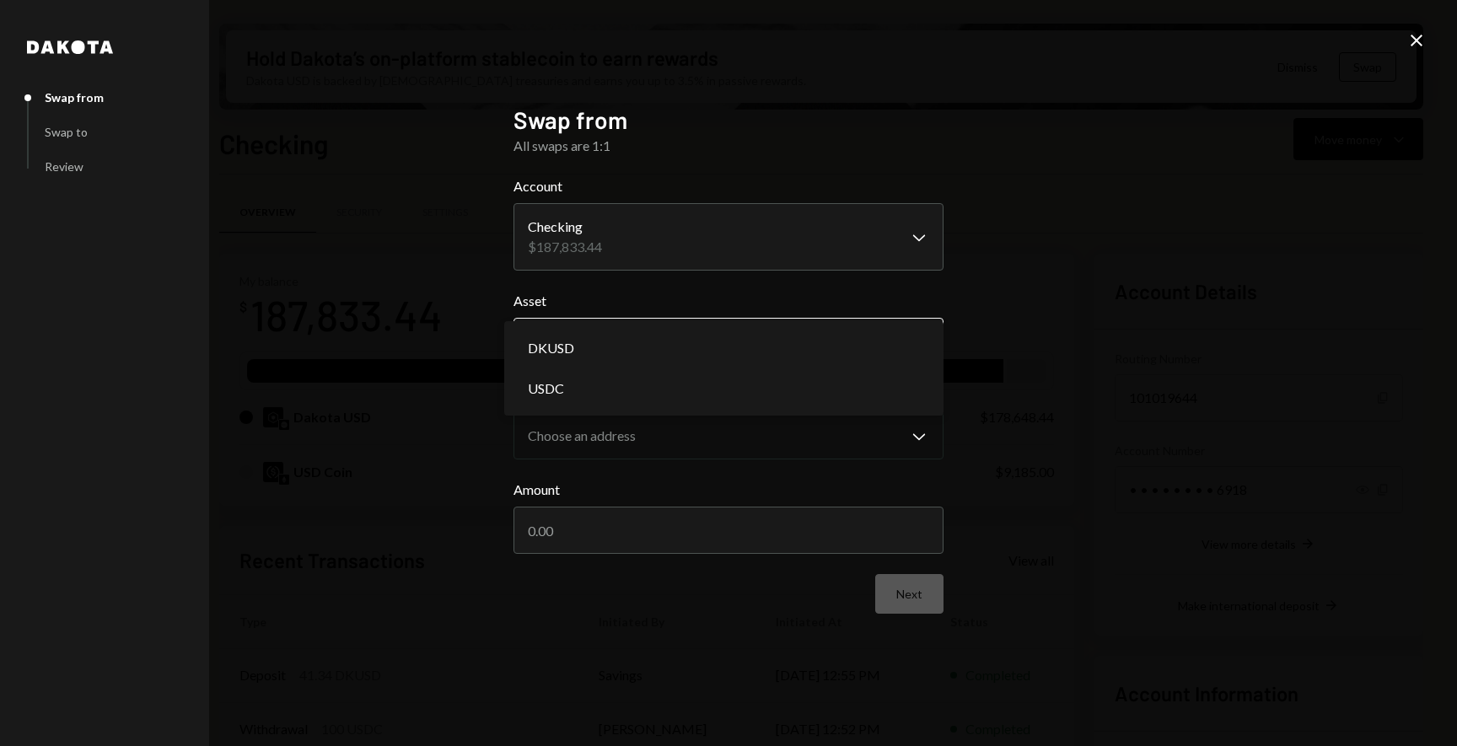
select select "*****"
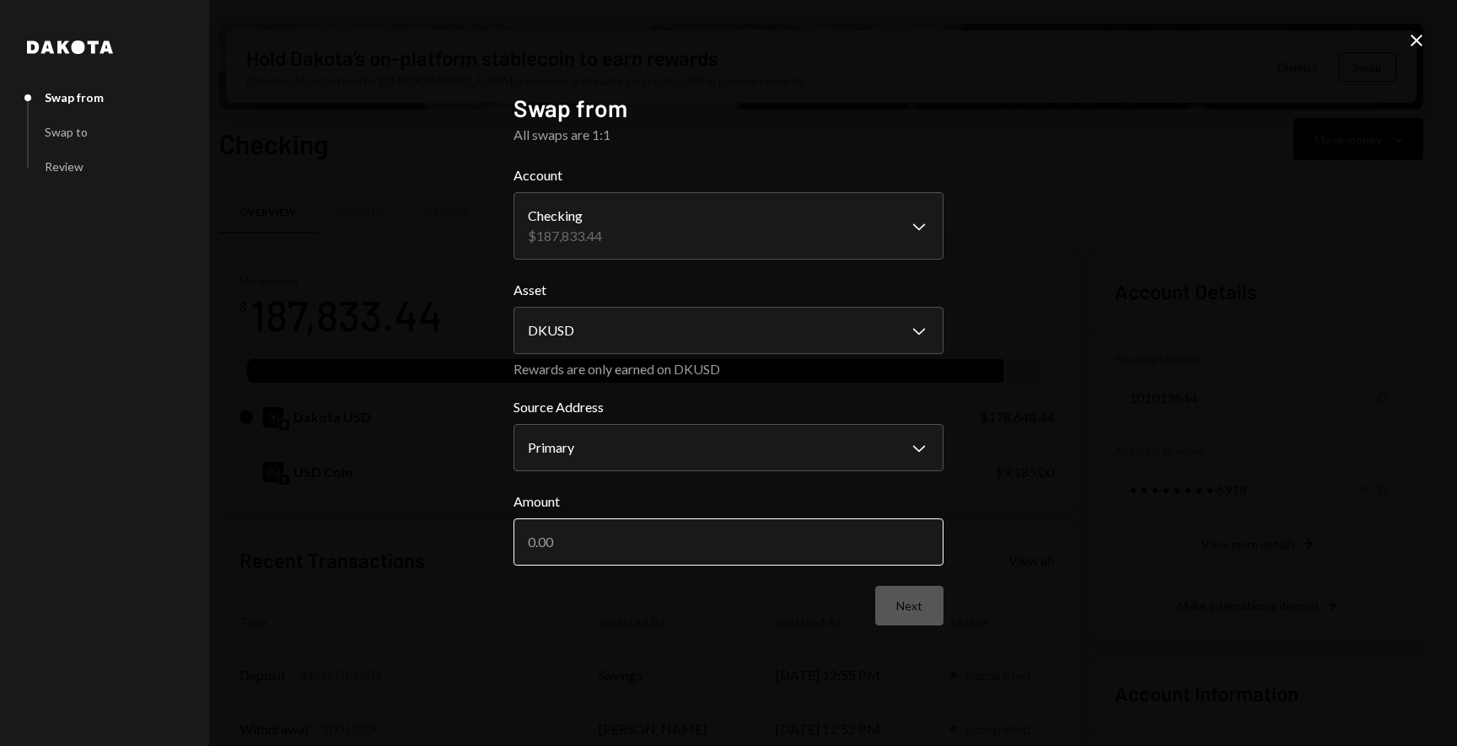
click at [587, 542] on input "Amount" at bounding box center [729, 542] width 430 height 47
type input "1"
paste input "178648.44"
click at [539, 539] on input "178648.44" at bounding box center [729, 542] width 430 height 47
type input "178648.44"
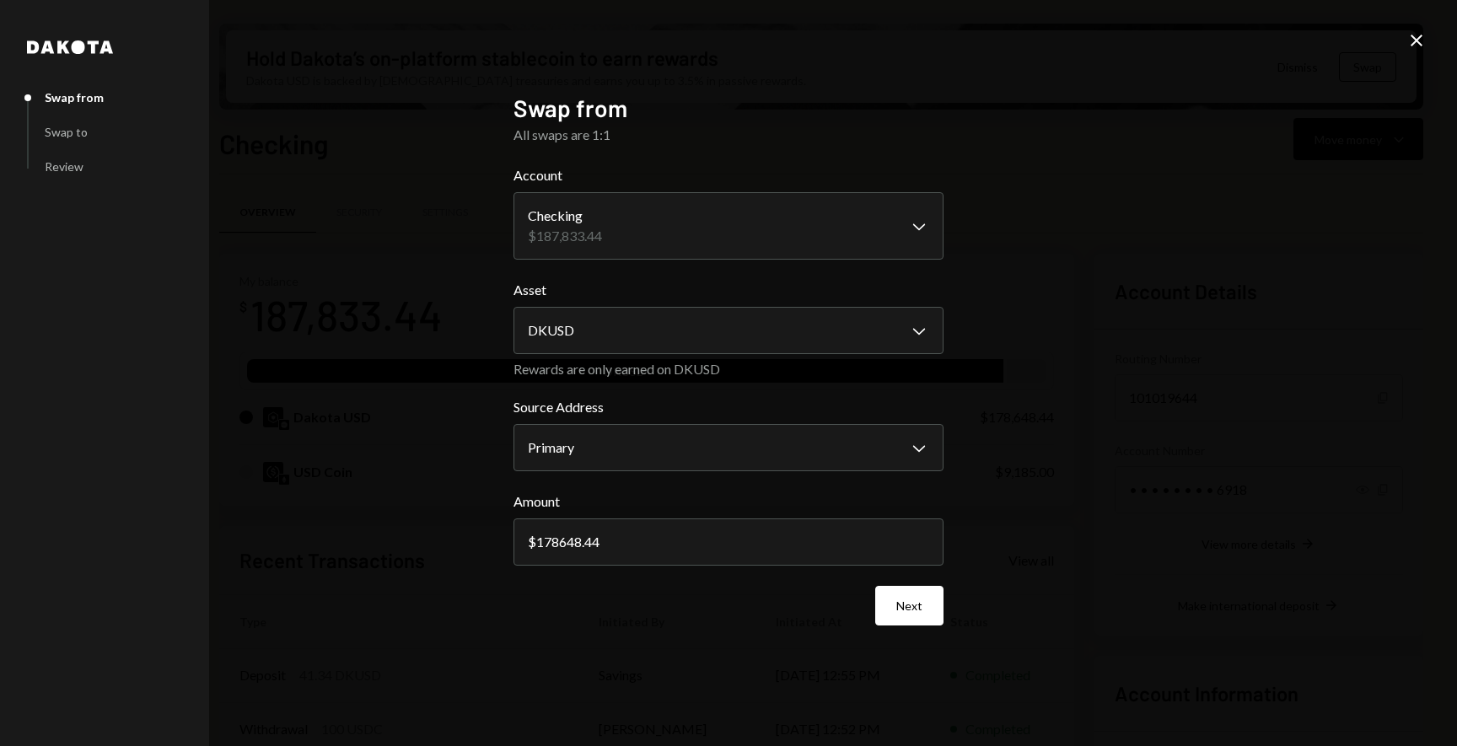
click at [1069, 557] on div "**********" at bounding box center [728, 373] width 1457 height 746
click at [920, 603] on button "Next" at bounding box center [909, 606] width 68 height 40
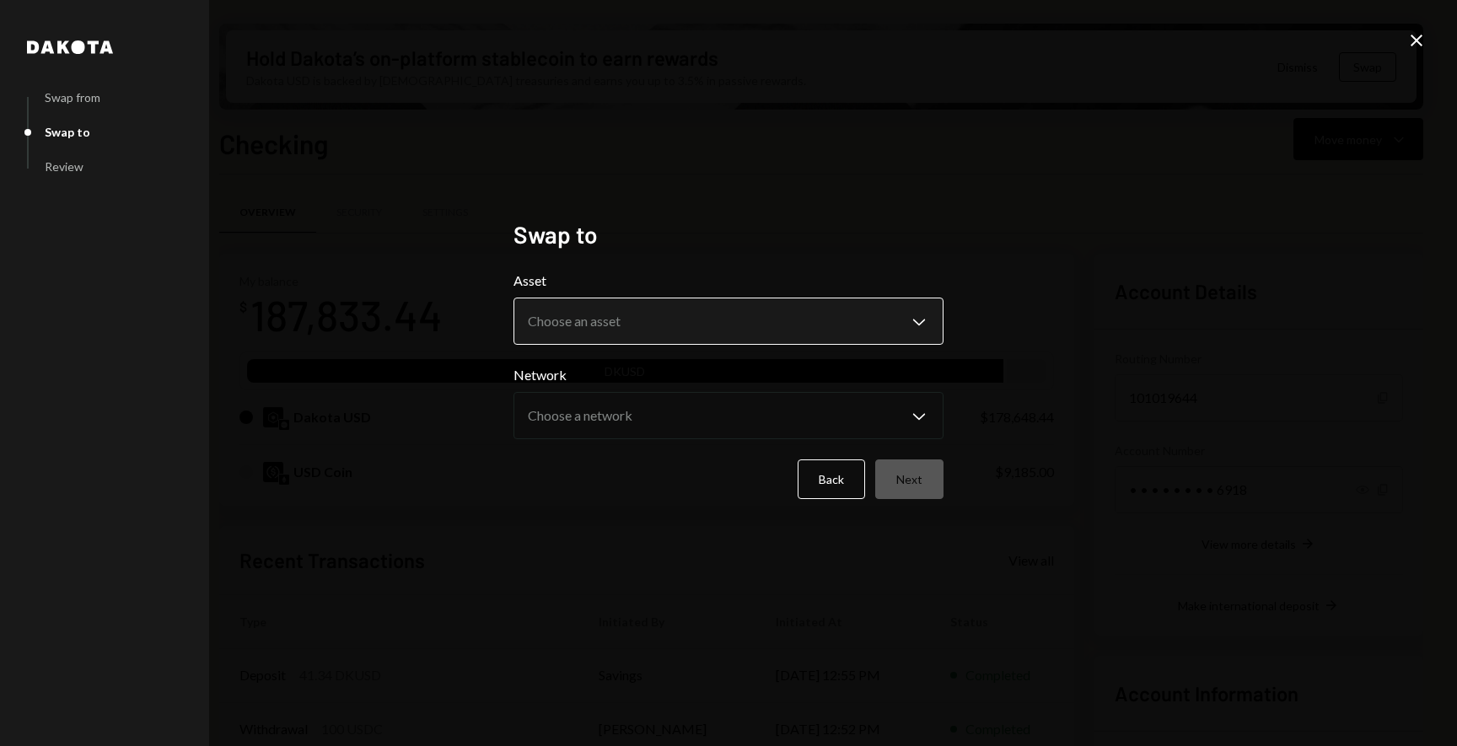
click at [572, 321] on body "F Flow Foundation Caret Down Home Home Inbox Inbox Activities Transactions Acco…" at bounding box center [728, 373] width 1457 height 746
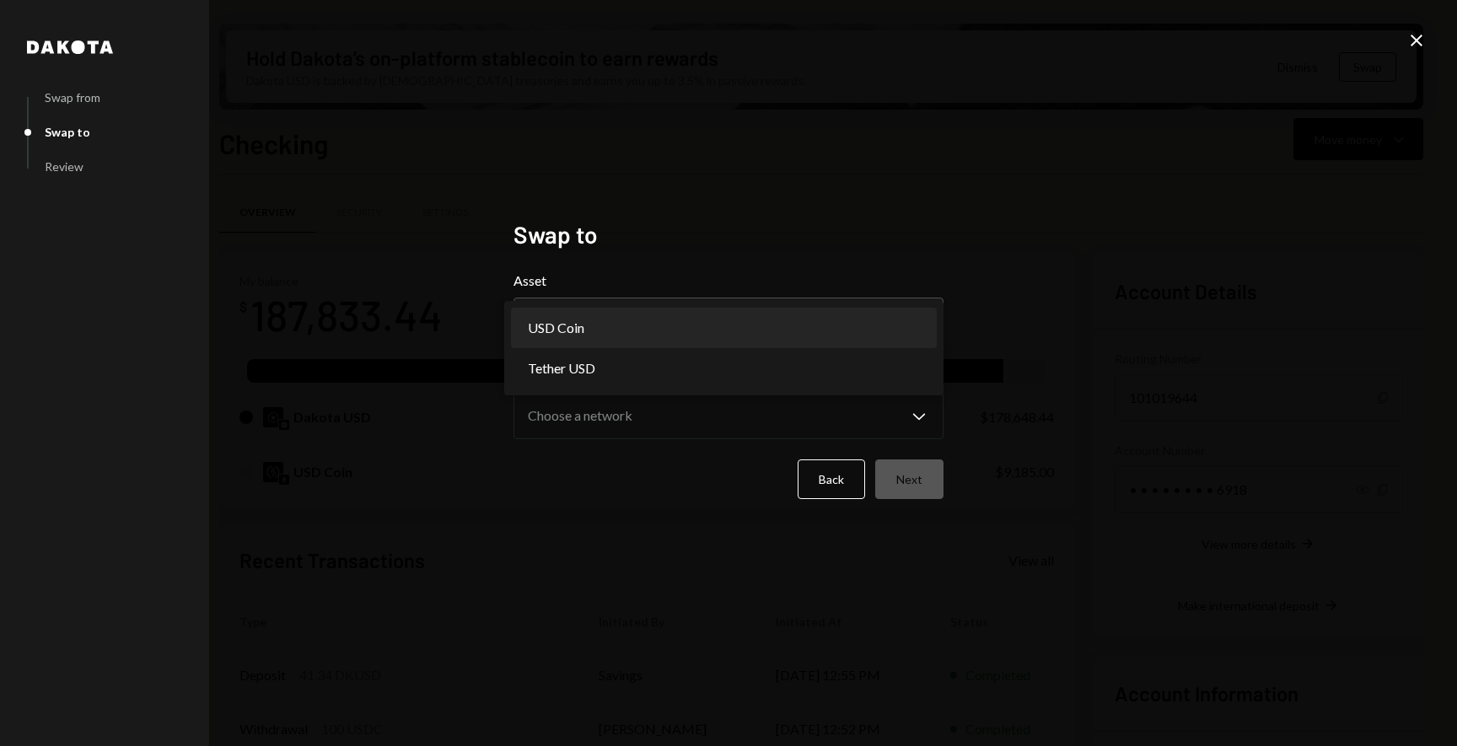
select select "****"
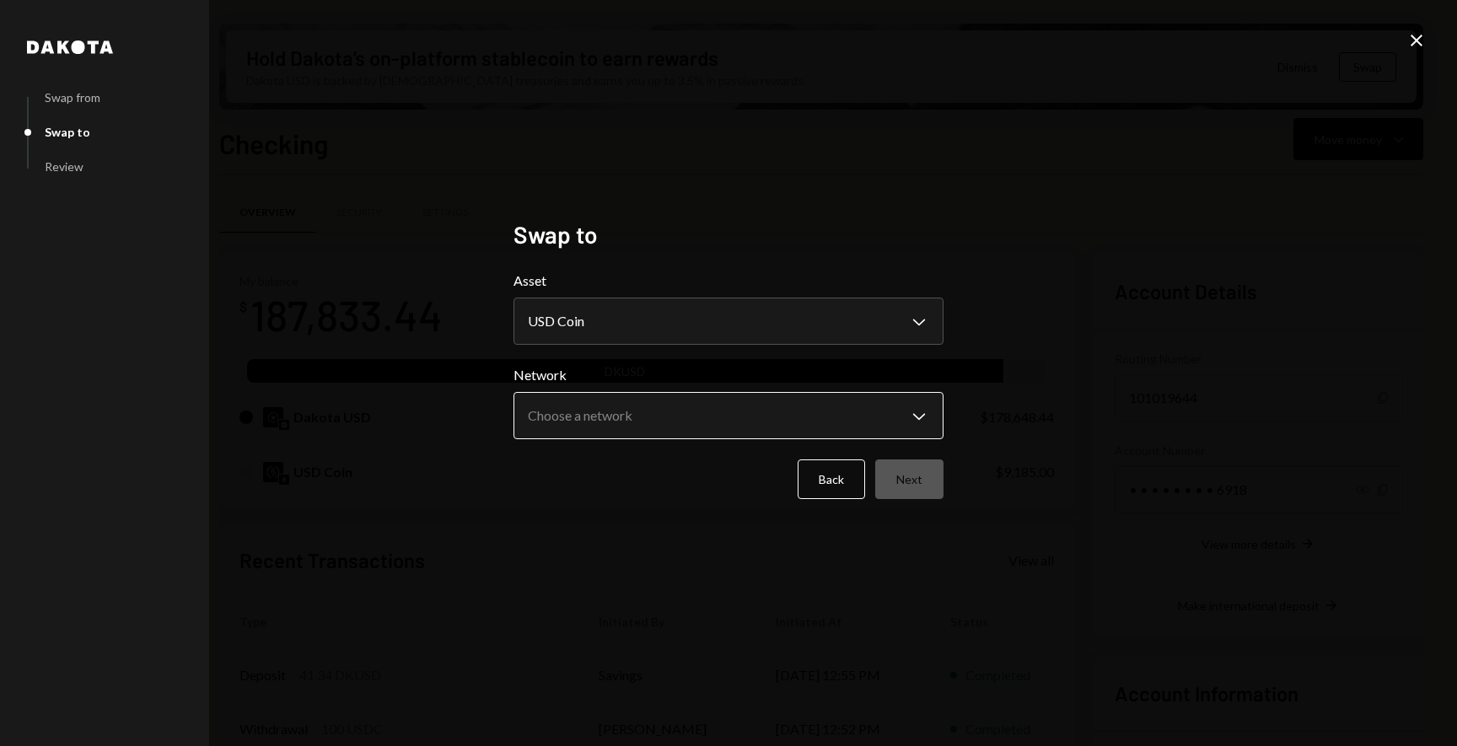
click at [589, 403] on body "F Flow Foundation Caret Down Home Home Inbox Inbox Activities Transactions Acco…" at bounding box center [728, 373] width 1457 height 746
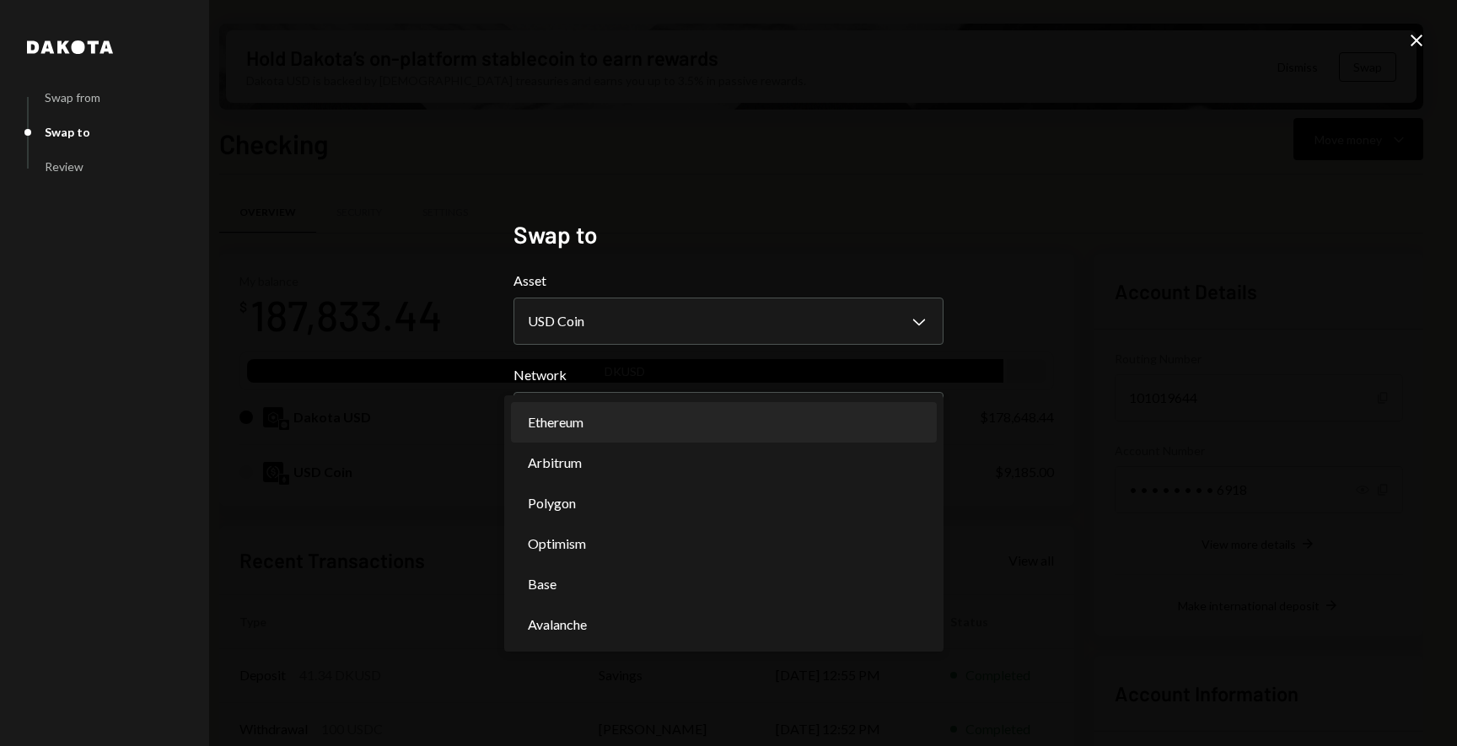
select select "**********"
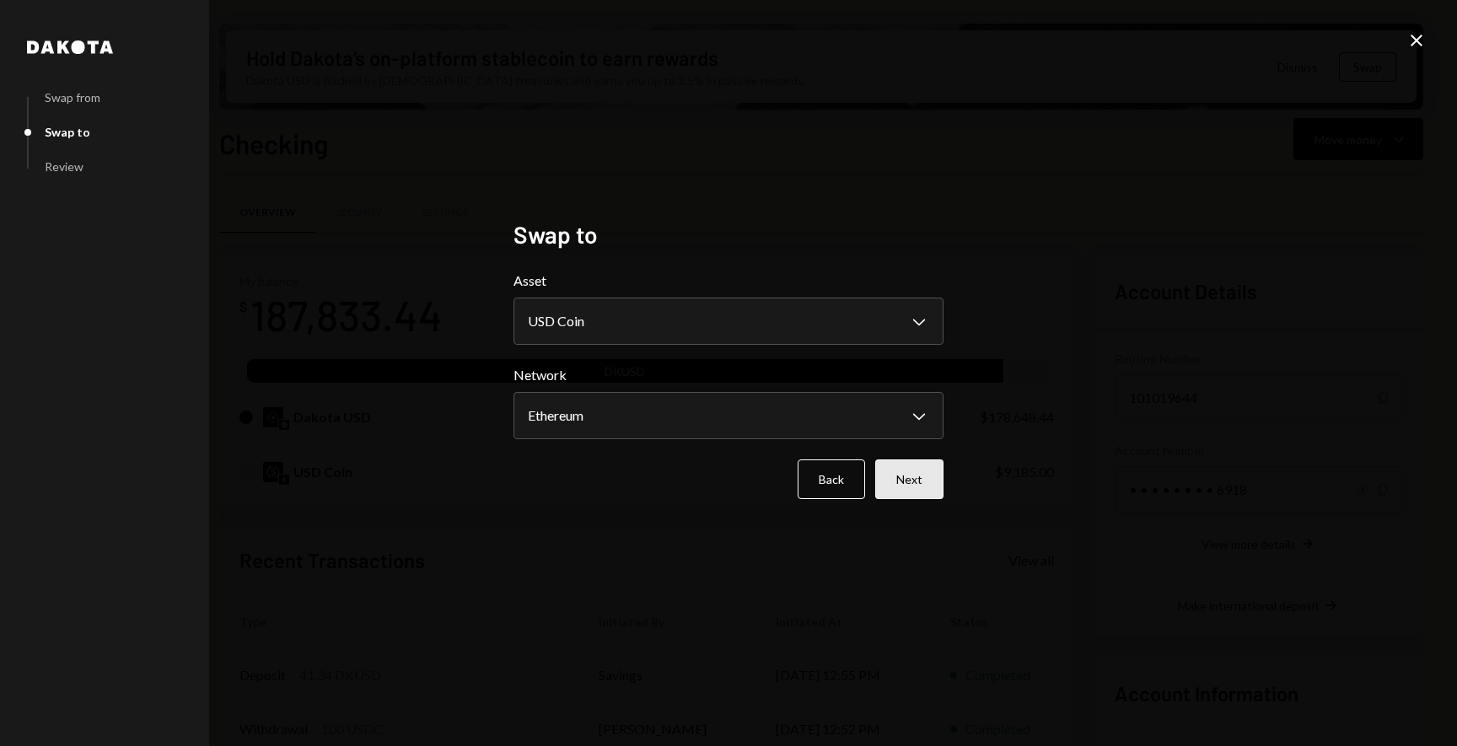
click at [920, 492] on button "Next" at bounding box center [909, 480] width 68 height 40
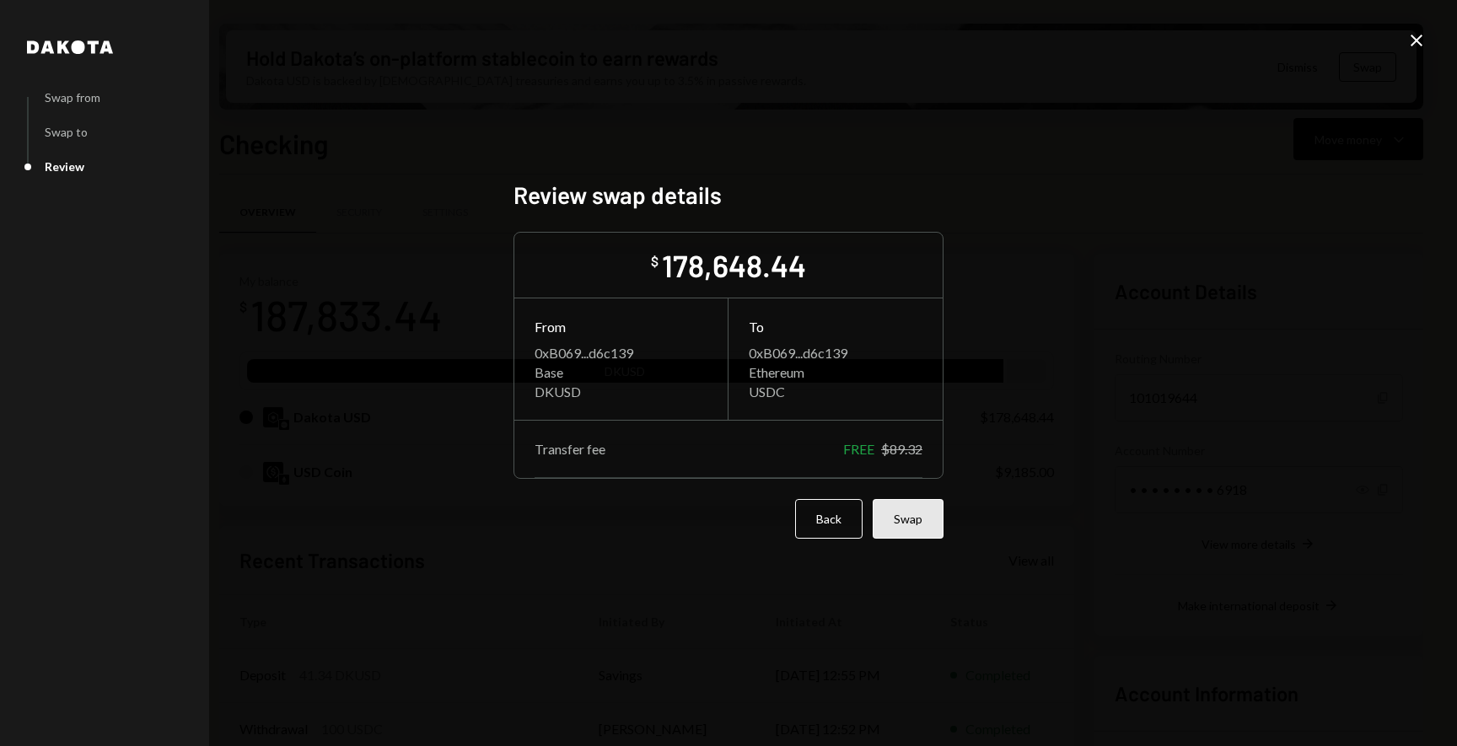
click at [930, 510] on button "Swap" at bounding box center [908, 519] width 71 height 40
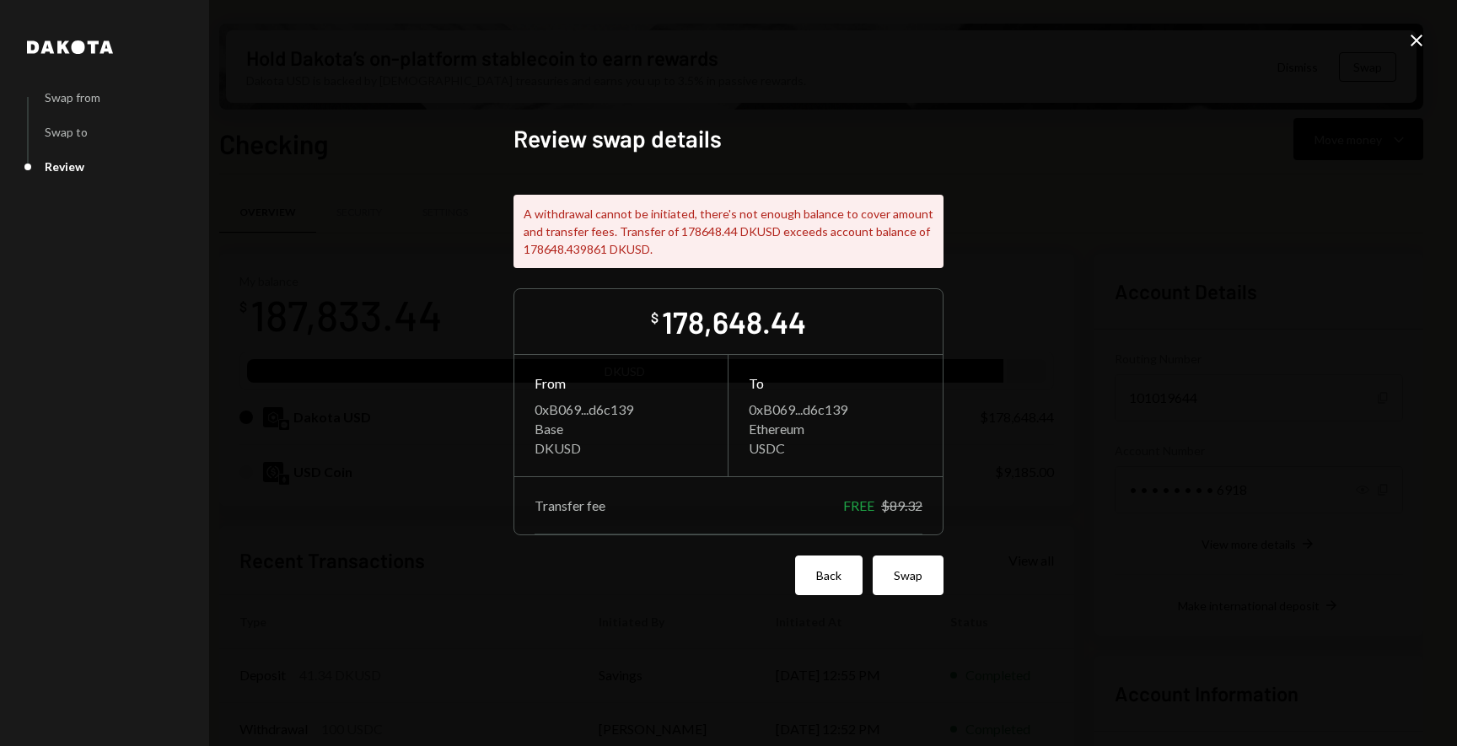
click at [838, 568] on button "Back" at bounding box center [828, 576] width 67 height 40
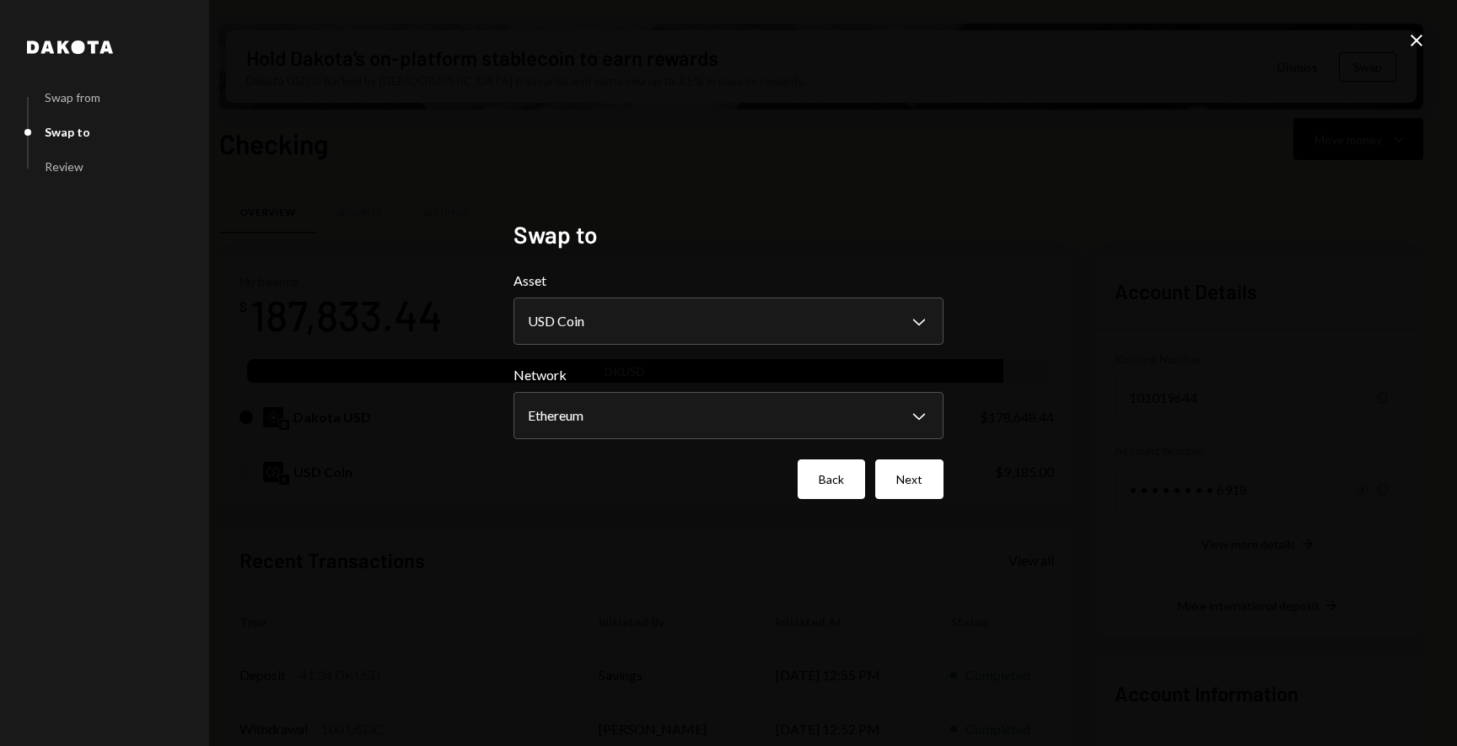
click at [837, 487] on button "Back" at bounding box center [831, 480] width 67 height 40
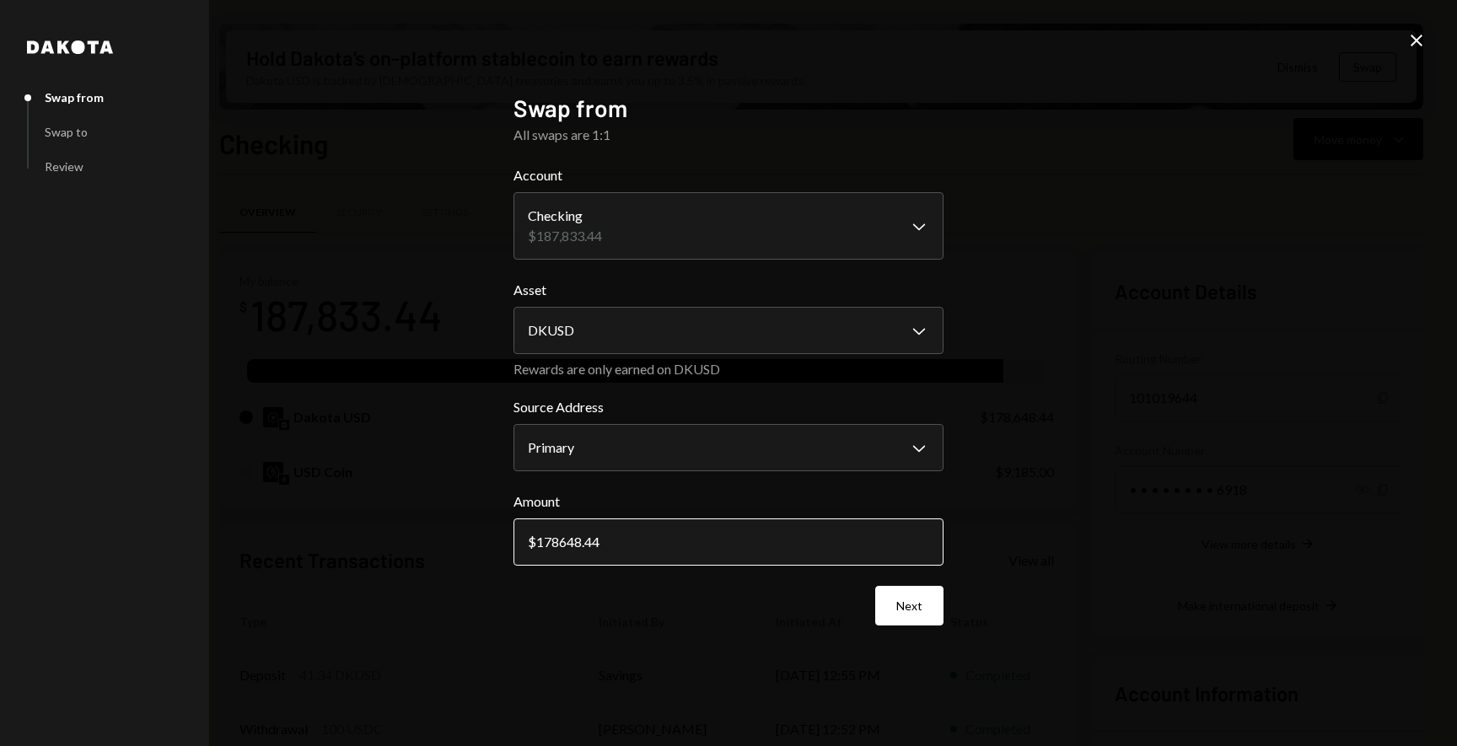
drag, startPoint x: 634, startPoint y: 548, endPoint x: 686, endPoint y: 532, distance: 53.9
click at [634, 548] on input "178648.44" at bounding box center [729, 542] width 430 height 47
type input "178648.40"
click at [924, 619] on button "Next" at bounding box center [909, 606] width 68 height 40
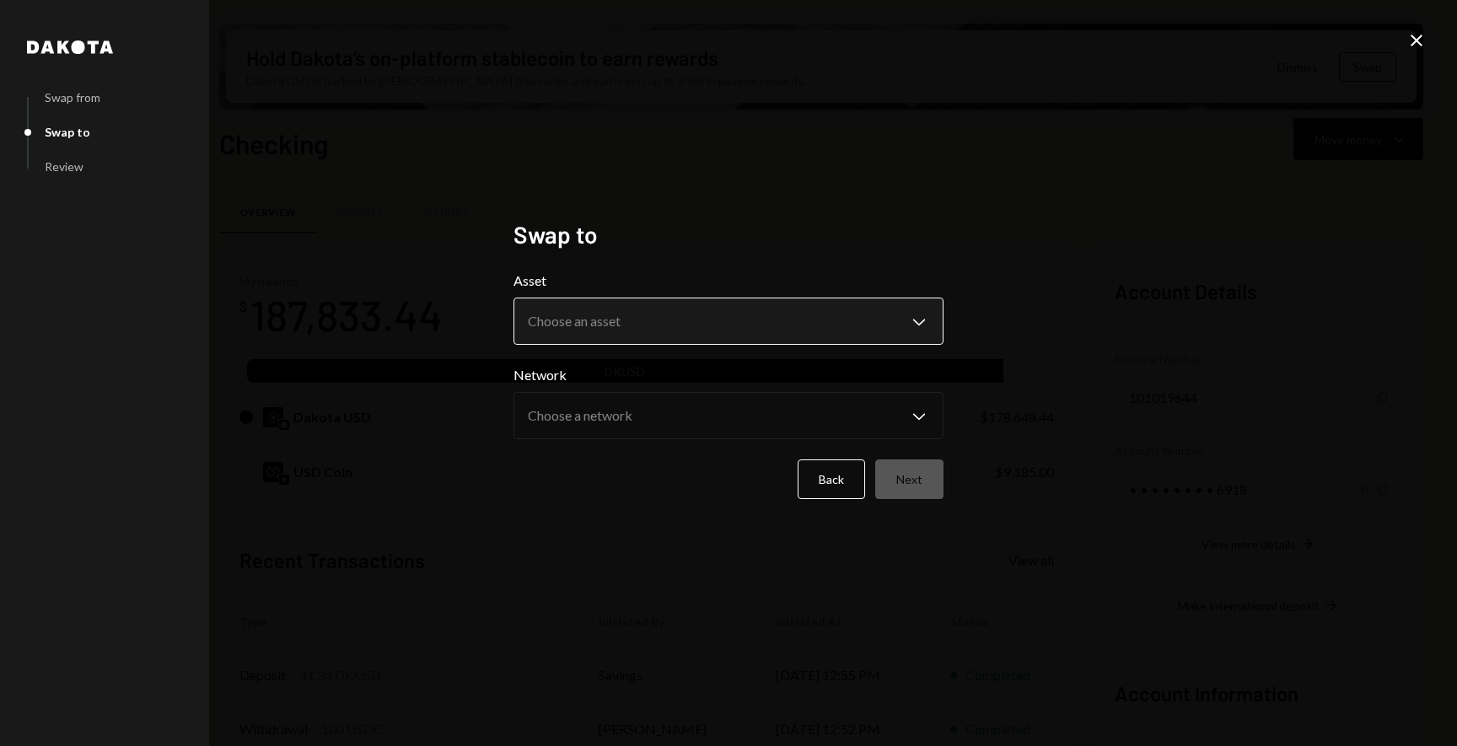
click at [617, 305] on body "F Flow Foundation Caret Down Home Home Inbox Inbox Activities Transactions Acco…" at bounding box center [728, 373] width 1457 height 746
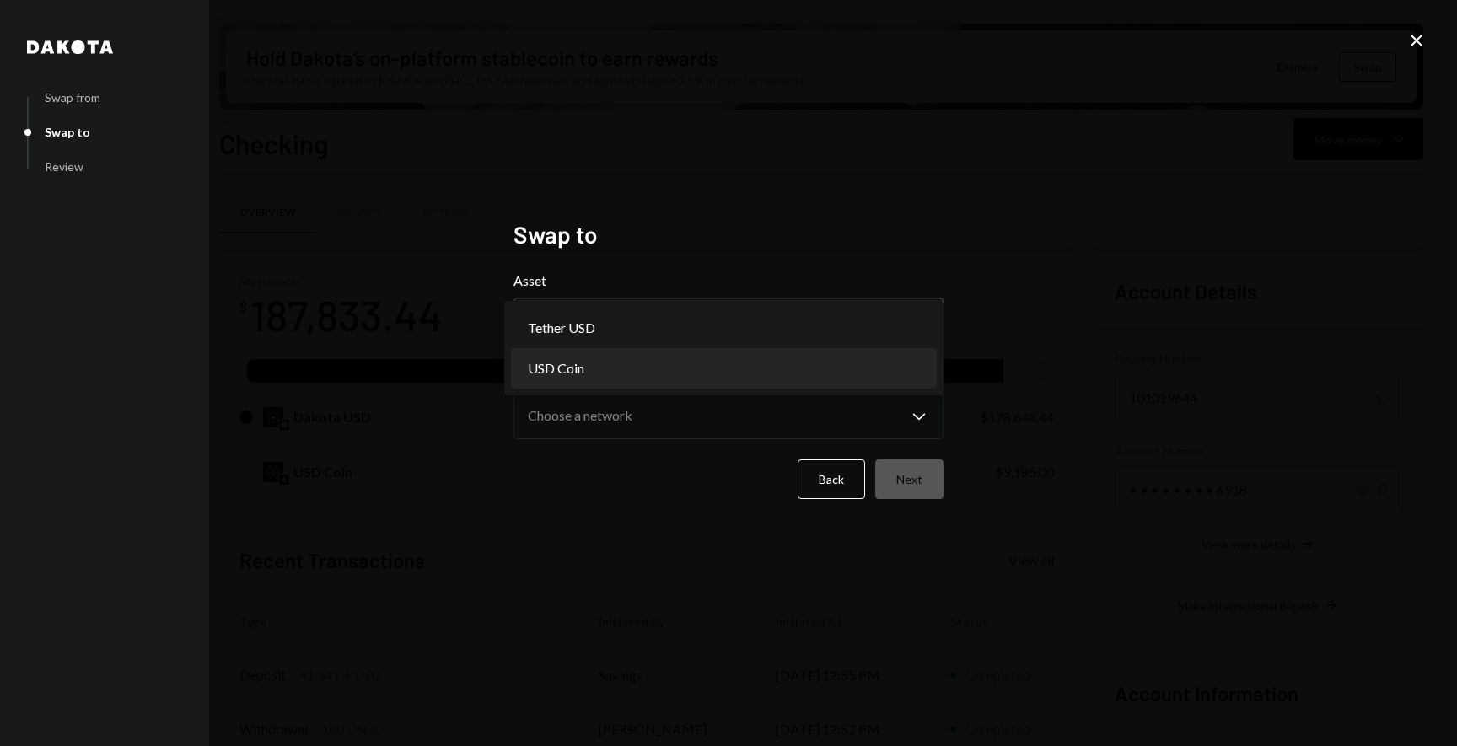
select select "****"
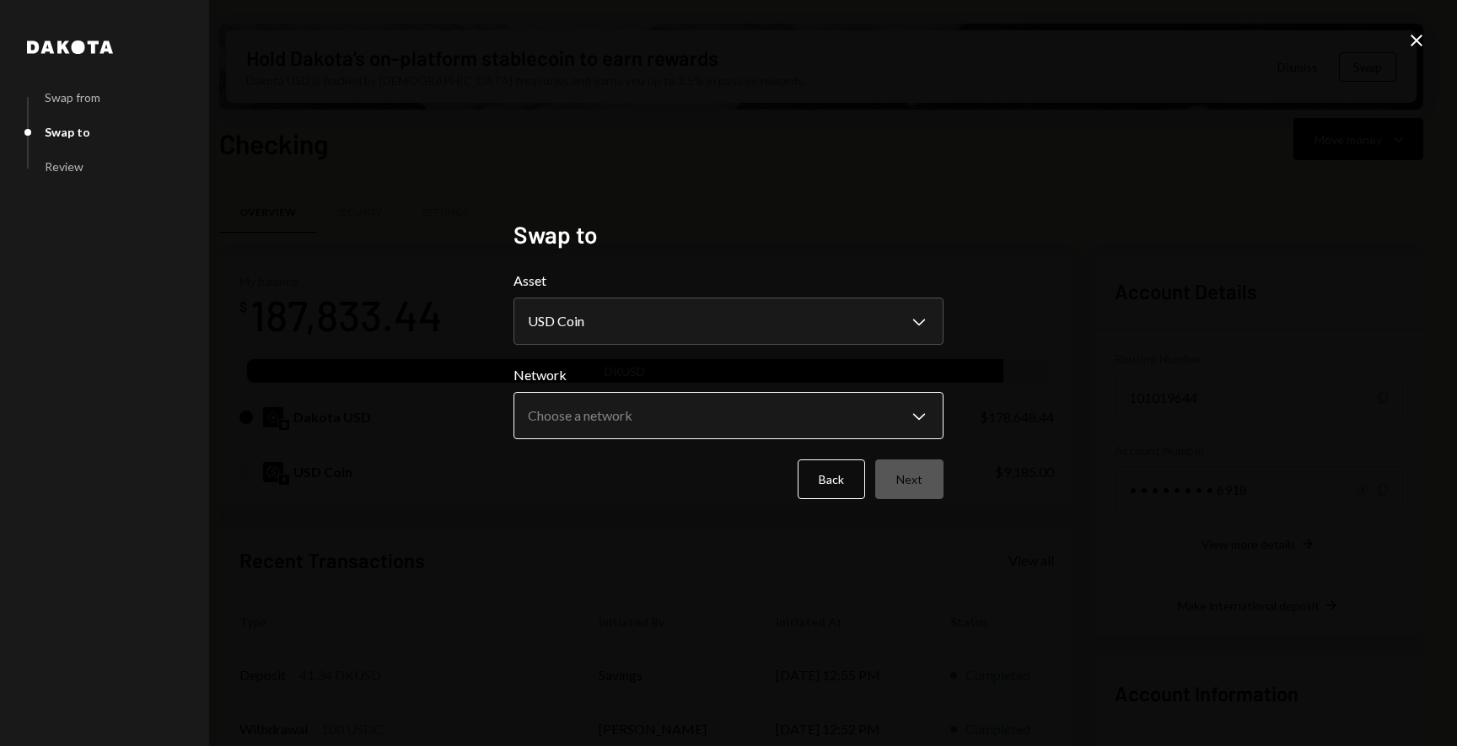
click at [586, 422] on body "F Flow Foundation Caret Down Home Home Inbox Inbox Activities Transactions Acco…" at bounding box center [728, 373] width 1457 height 746
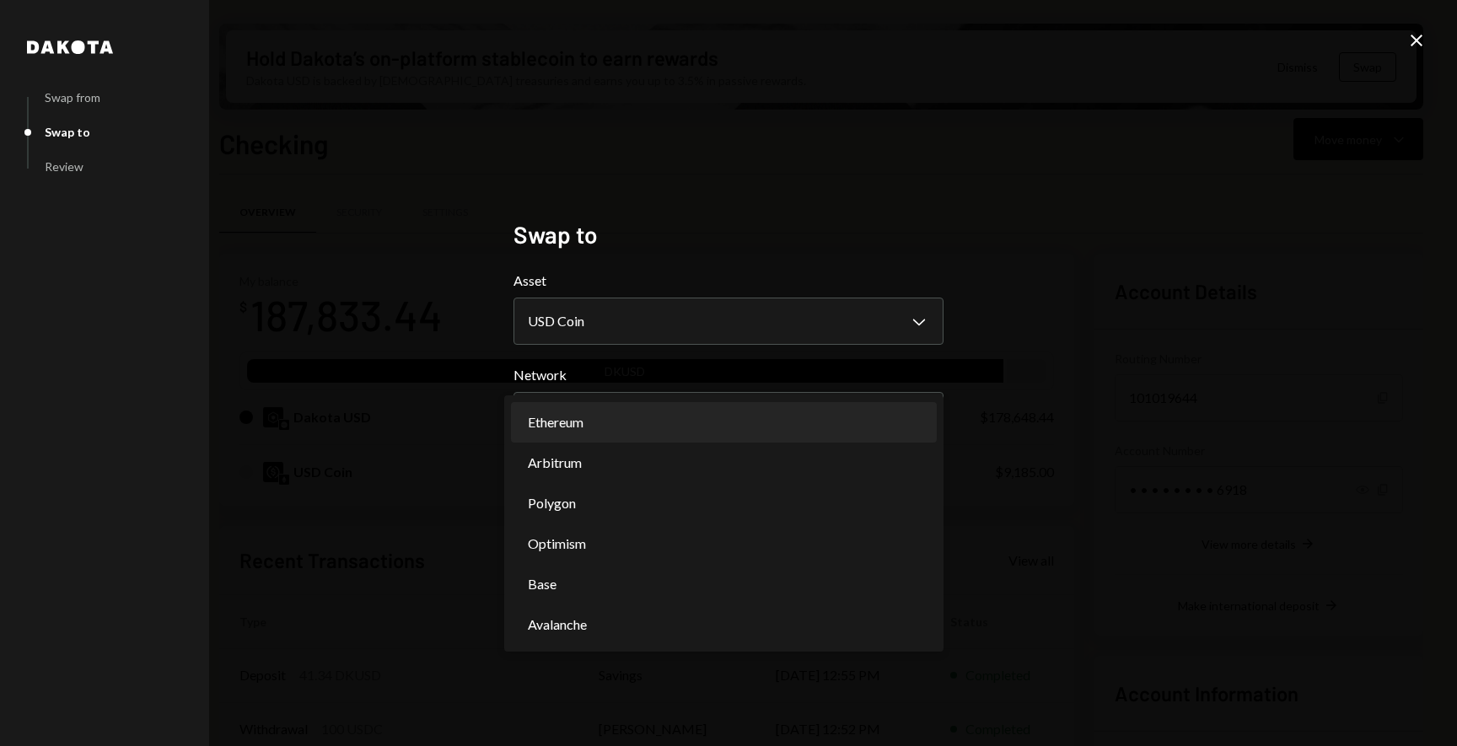
select select "**********"
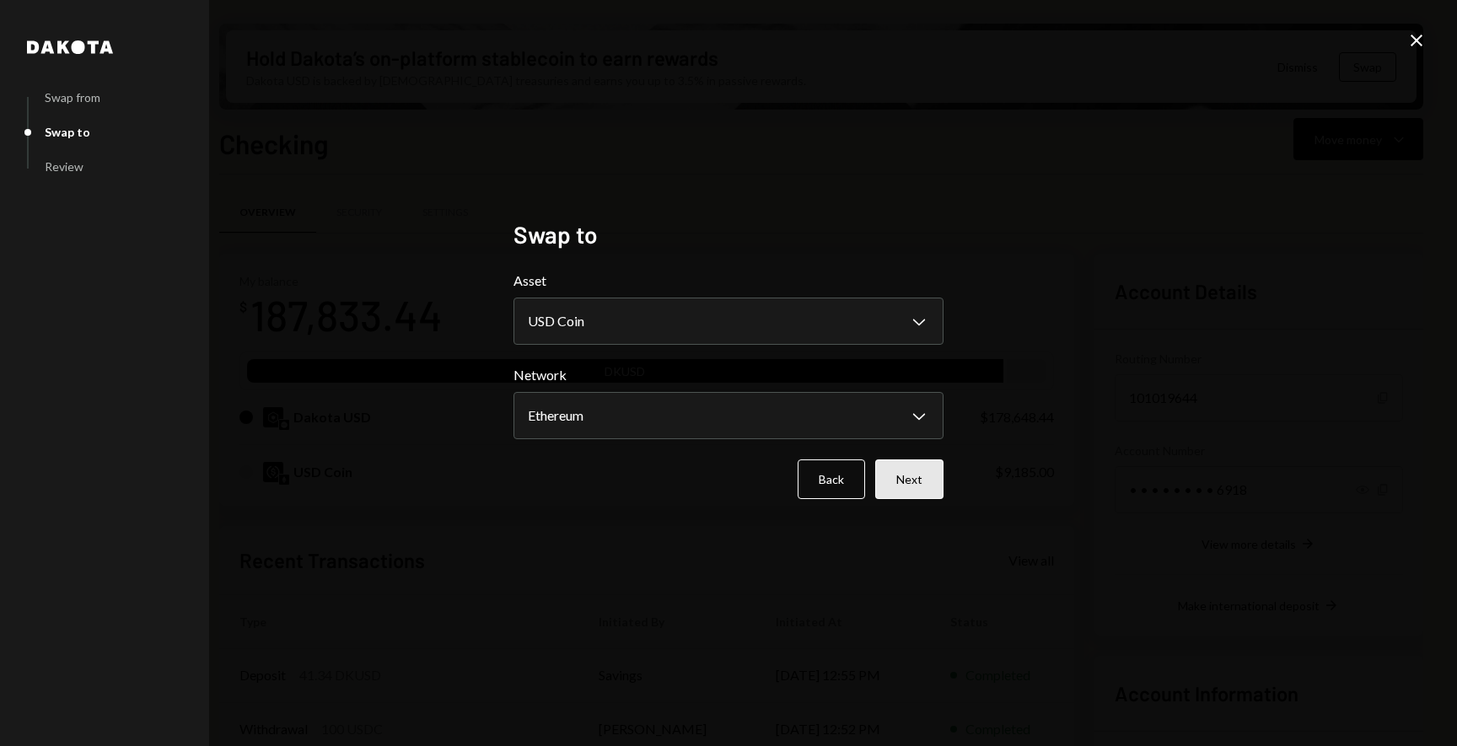
click at [912, 485] on button "Next" at bounding box center [909, 480] width 68 height 40
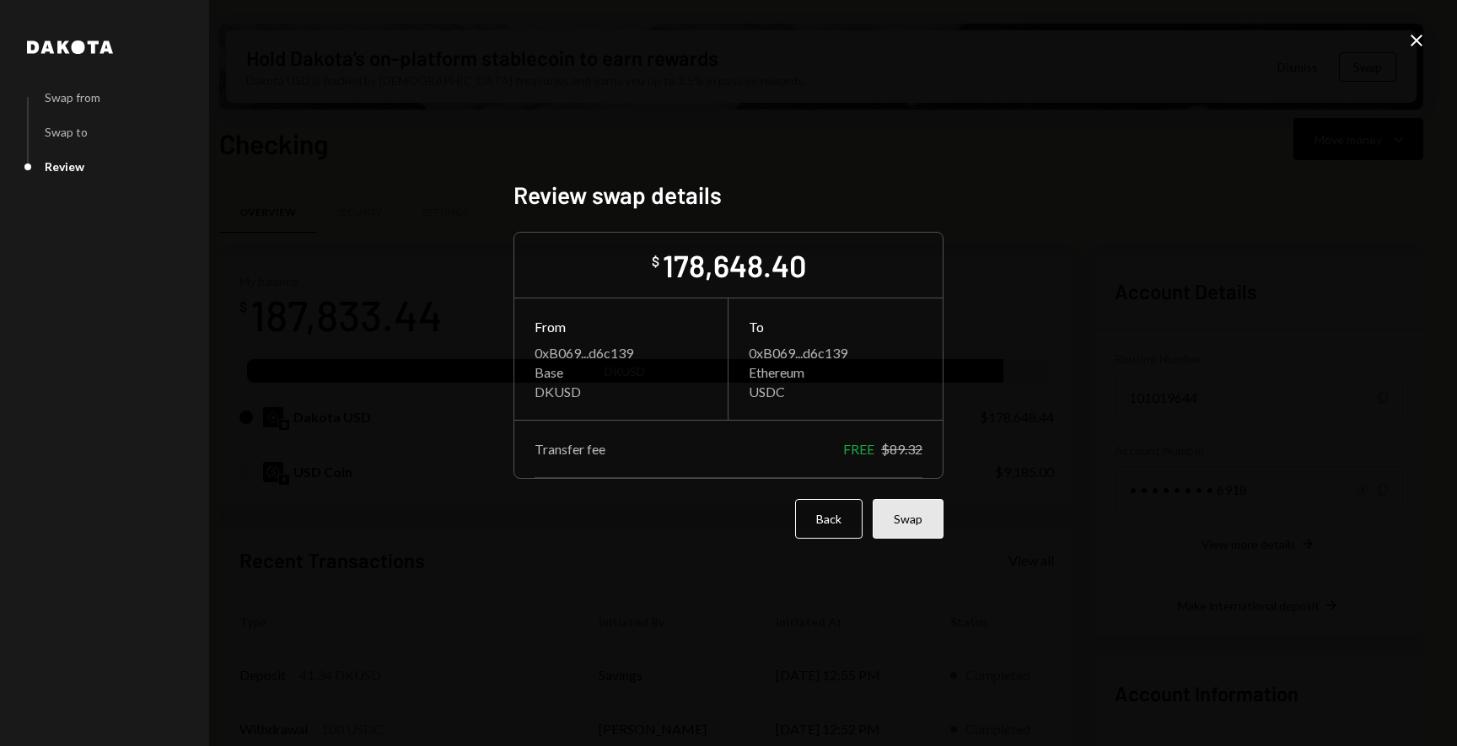
click at [912, 514] on button "Swap" at bounding box center [908, 519] width 71 height 40
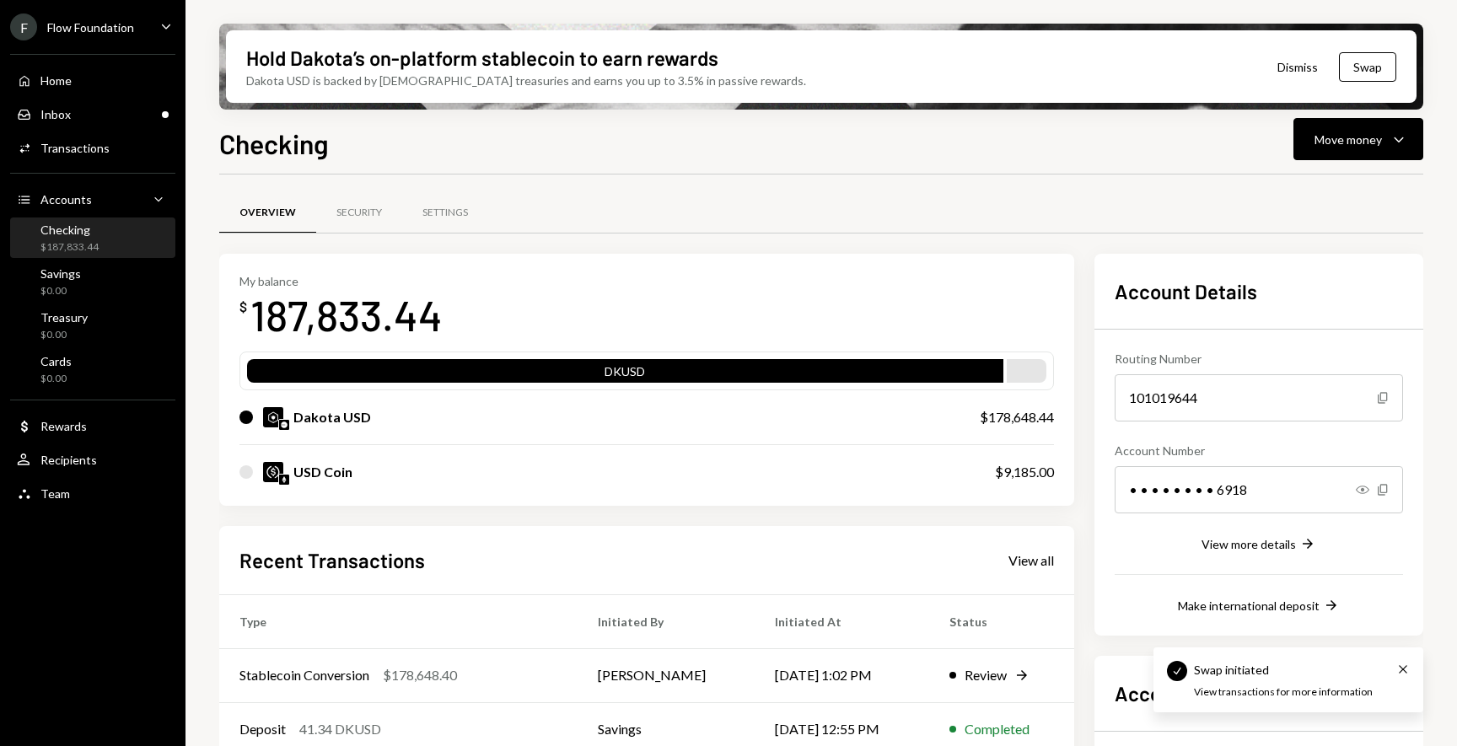
scroll to position [186, 0]
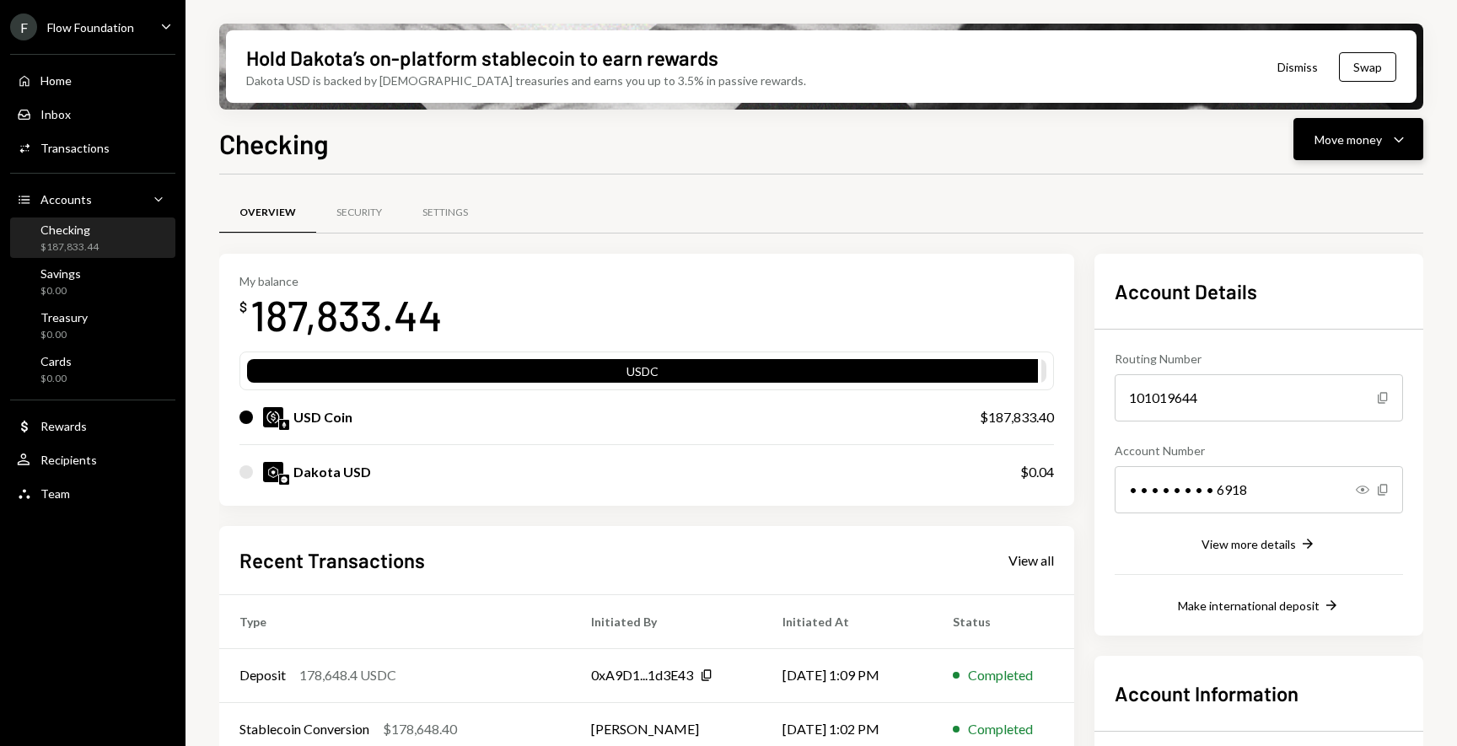
click at [1377, 136] on div "Move money" at bounding box center [1348, 140] width 67 height 18
click at [1310, 193] on div "Send" at bounding box center [1344, 190] width 123 height 18
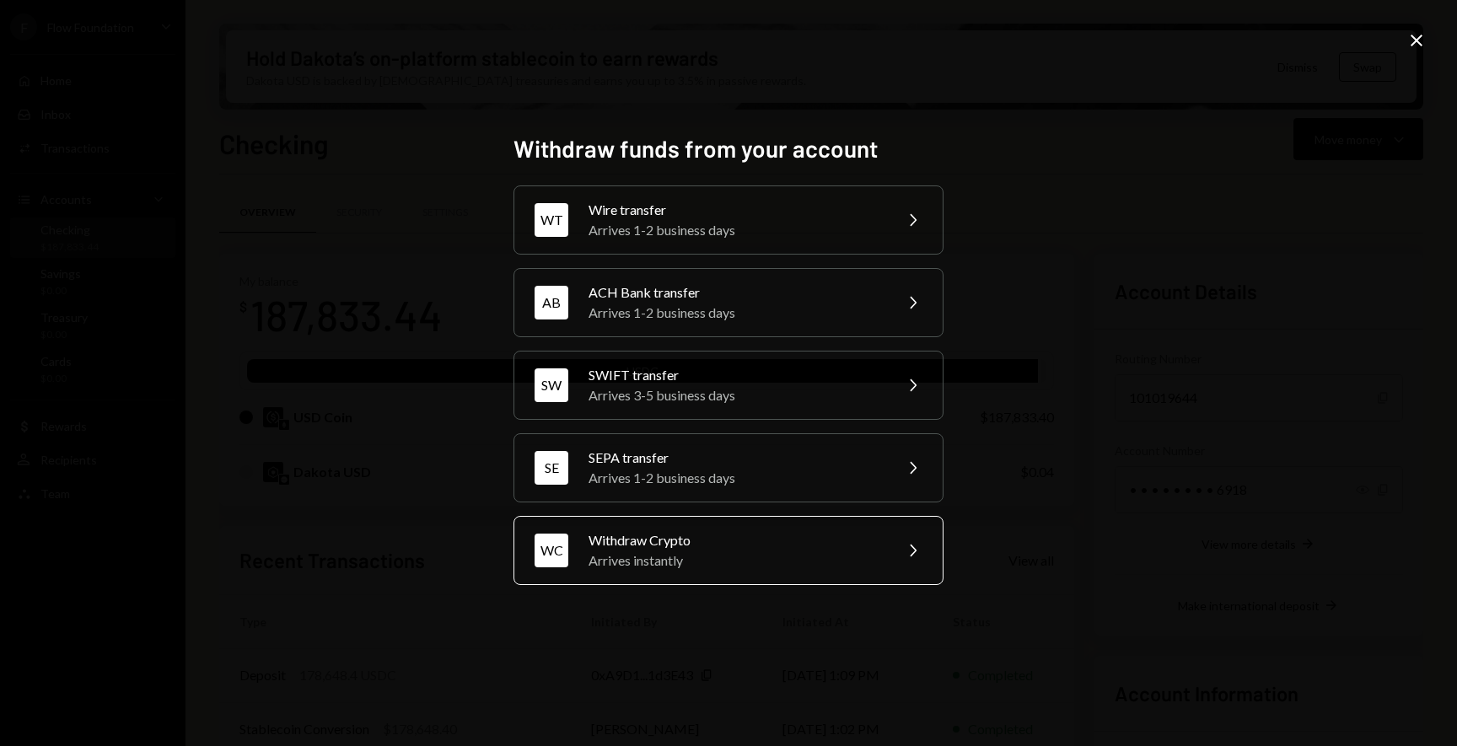
click at [707, 564] on div "Arrives instantly" at bounding box center [735, 561] width 293 height 20
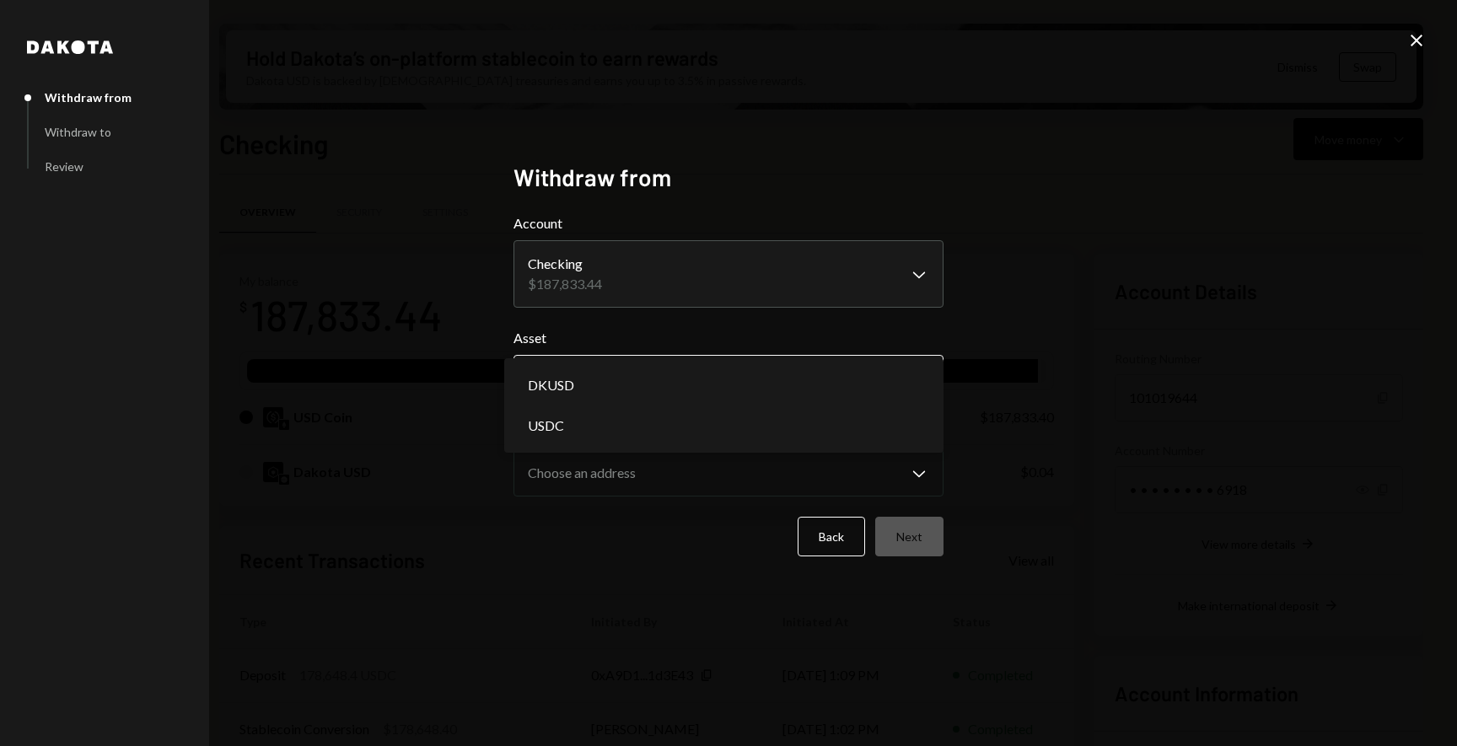
click at [663, 377] on body "F Flow Foundation Caret Down Home Home Inbox Inbox Activities Transactions Acco…" at bounding box center [728, 373] width 1457 height 746
select select "****"
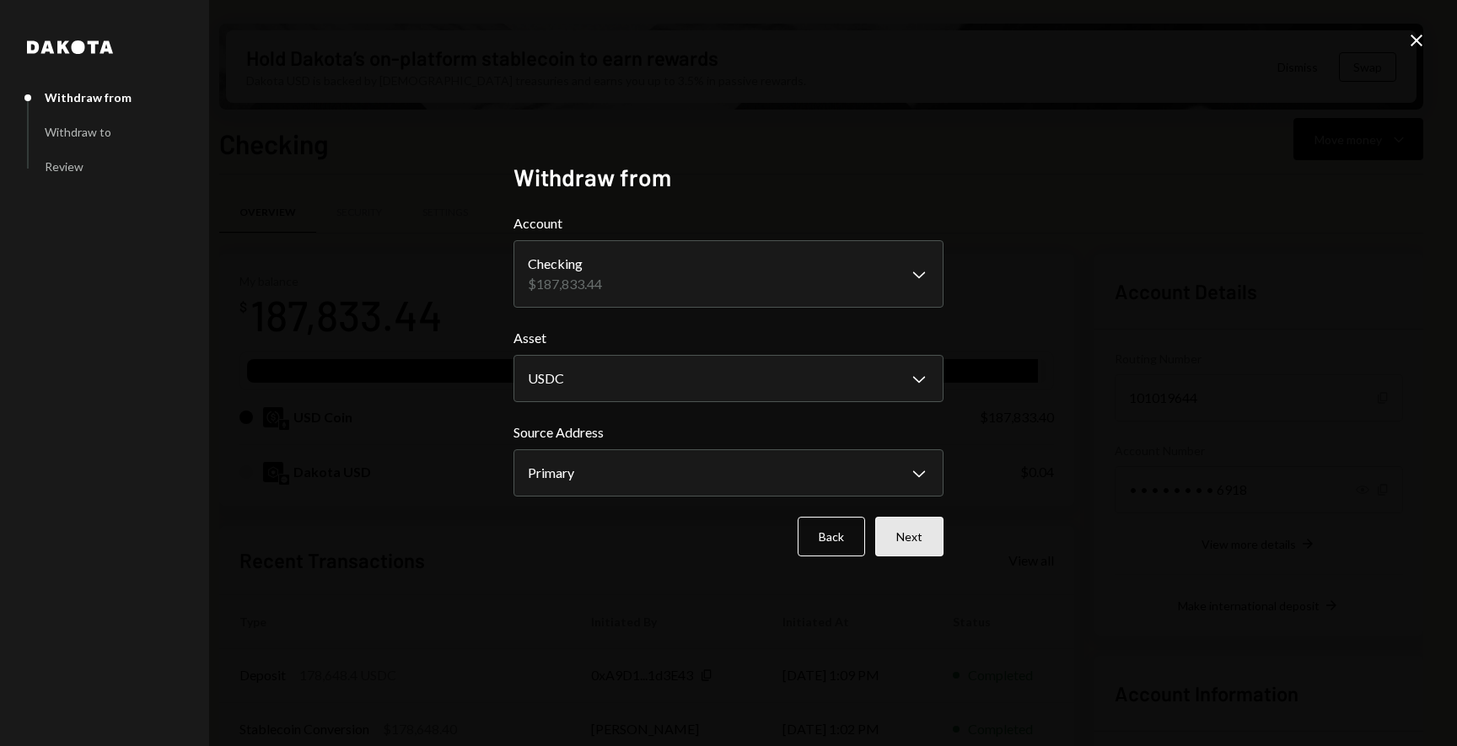
click at [928, 541] on button "Next" at bounding box center [909, 537] width 68 height 40
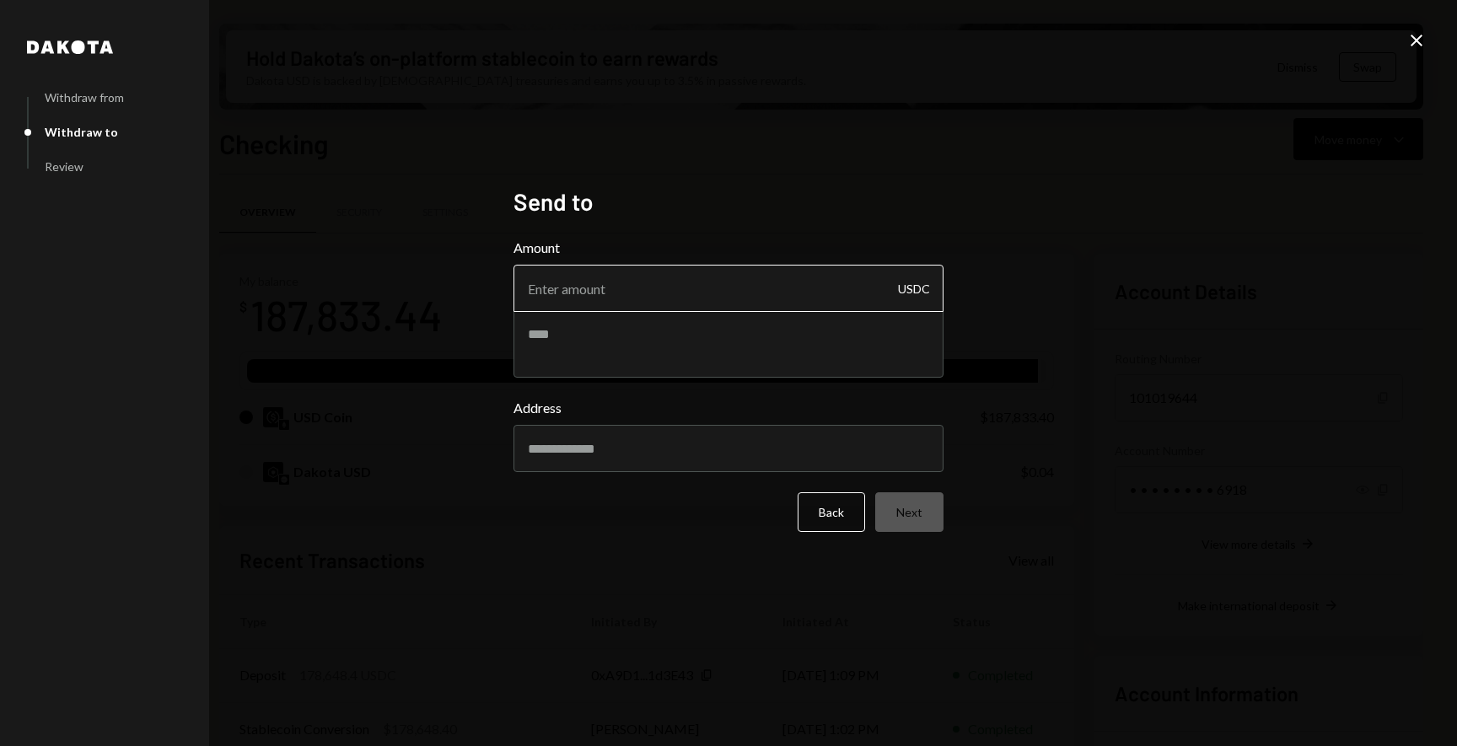
click at [733, 287] on input "Amount" at bounding box center [729, 288] width 430 height 47
type input "187833"
drag, startPoint x: 681, startPoint y: 553, endPoint x: 676, endPoint y: 545, distance: 9.4
click at [681, 553] on div "Send to Amount 187833 USDC Address Back Next" at bounding box center [729, 373] width 430 height 373
click at [639, 459] on input "Address" at bounding box center [729, 448] width 430 height 47
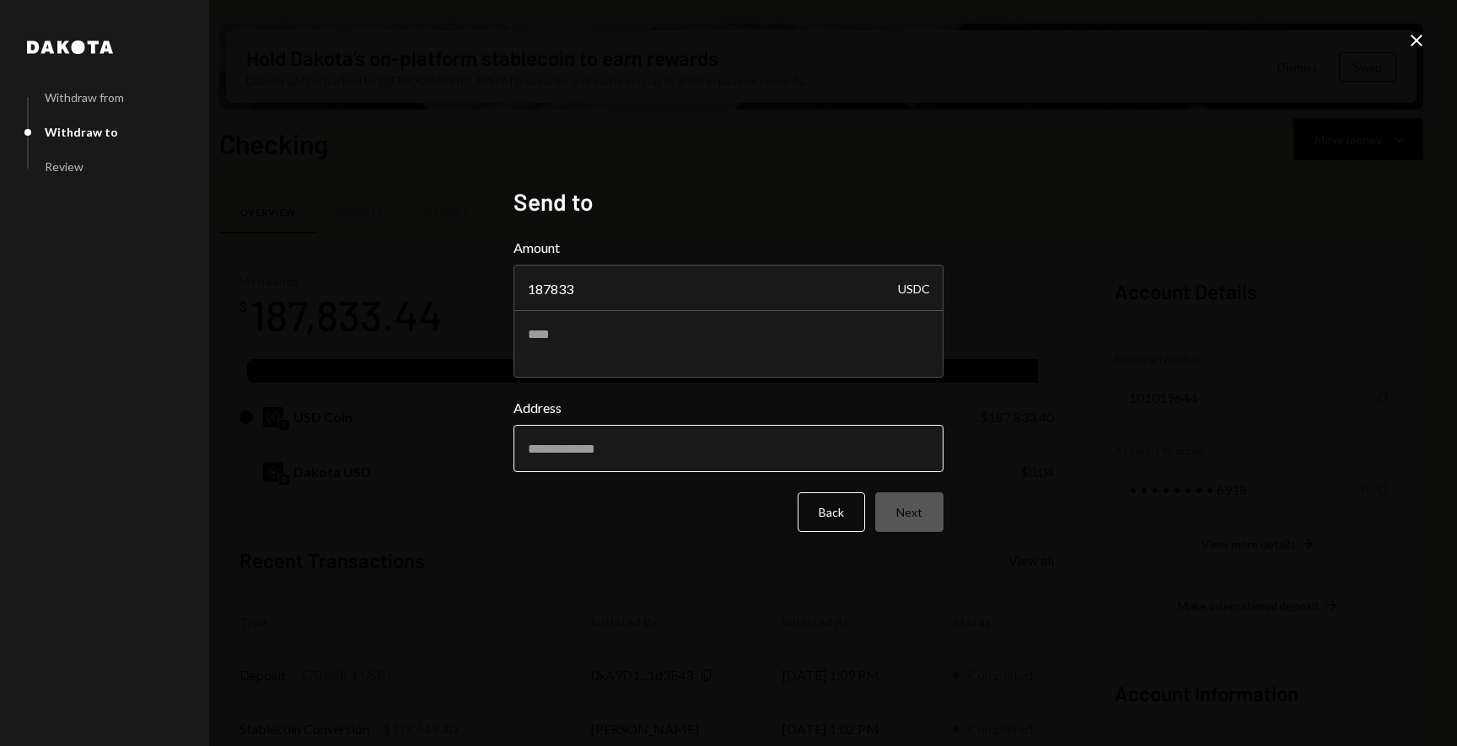
paste input "**********"
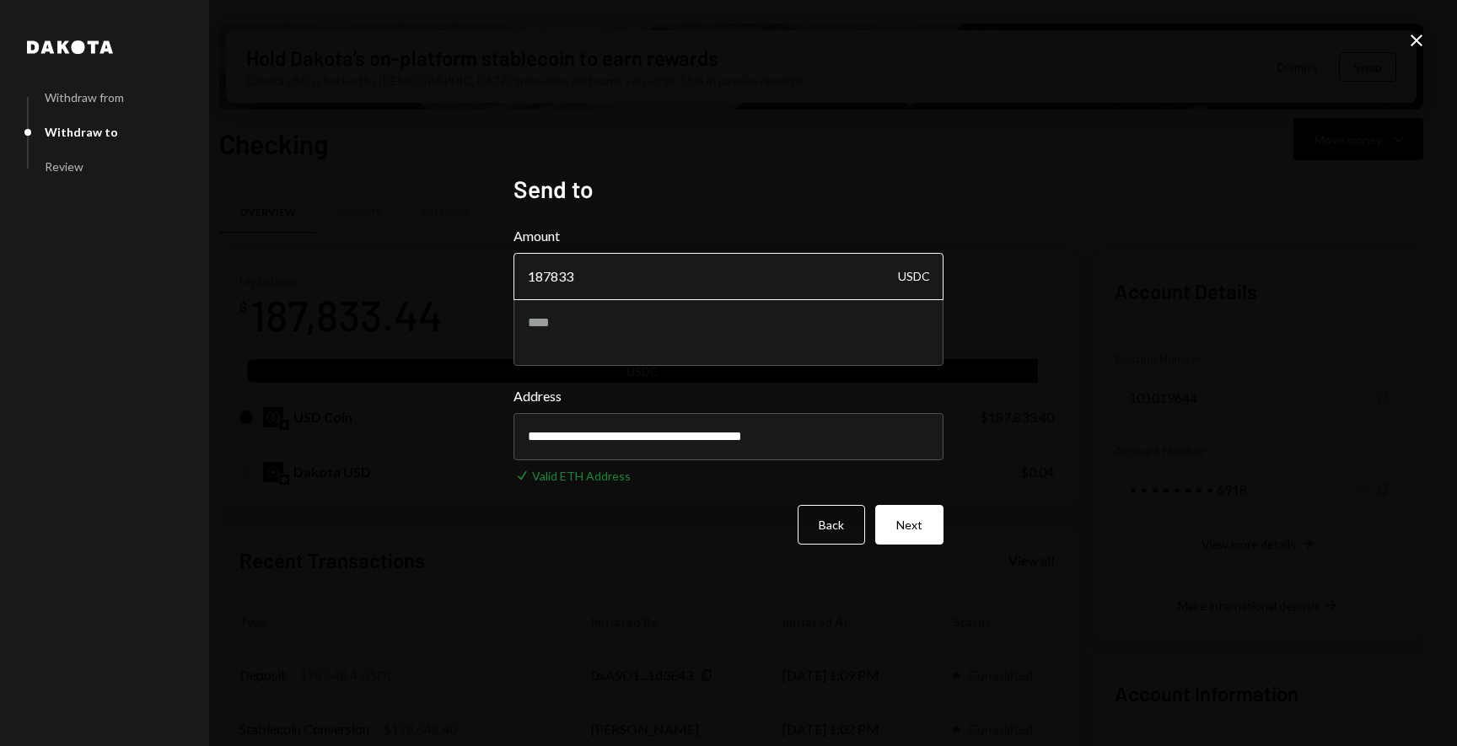
type input "**********"
click at [627, 282] on input "187833" at bounding box center [729, 276] width 430 height 47
type input "187833.4"
click at [1063, 521] on div "**********" at bounding box center [728, 373] width 1457 height 746
click at [927, 537] on button "Next" at bounding box center [909, 525] width 68 height 40
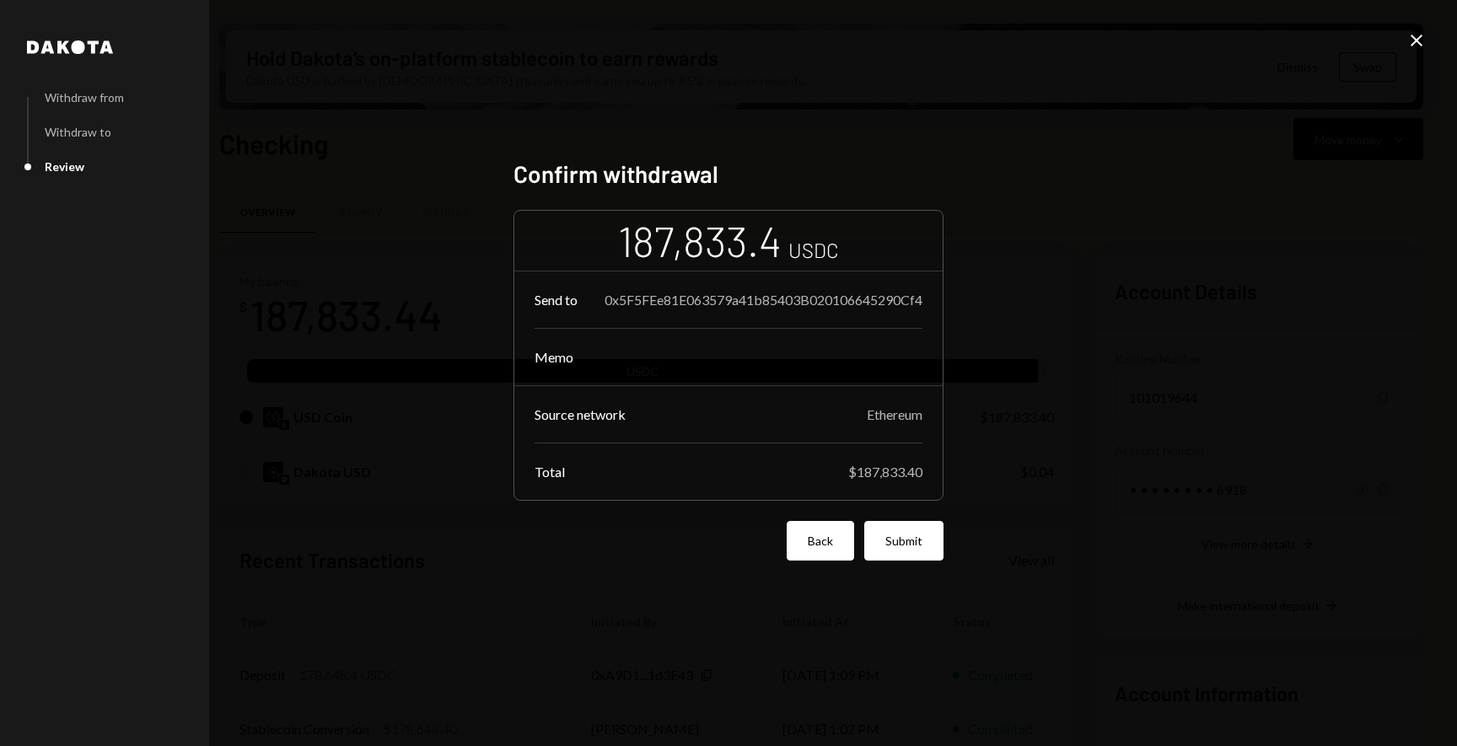
click at [825, 546] on button "Back" at bounding box center [820, 541] width 67 height 40
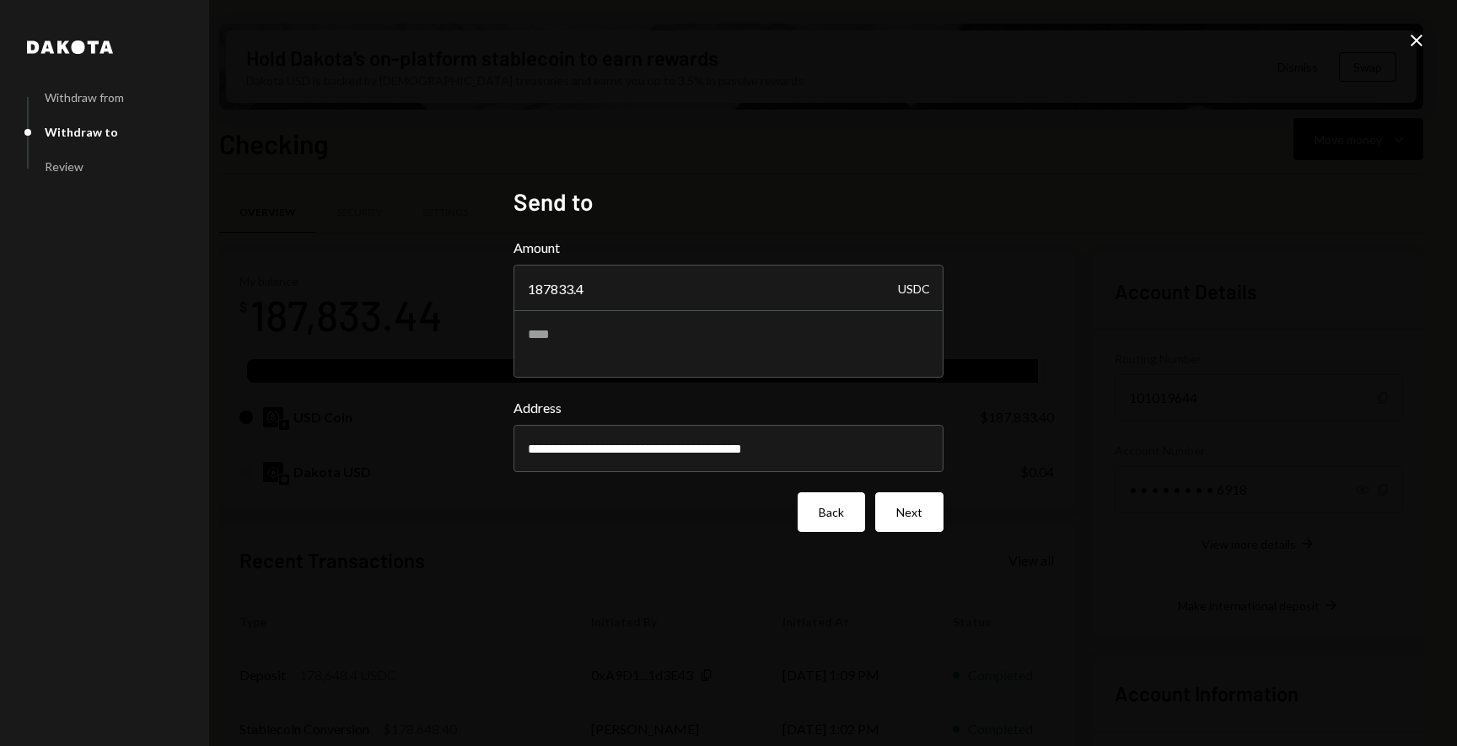
click at [820, 512] on button "Back" at bounding box center [831, 512] width 67 height 40
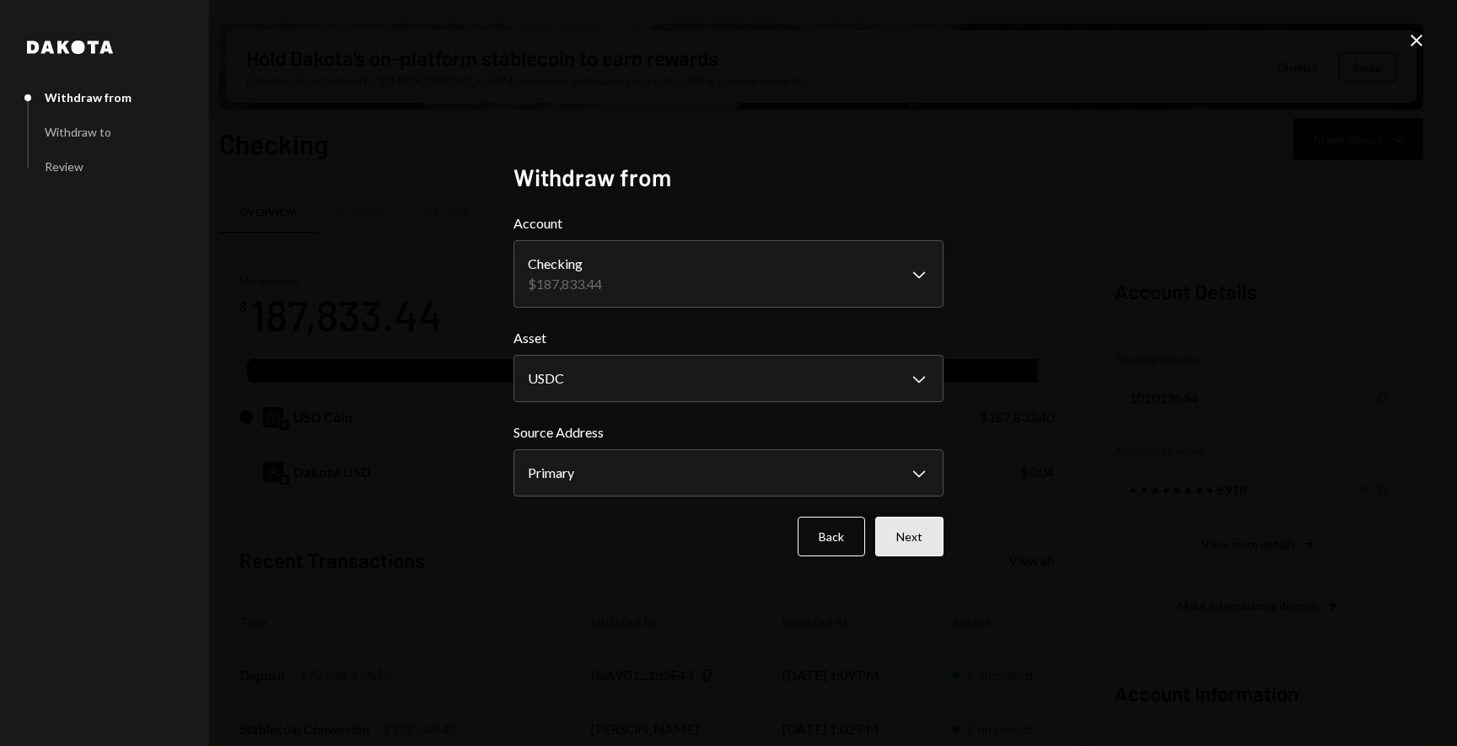
click at [911, 538] on button "Next" at bounding box center [909, 537] width 68 height 40
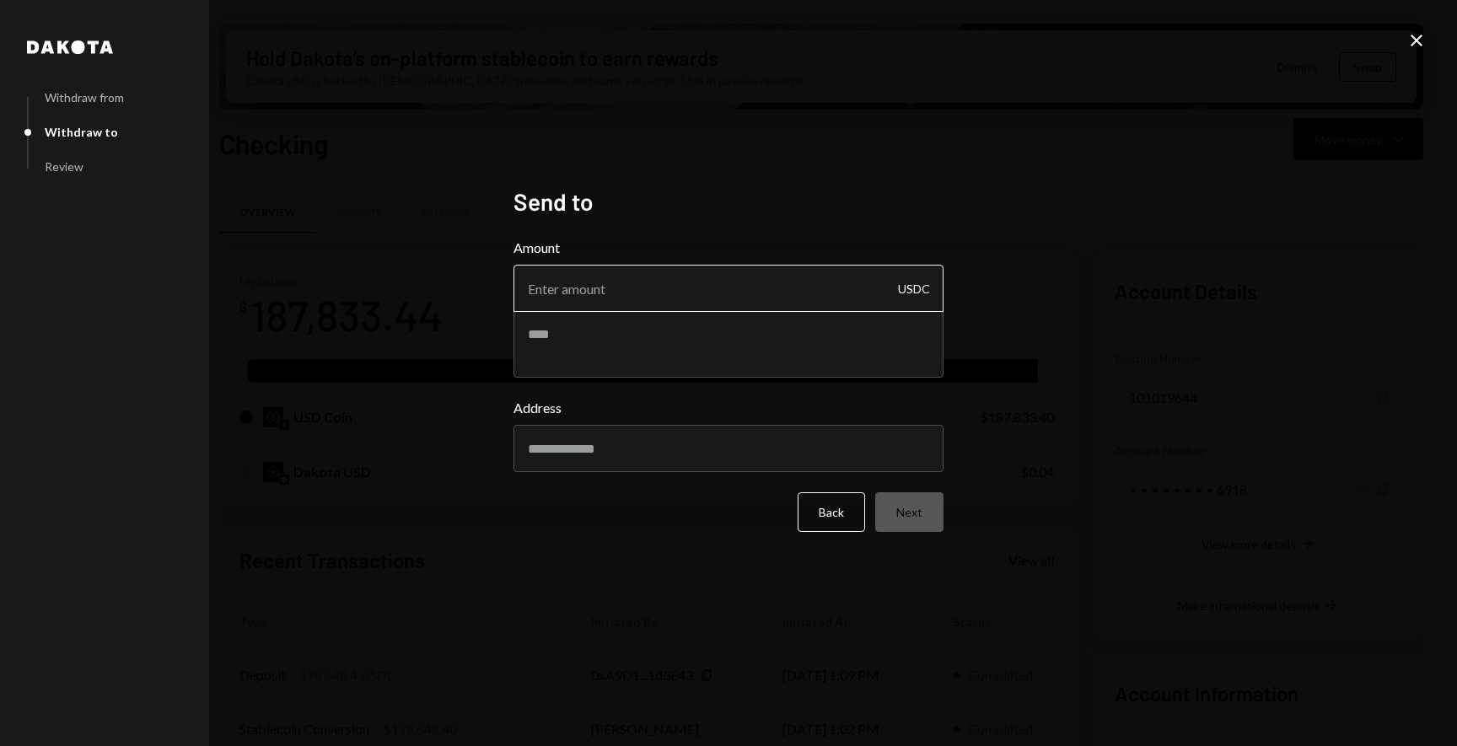
click at [750, 288] on input "Amount" at bounding box center [729, 288] width 430 height 47
click at [735, 458] on div "Address" at bounding box center [729, 435] width 430 height 74
type input "187833.4"
click at [678, 460] on input "Address" at bounding box center [729, 448] width 430 height 47
paste input "**********"
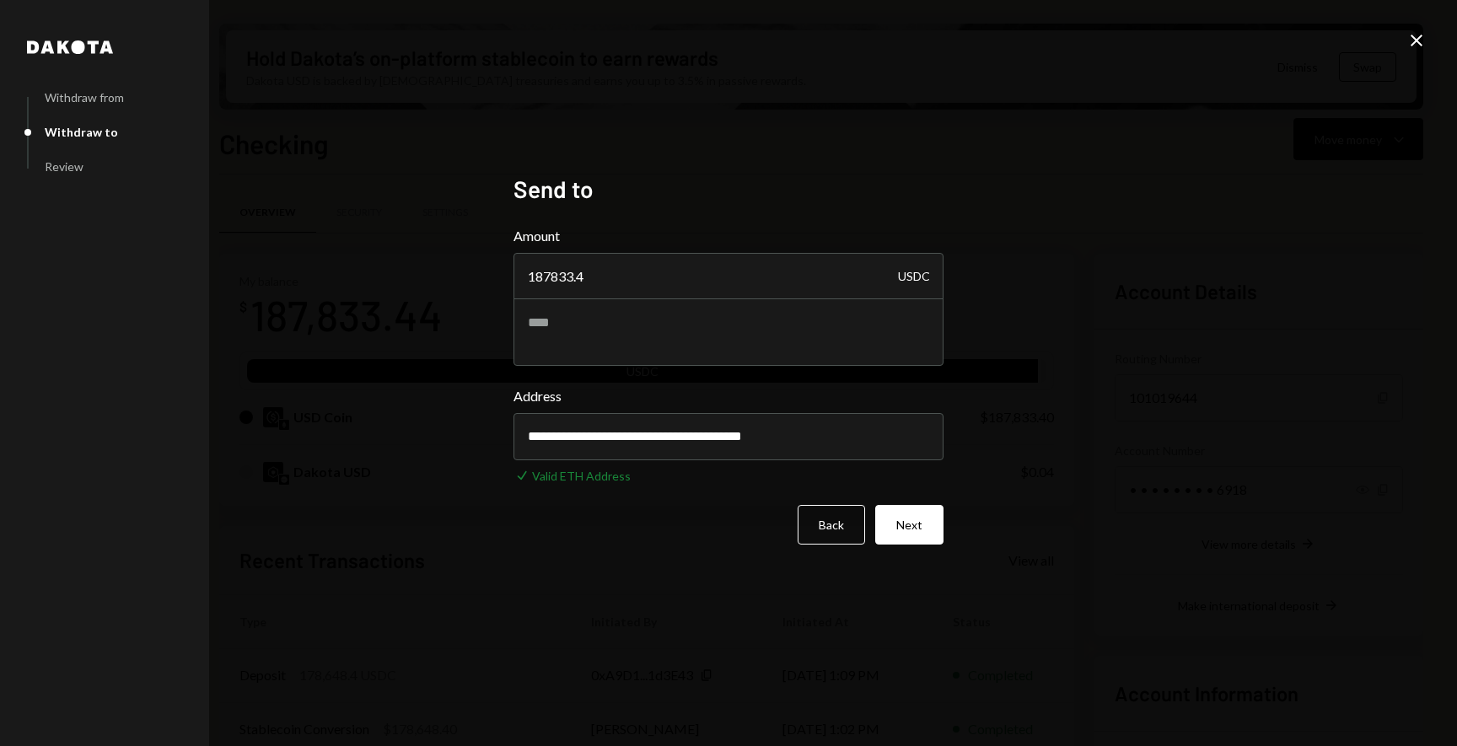
type input "**********"
click at [1035, 472] on div "**********" at bounding box center [728, 373] width 1457 height 746
click at [911, 536] on button "Next" at bounding box center [909, 525] width 68 height 40
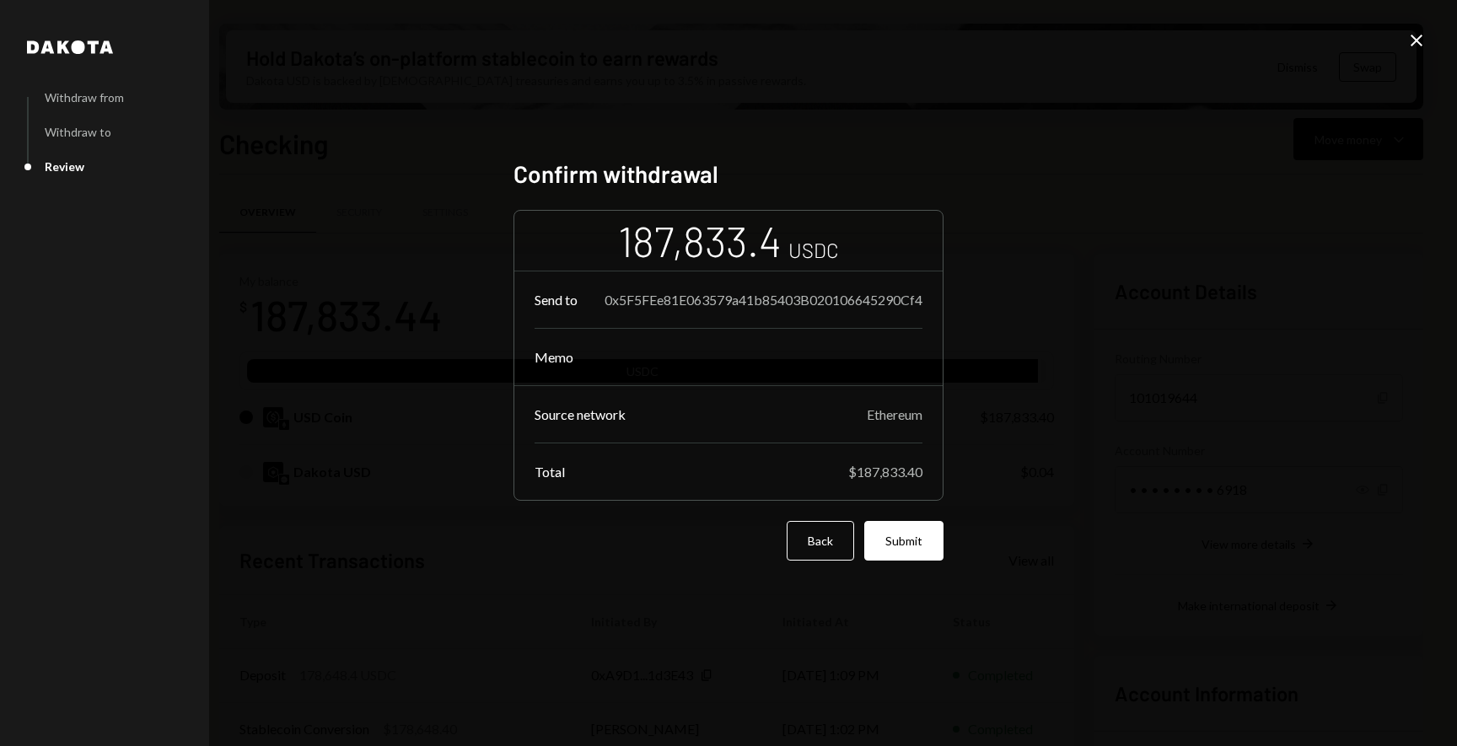
drag, startPoint x: 1213, startPoint y: 530, endPoint x: 1035, endPoint y: 565, distance: 182.1
click at [1213, 530] on div "[PERSON_NAME] from Withdraw to Review Confirm withdrawal 187,833.4 USDC Send to…" at bounding box center [728, 373] width 1457 height 746
click at [905, 553] on button "Submit" at bounding box center [903, 541] width 79 height 40
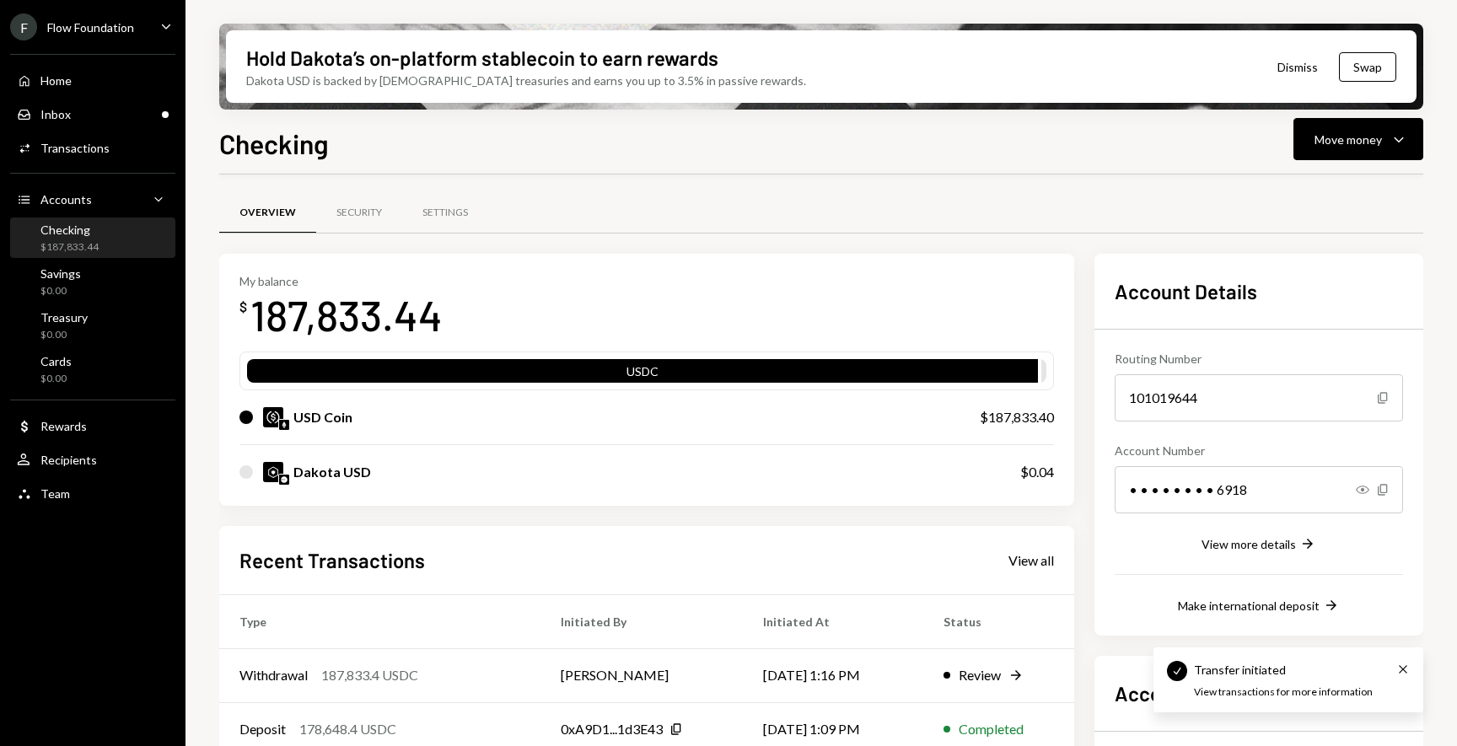
scroll to position [186, 0]
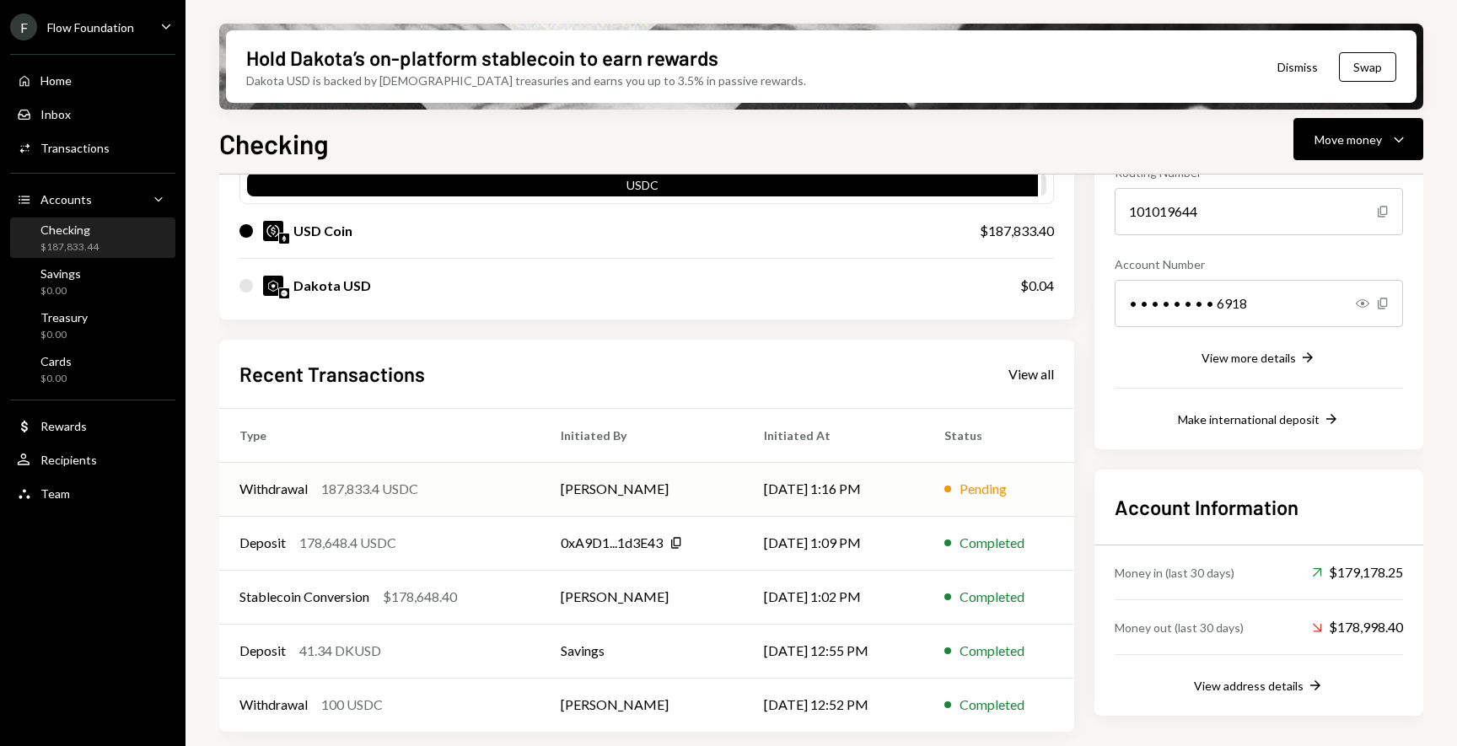
click at [900, 490] on td "[DATE] 1:16 PM" at bounding box center [834, 489] width 180 height 54
